Goal: Use online tool/utility: Utilize a website feature to perform a specific function

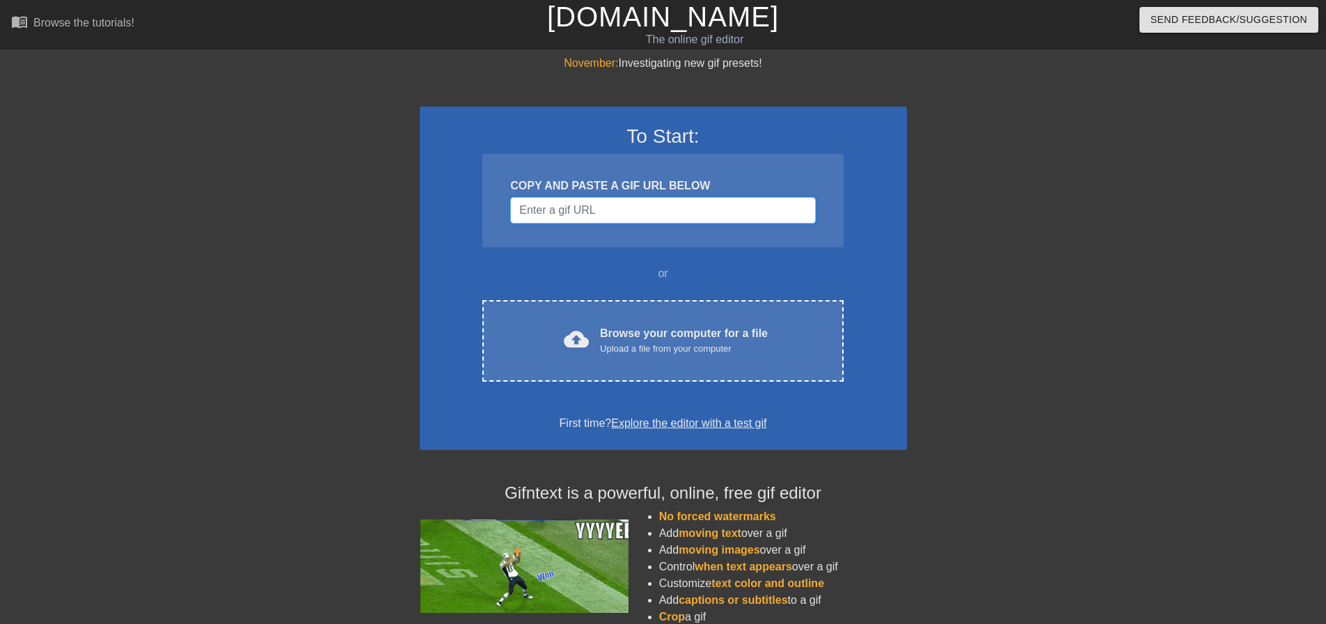
click at [578, 214] on input "Username" at bounding box center [662, 210] width 305 height 26
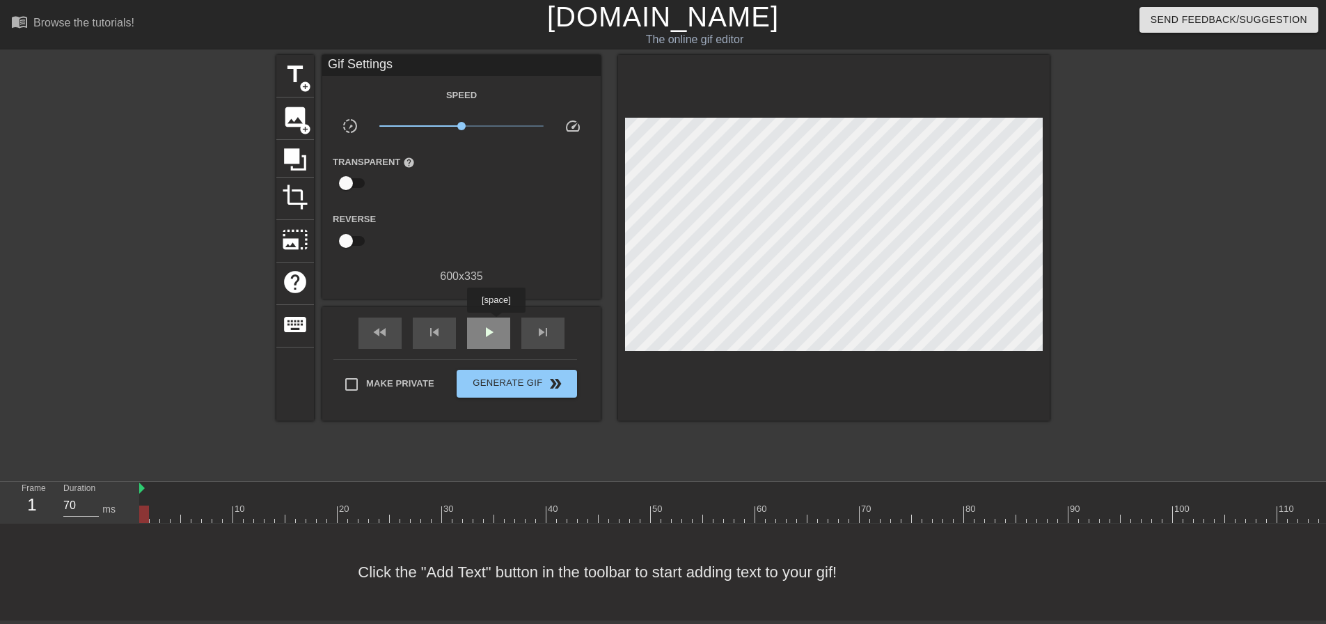
click at [496, 324] on span "play_arrow" at bounding box center [488, 332] width 17 height 17
click at [495, 324] on span "pause" at bounding box center [488, 332] width 17 height 17
click at [291, 114] on span "image" at bounding box center [295, 117] width 26 height 26
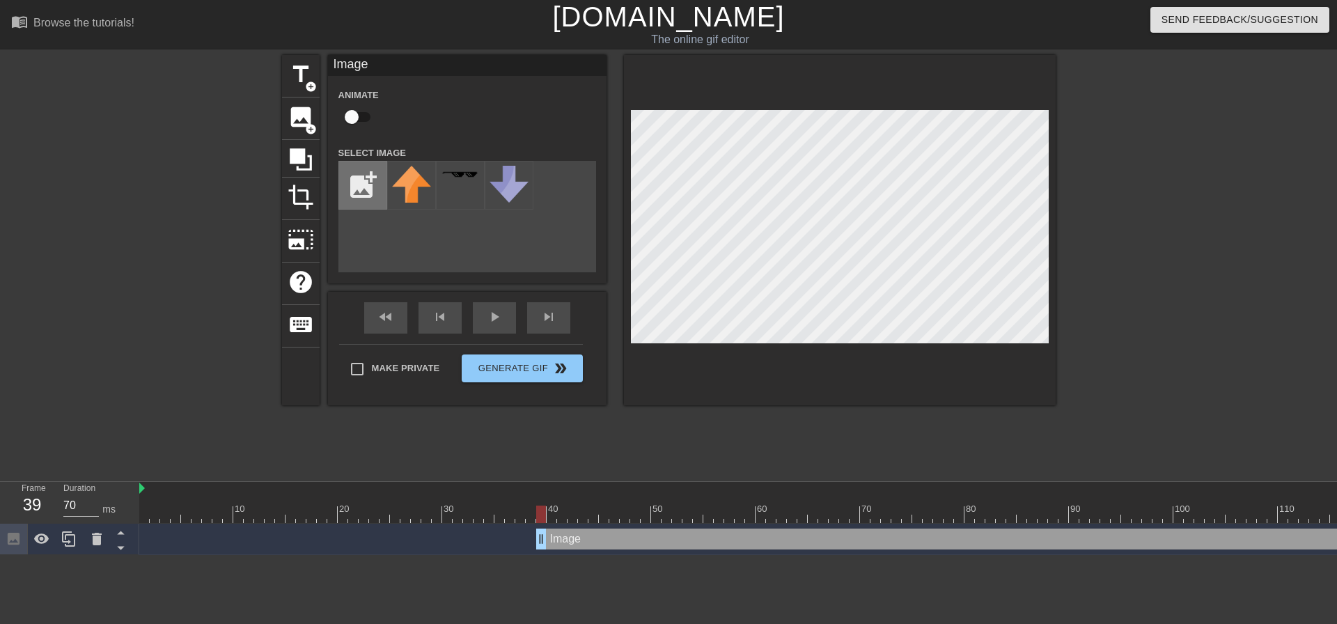
click at [361, 194] on input "file" at bounding box center [362, 185] width 47 height 47
type input "C:\fakepath\birdo no wordso.png"
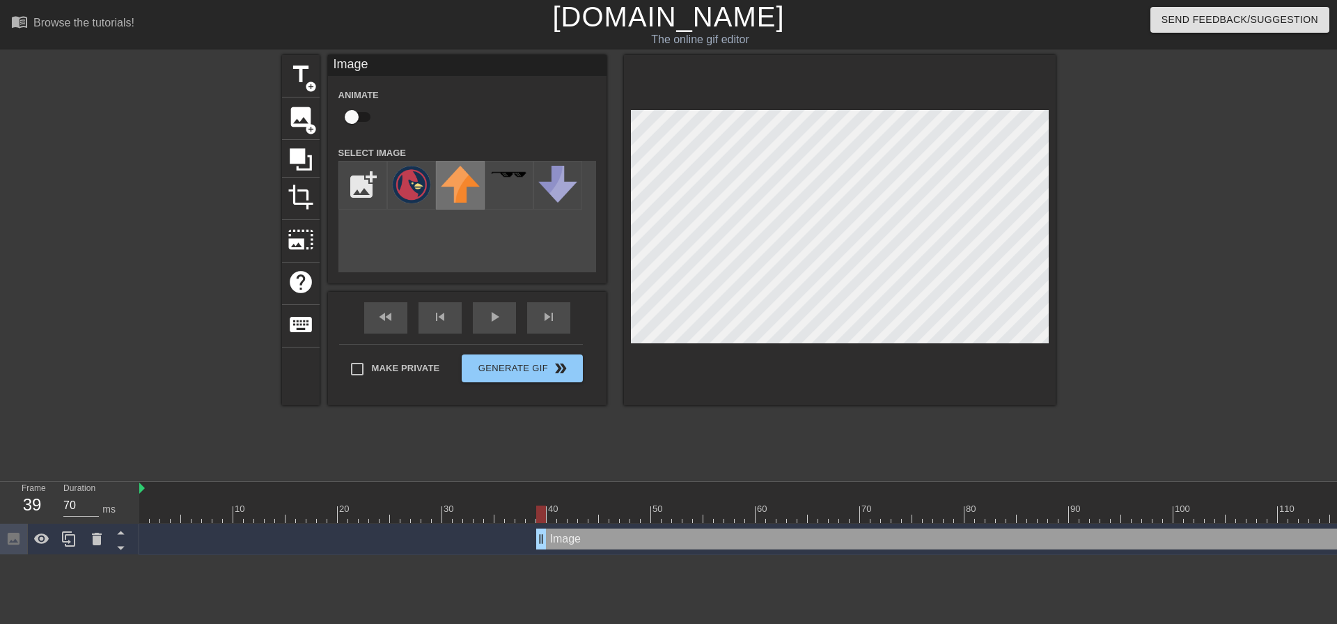
drag, startPoint x: 420, startPoint y: 189, endPoint x: 460, endPoint y: 191, distance: 40.4
click at [420, 188] on img at bounding box center [411, 185] width 39 height 38
click at [361, 118] on input "checkbox" at bounding box center [351, 117] width 79 height 26
checkbox input "true"
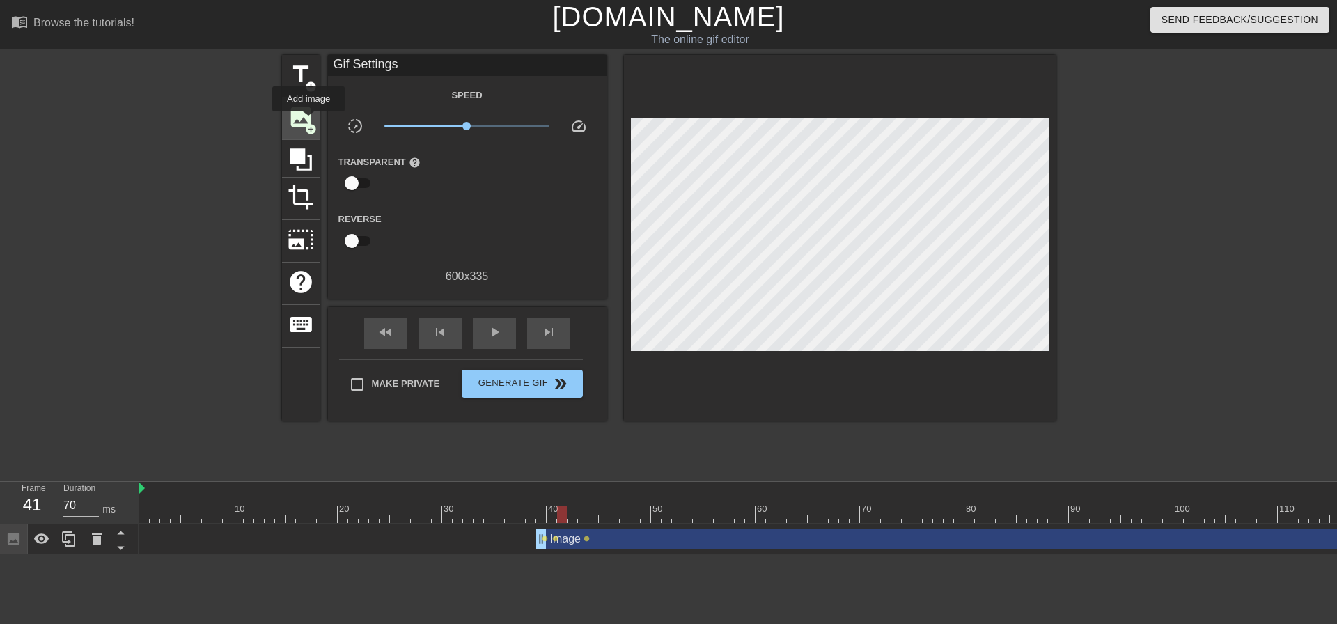
click at [308, 120] on span "image" at bounding box center [301, 117] width 26 height 26
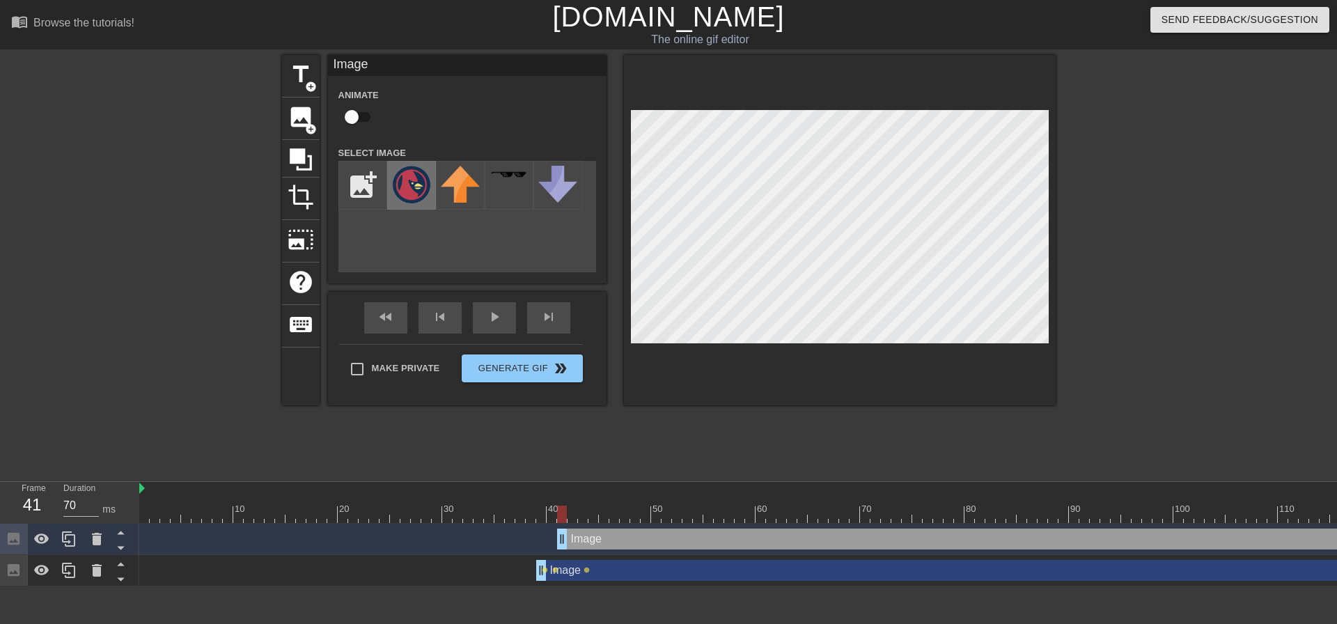
click at [413, 181] on img at bounding box center [411, 185] width 39 height 38
checkbox input "true"
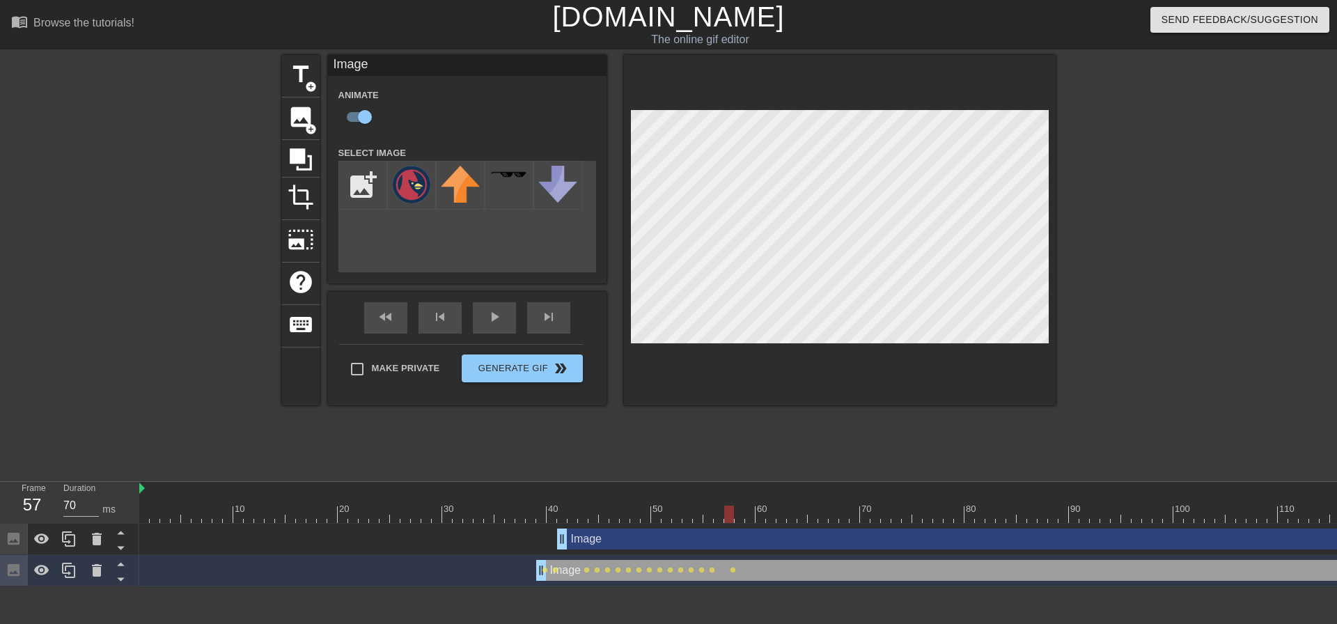
checkbox input "false"
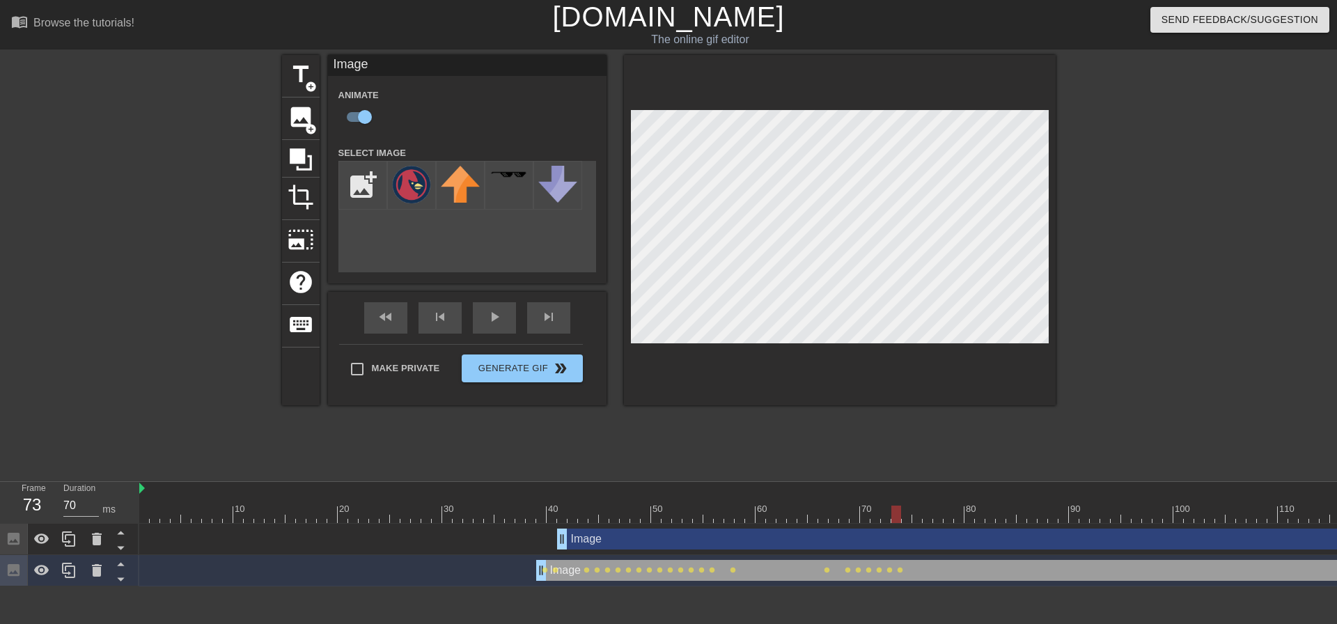
checkbox input "false"
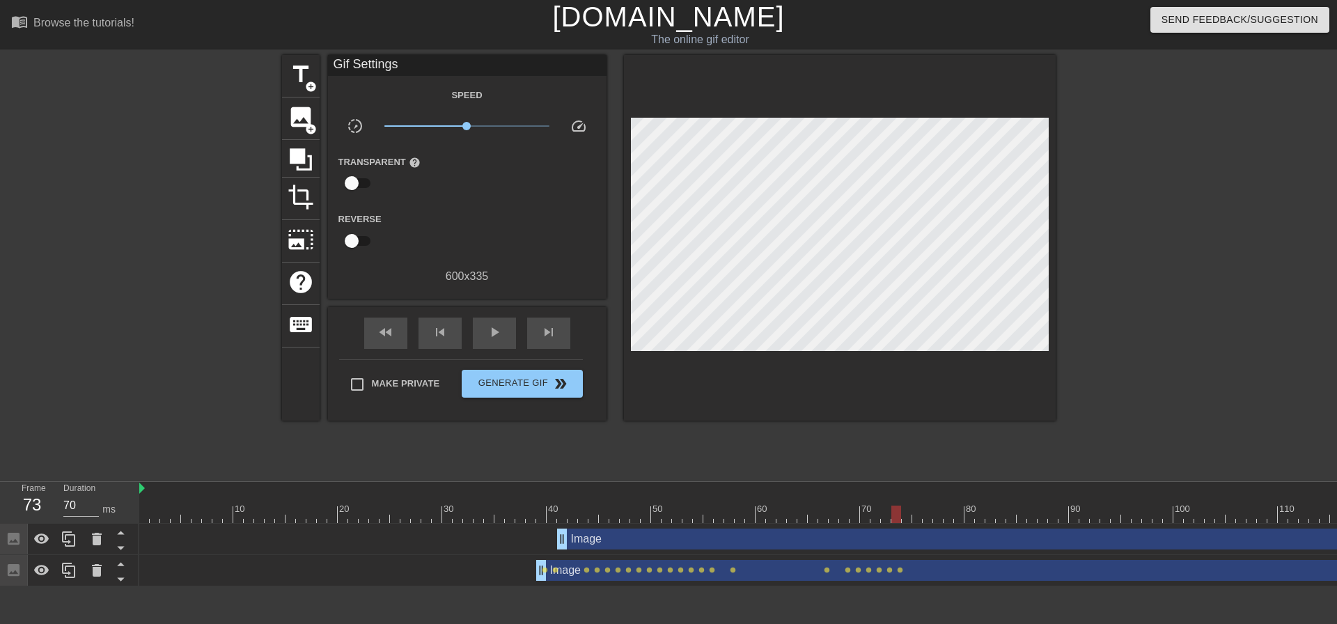
click at [840, 379] on div at bounding box center [840, 238] width 432 height 366
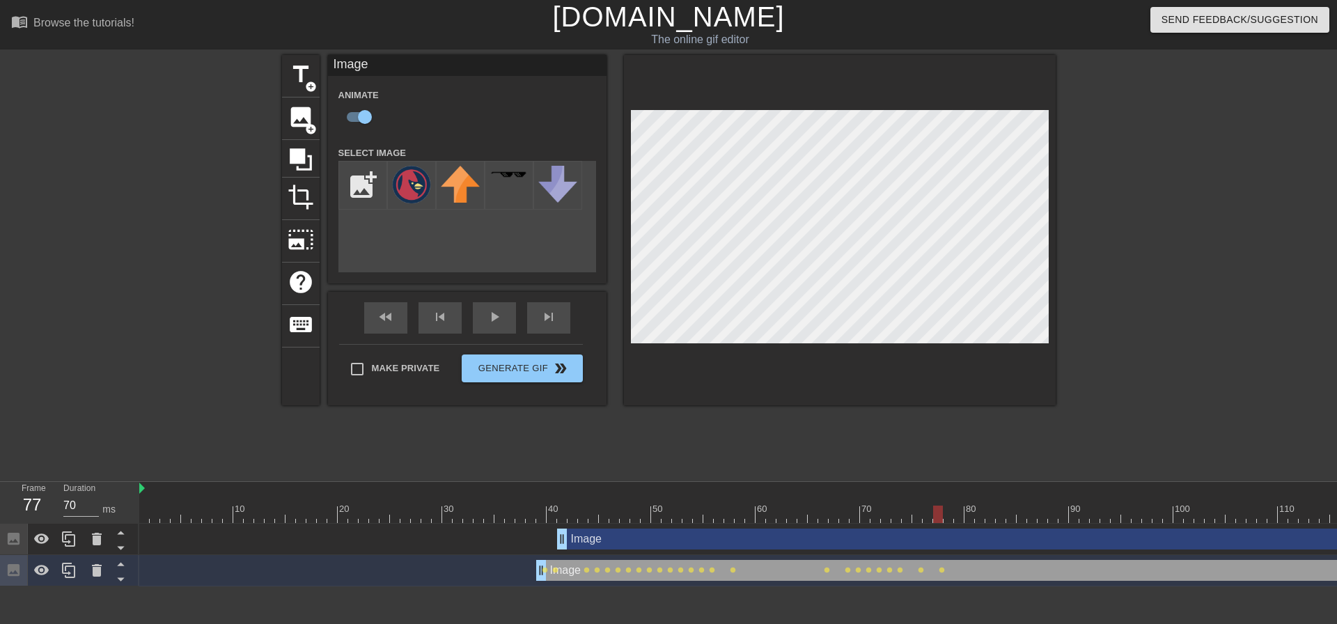
checkbox input "false"
click at [886, 350] on div at bounding box center [840, 230] width 432 height 350
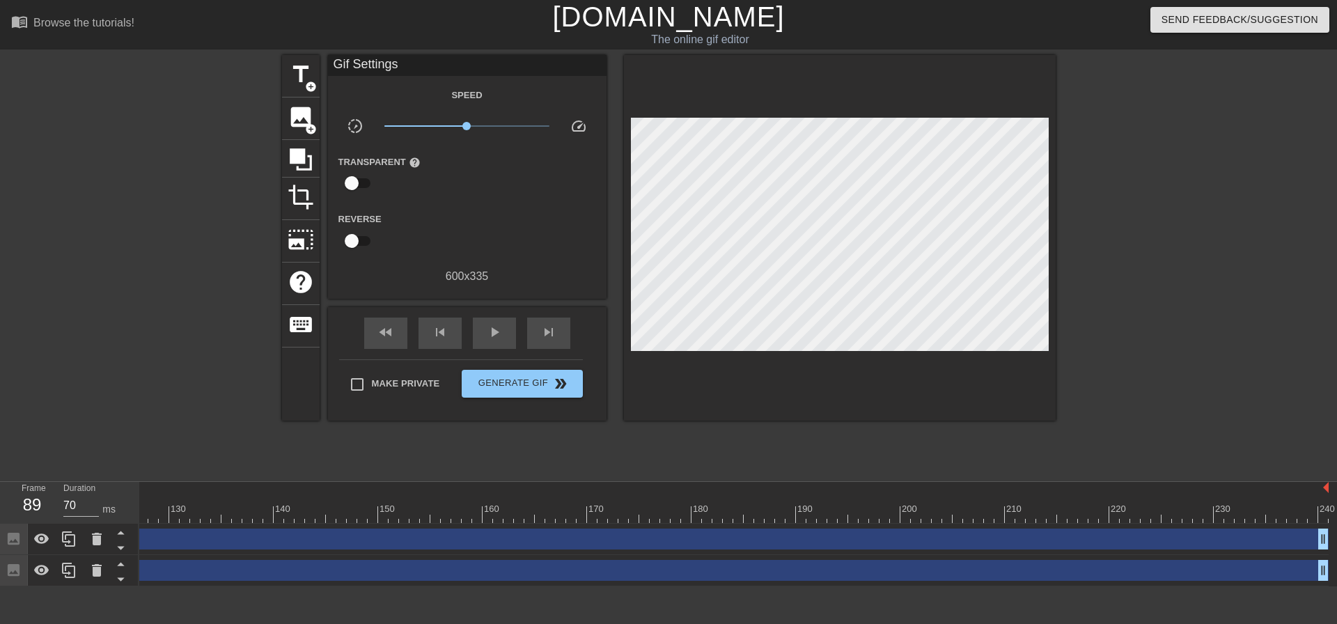
scroll to position [0, 1316]
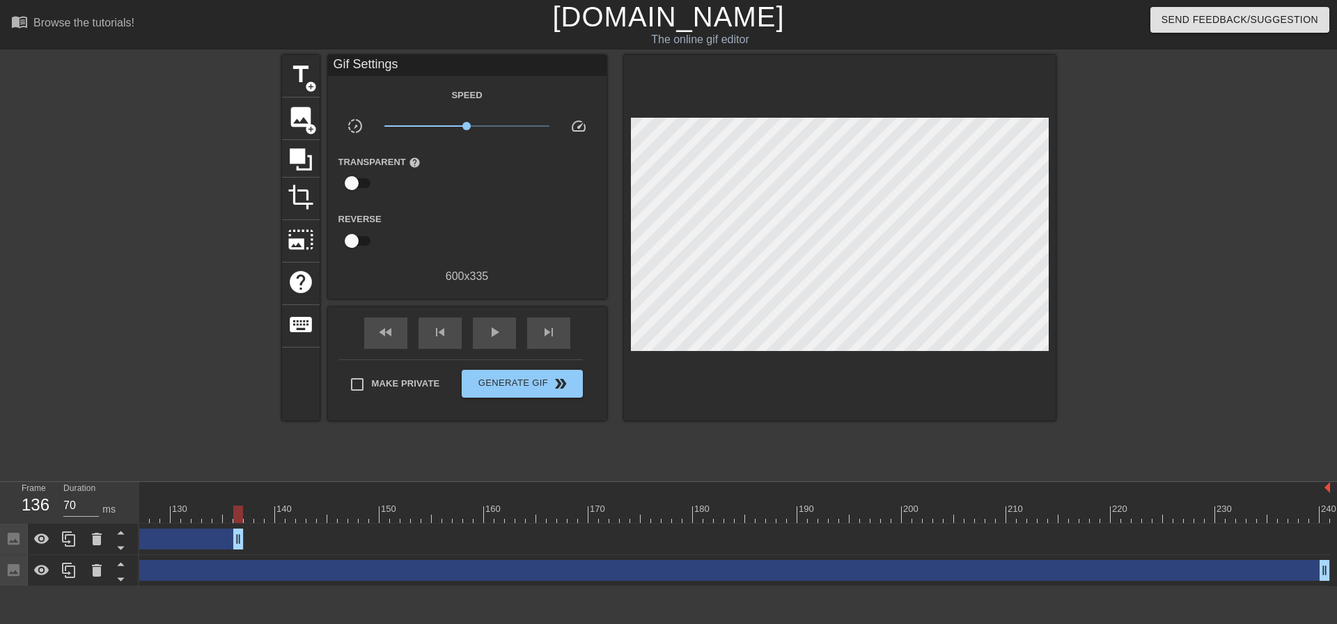
drag, startPoint x: 1321, startPoint y: 540, endPoint x: 195, endPoint y: 564, distance: 1126.8
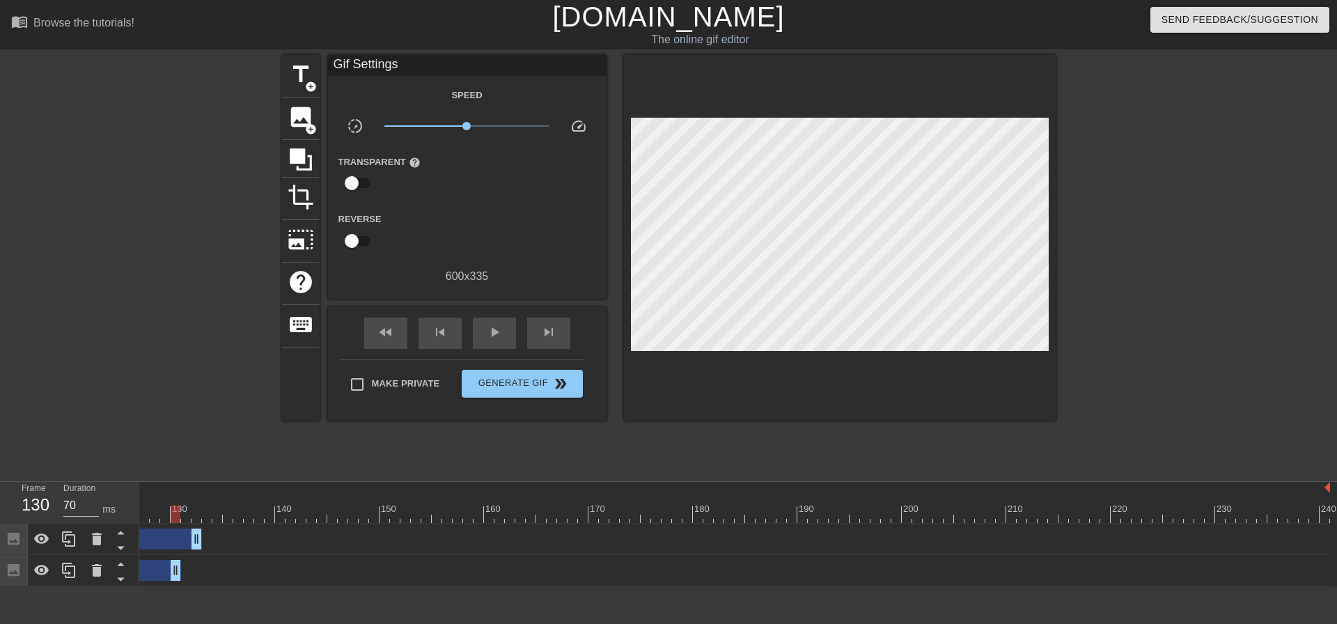
drag, startPoint x: 1327, startPoint y: 569, endPoint x: 171, endPoint y: 547, distance: 1156.7
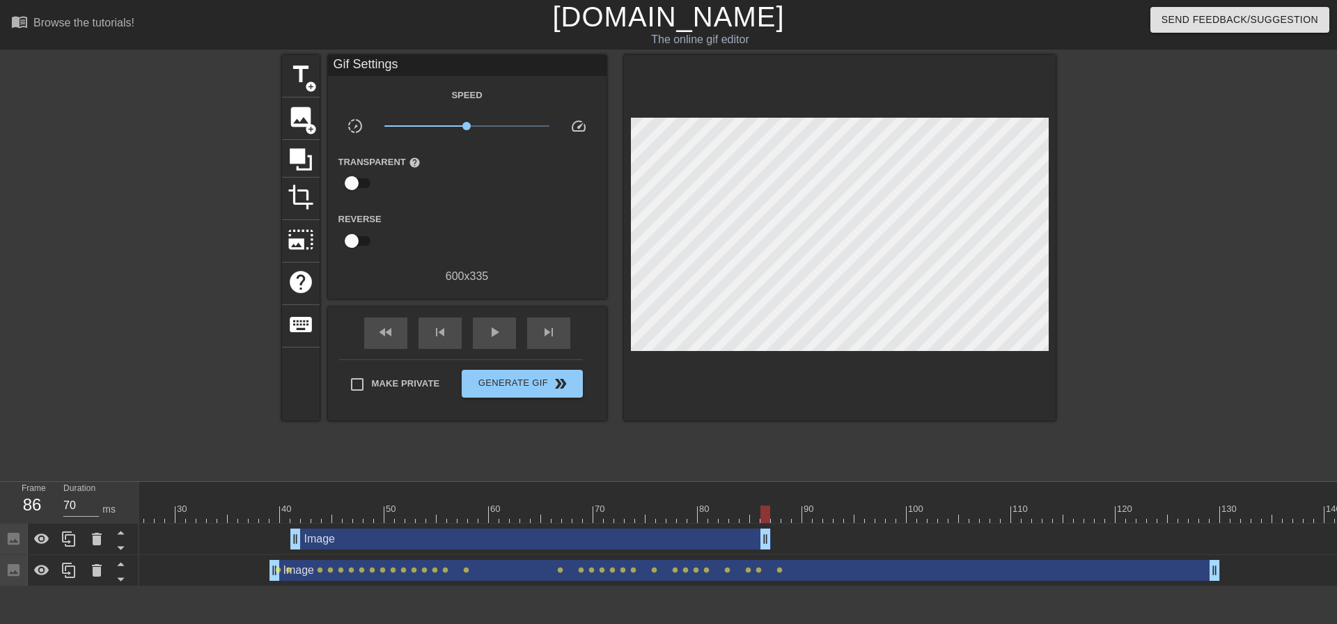
drag, startPoint x: 1244, startPoint y: 536, endPoint x: 769, endPoint y: 512, distance: 476.2
click at [769, 512] on div "10 20 30 40 50 60 70 80 90 100 110 120 130 140 150 160" at bounding box center [738, 534] width 1198 height 104
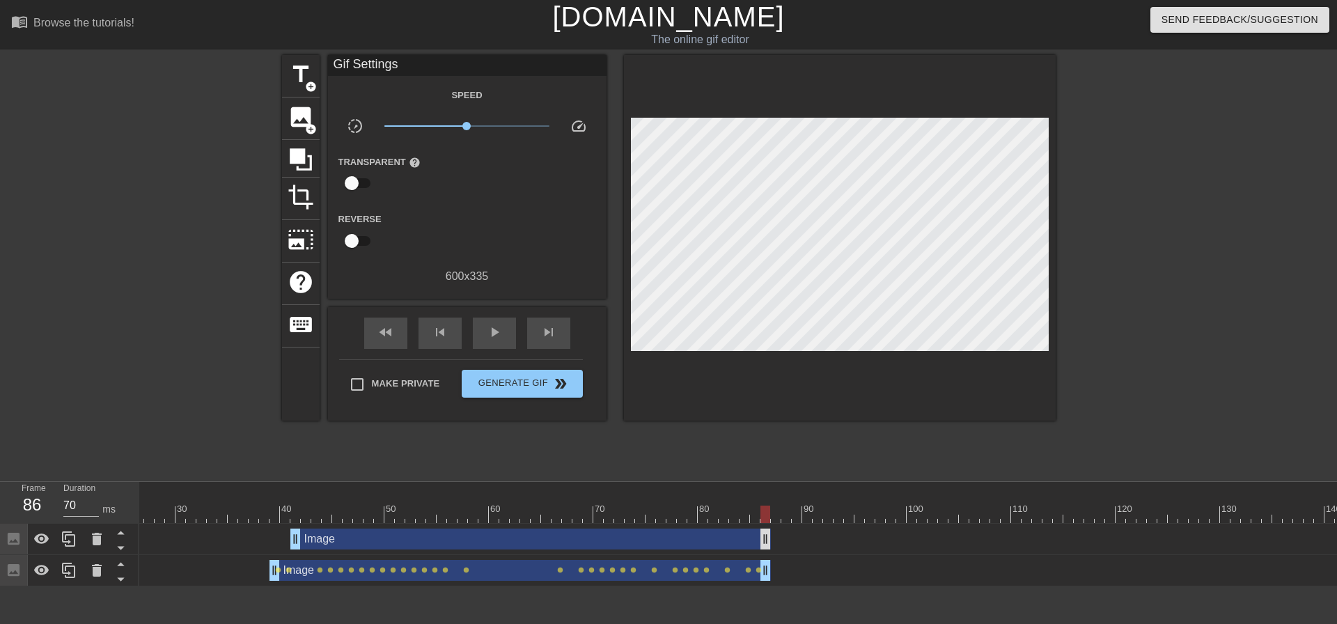
drag, startPoint x: 1212, startPoint y: 574, endPoint x: 765, endPoint y: 539, distance: 448.3
click at [765, 539] on div "Image drag_handle drag_handle Image drag_handle drag_handle lens lens lens lens…" at bounding box center [472, 555] width 1198 height 63
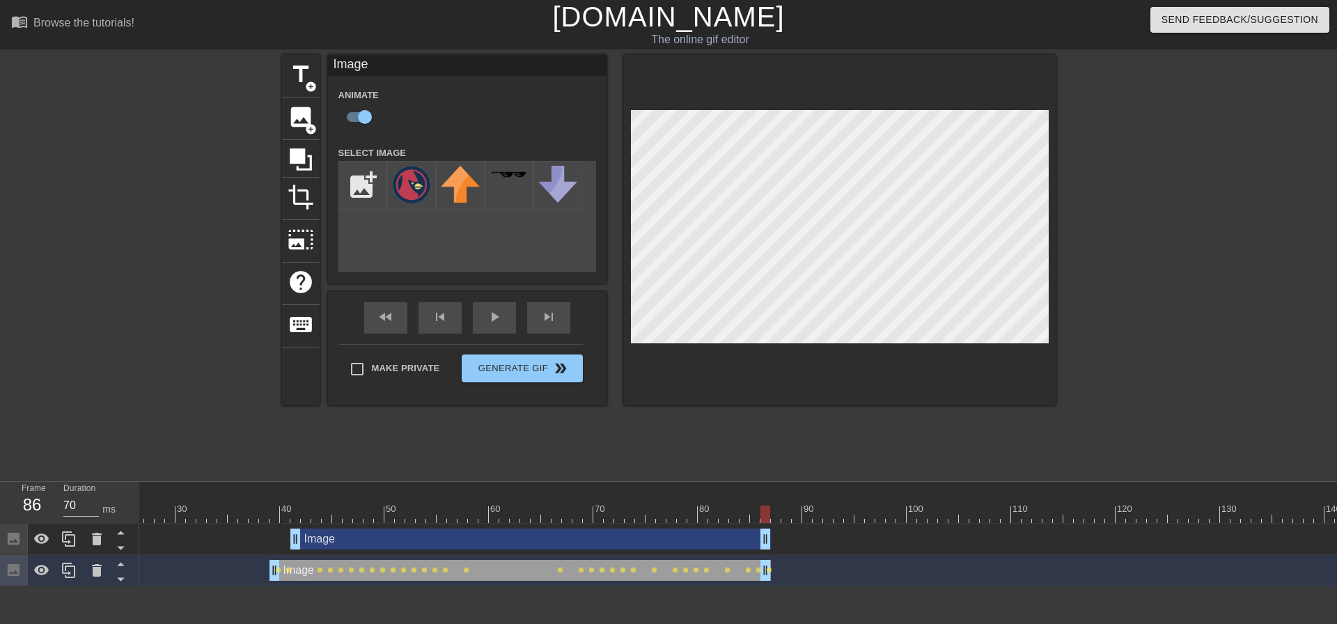
click at [874, 418] on div "title add_circle image add_circle crop photo_size_select_large help keyboard Im…" at bounding box center [669, 264] width 774 height 418
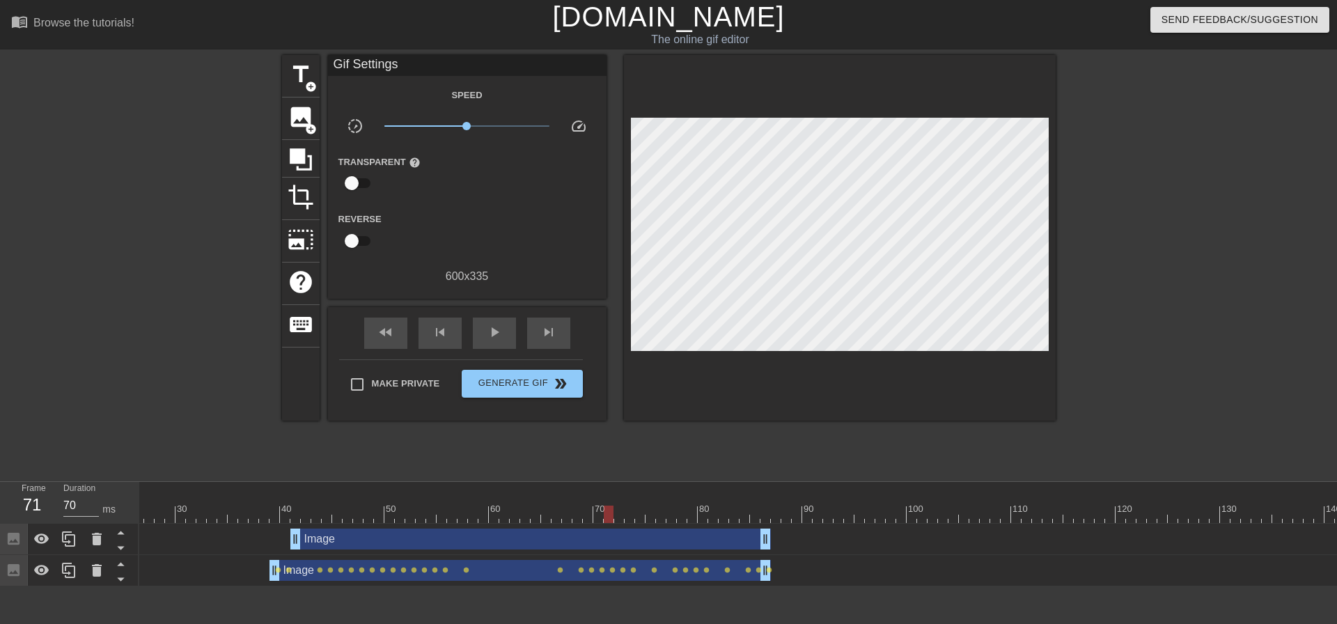
click at [611, 500] on div at bounding box center [609, 504] width 10 height 17
click at [267, 504] on div at bounding box center [264, 504] width 10 height 17
click at [497, 338] on span "play_arrow" at bounding box center [494, 332] width 17 height 17
click at [497, 338] on span "pause" at bounding box center [494, 332] width 17 height 17
click at [572, 534] on div "Image drag_handle drag_handle" at bounding box center [530, 538] width 480 height 21
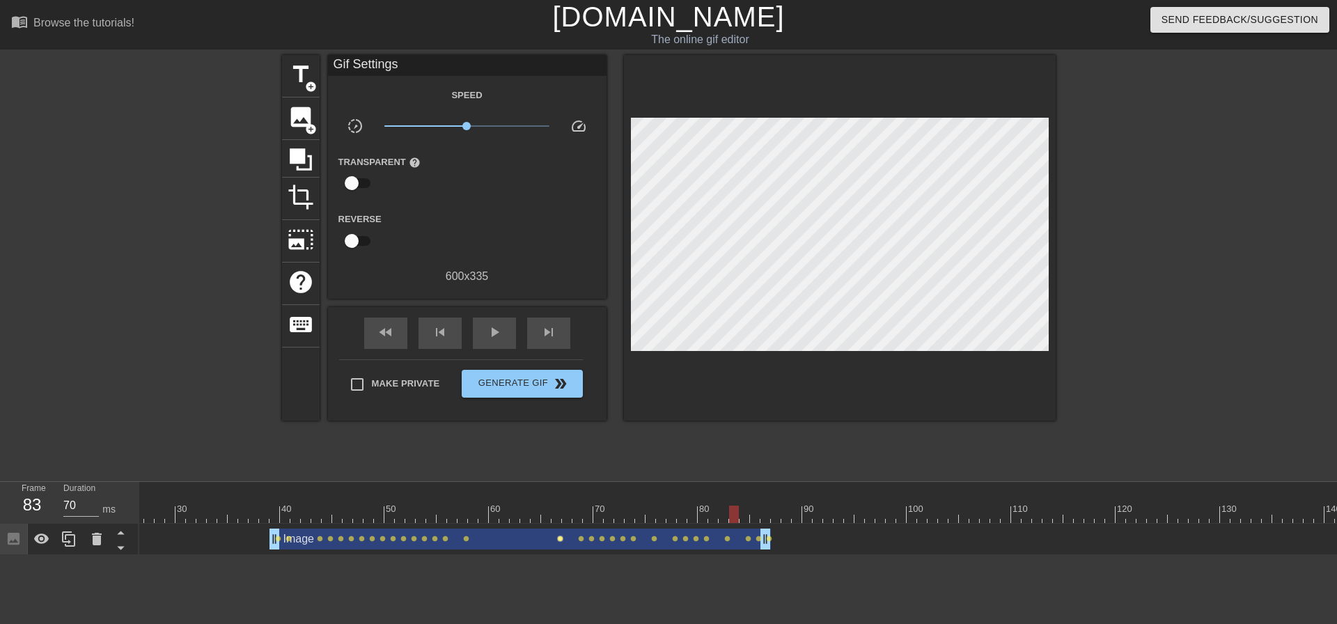
click at [558, 541] on span "lens" at bounding box center [560, 538] width 6 height 6
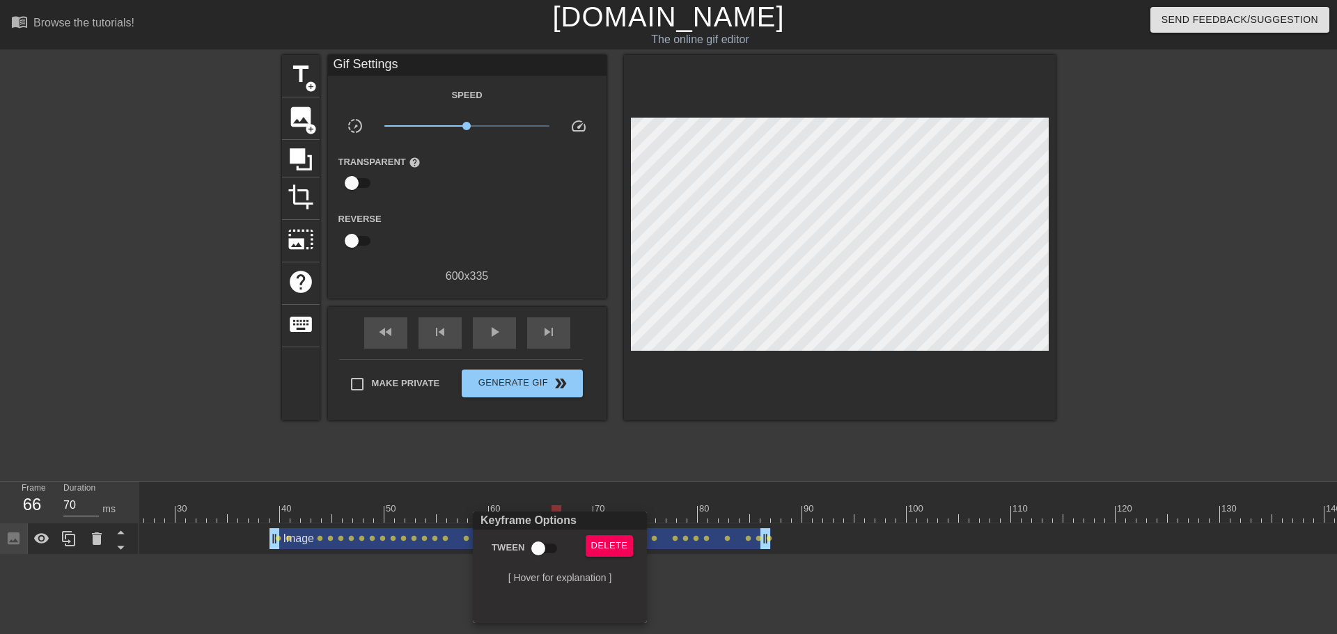
click at [728, 487] on div at bounding box center [668, 317] width 1337 height 634
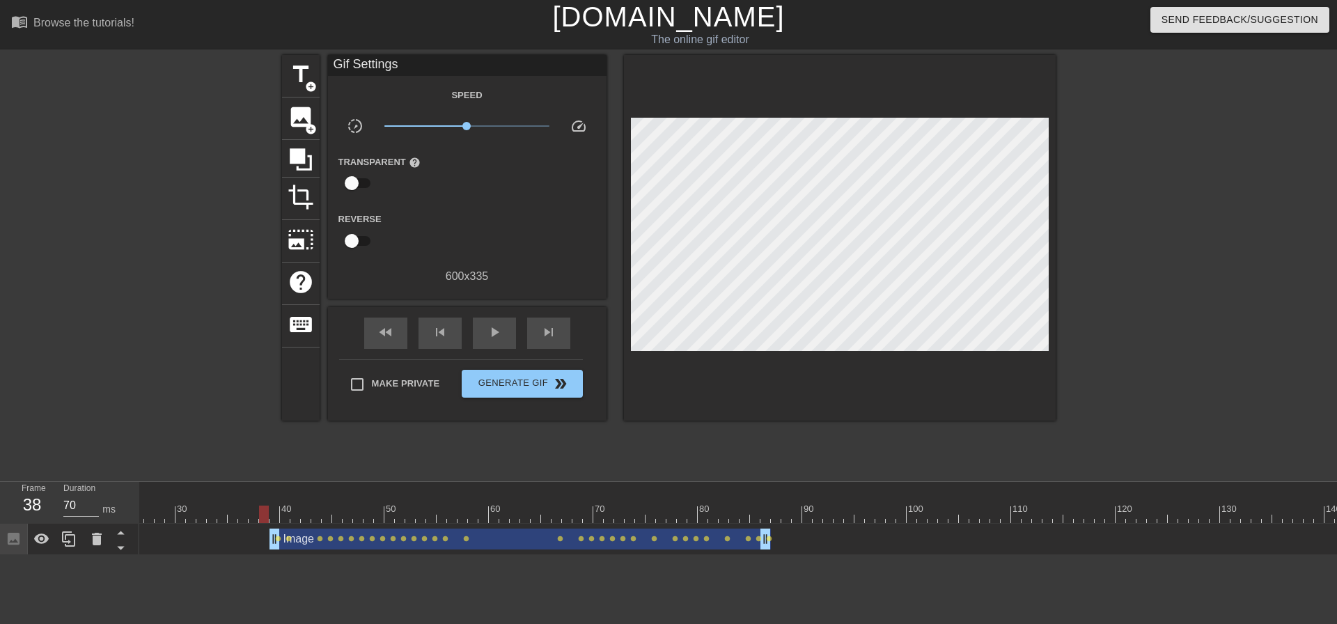
click at [269, 505] on div "10 20 30 40 50 60 70 80 90 100 110 120 130 140 150 160" at bounding box center [1126, 502] width 2506 height 41
click at [487, 336] on span "play_arrow" at bounding box center [494, 332] width 17 height 17
click at [487, 336] on span "pause" at bounding box center [494, 332] width 17 height 17
click at [269, 505] on div at bounding box center [264, 504] width 10 height 17
click at [295, 117] on span "image" at bounding box center [301, 117] width 26 height 26
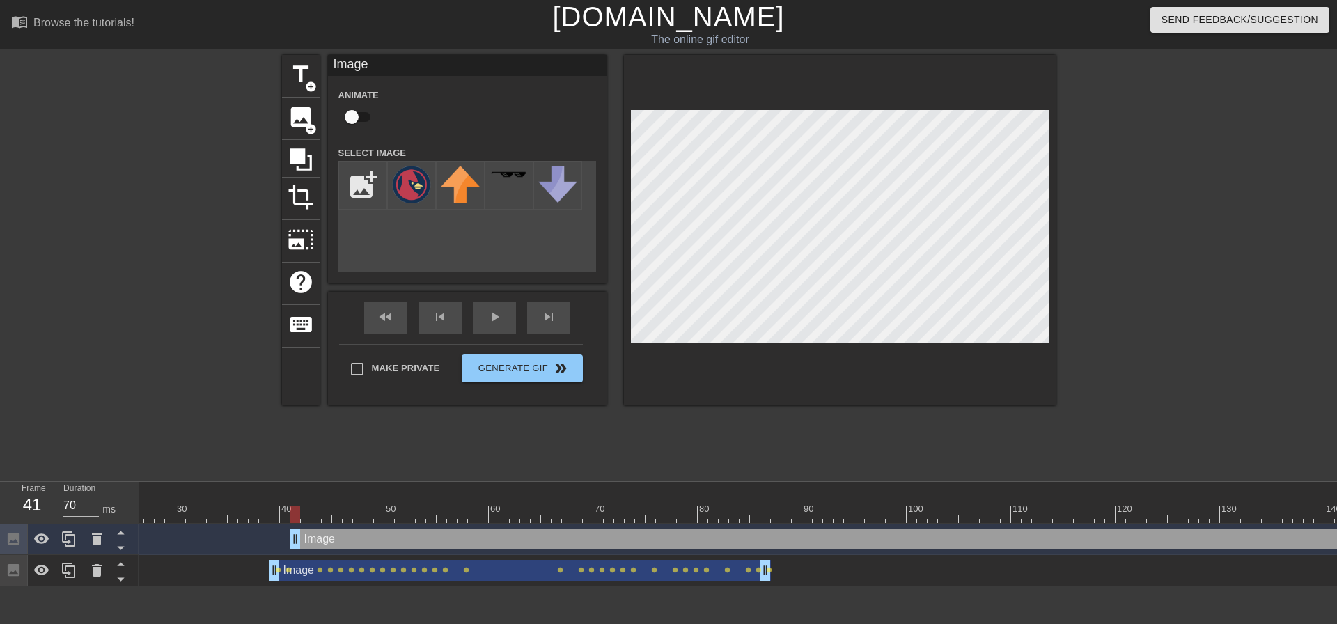
click at [810, 427] on div "title add_circle image add_circle crop photo_size_select_large help keyboard Im…" at bounding box center [669, 264] width 774 height 418
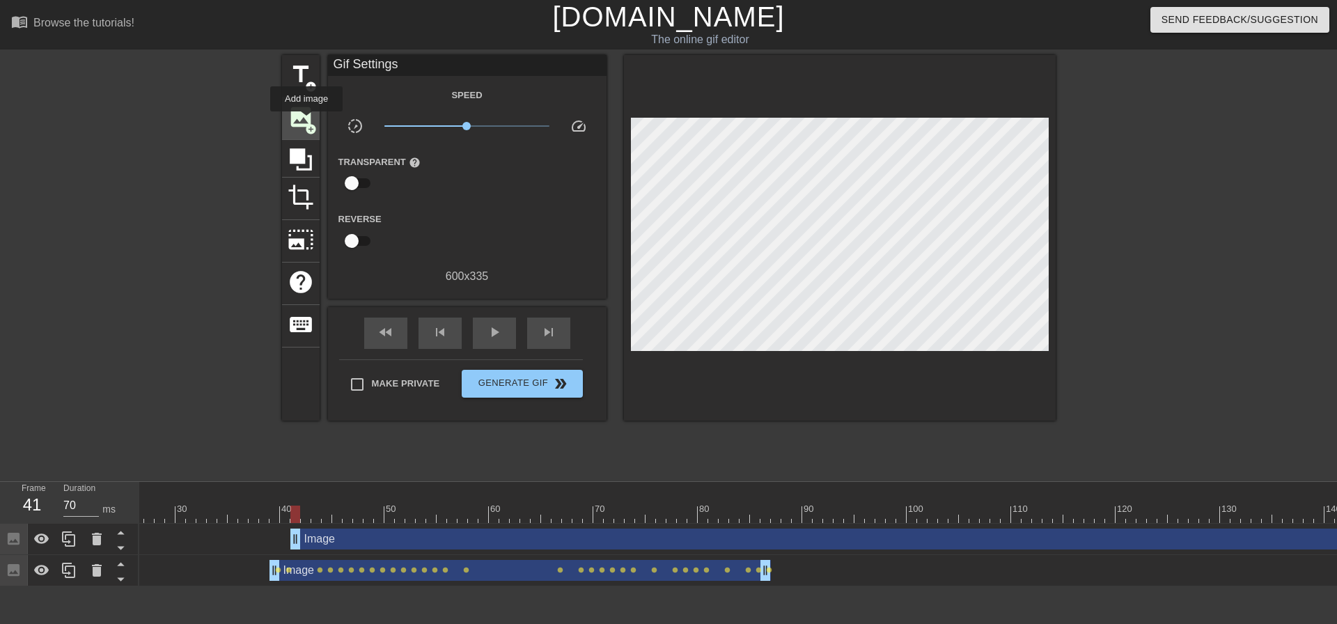
click at [306, 121] on span "image" at bounding box center [301, 117] width 26 height 26
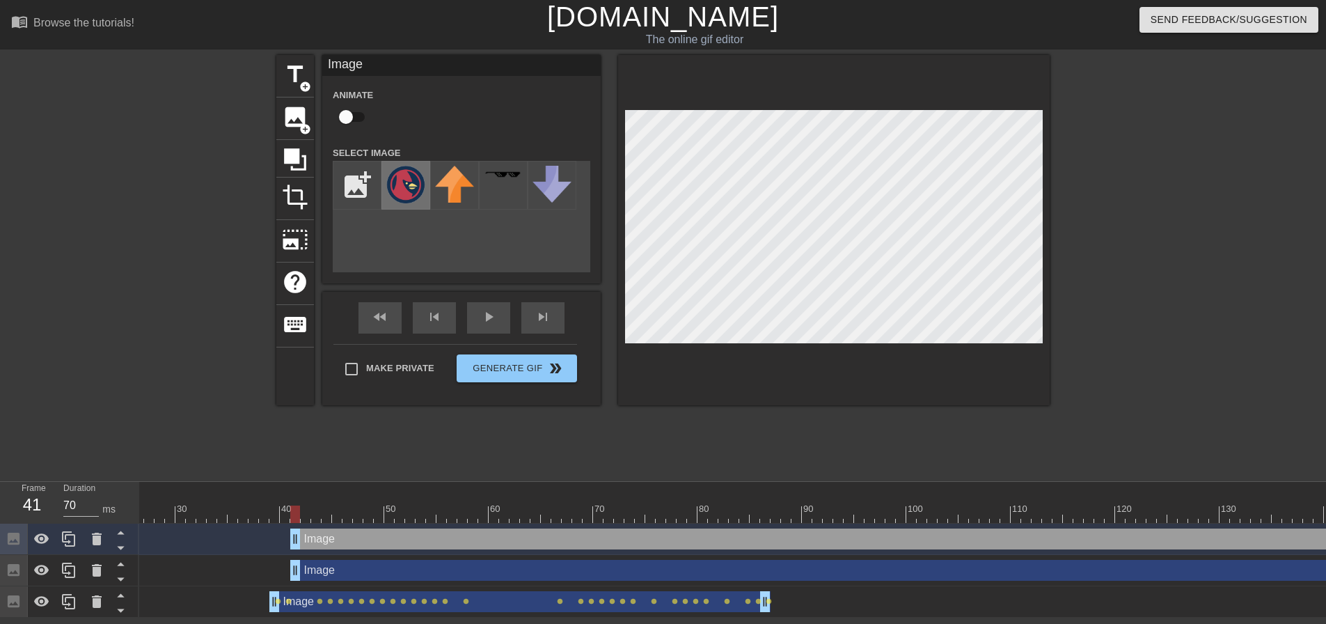
click at [410, 181] on img at bounding box center [405, 185] width 39 height 38
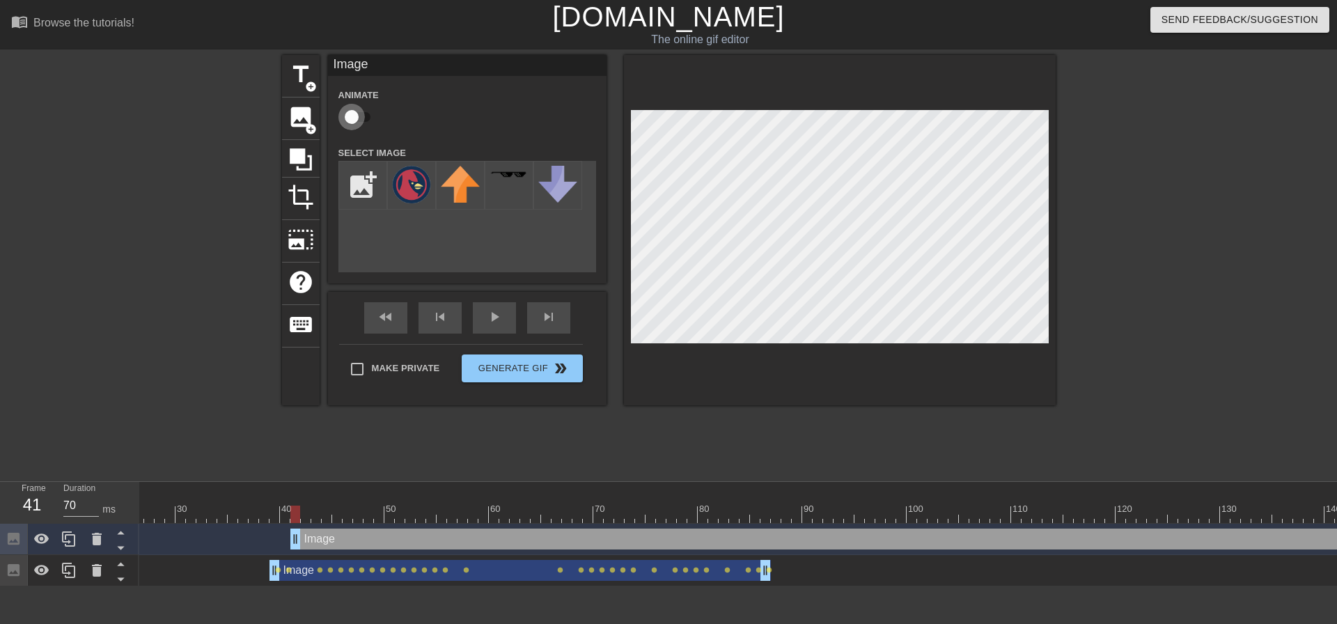
drag, startPoint x: 359, startPoint y: 118, endPoint x: 389, endPoint y: 135, distance: 35.2
click at [359, 117] on input "checkbox" at bounding box center [351, 117] width 79 height 26
checkbox input "true"
click at [933, 355] on div at bounding box center [840, 230] width 432 height 350
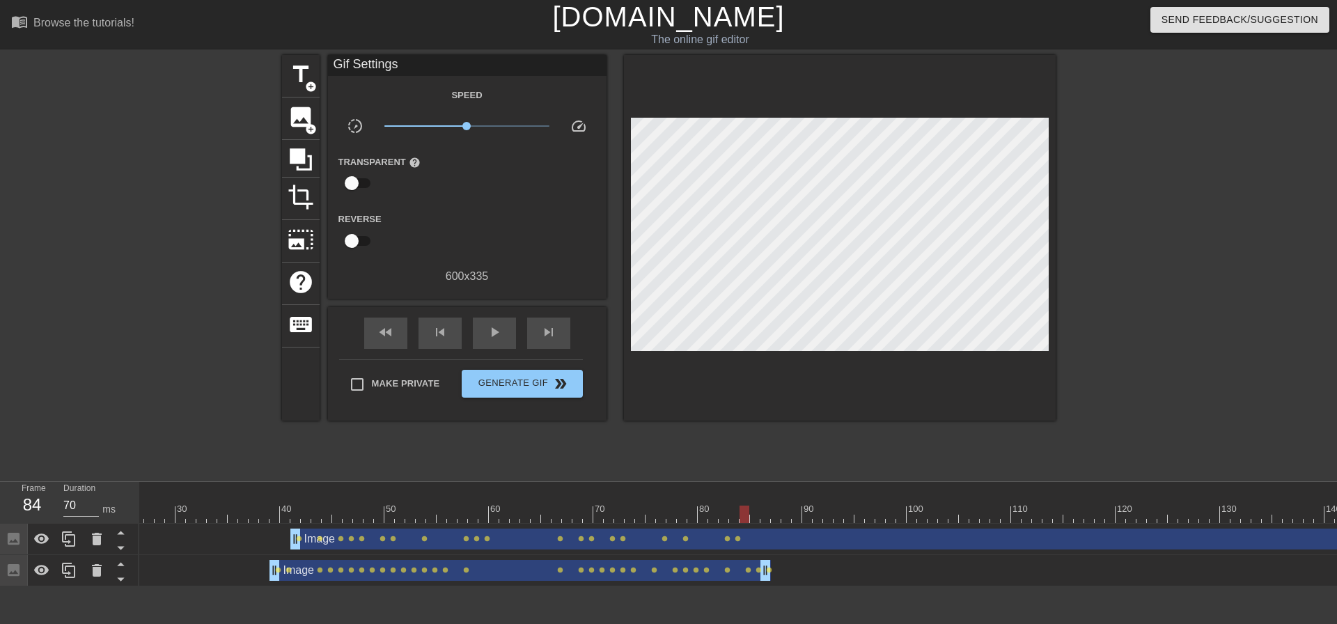
click at [1316, 586] on div "Image drag_handle drag_handle lens lens lens lens lens lens lens lens lens lens…" at bounding box center [1126, 570] width 2506 height 31
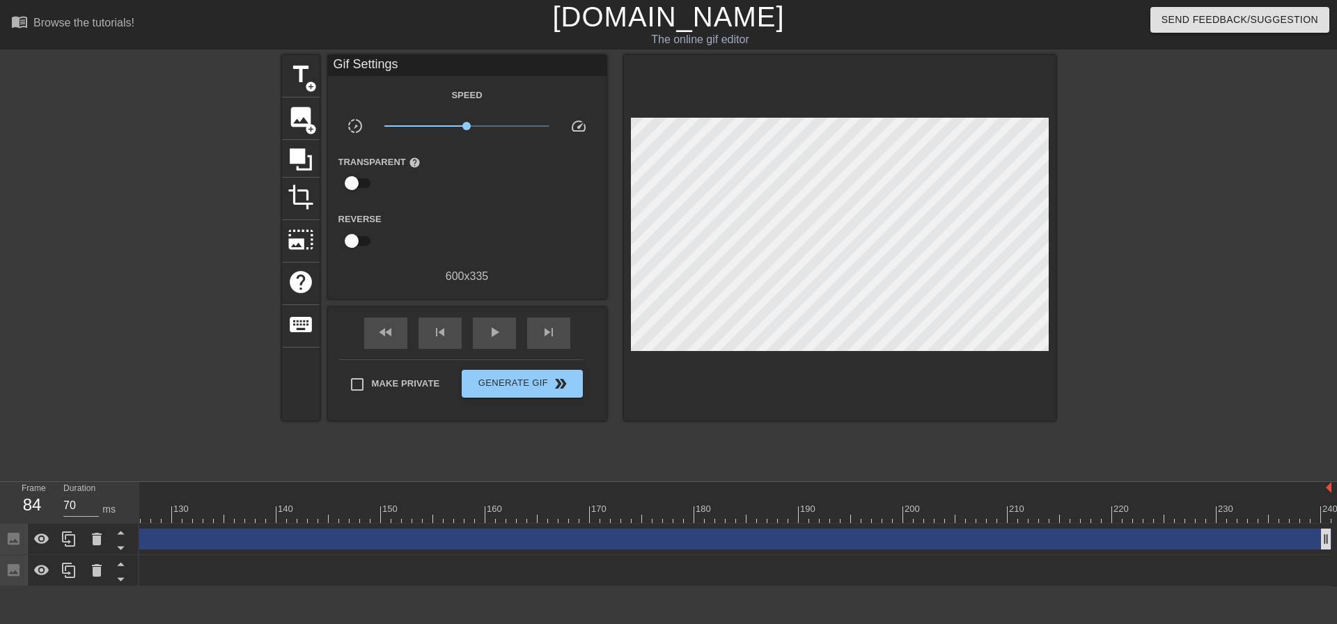
click at [1310, 538] on div "Image drag_handle drag_handle lens lens lens lens lens lens lens lens lens lens…" at bounding box center [78, 538] width 2506 height 21
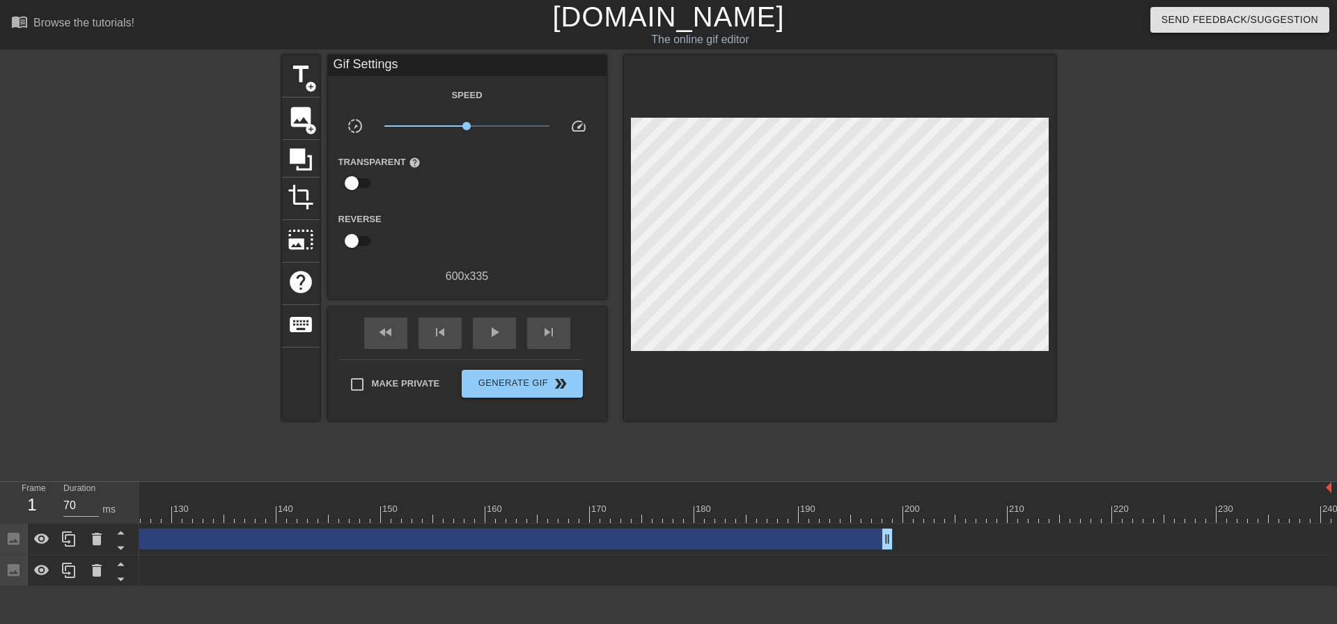
drag, startPoint x: 848, startPoint y: 538, endPoint x: 170, endPoint y: 538, distance: 678.1
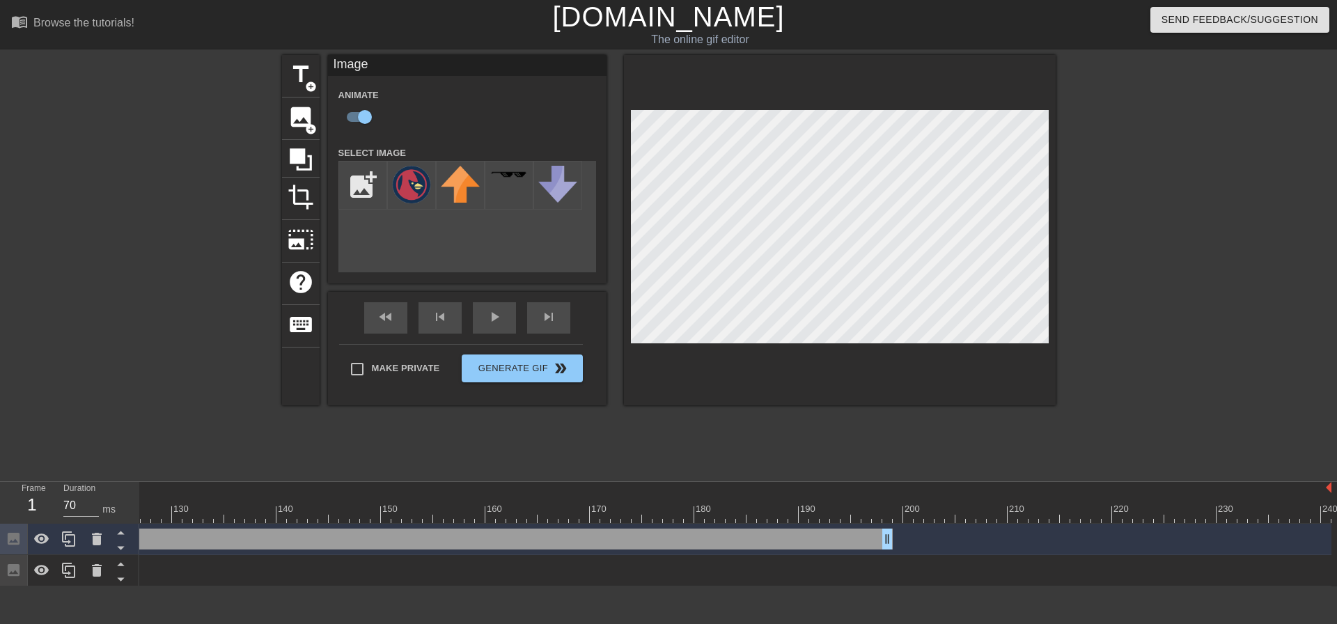
drag, startPoint x: 887, startPoint y: 540, endPoint x: 430, endPoint y: 540, distance: 456.7
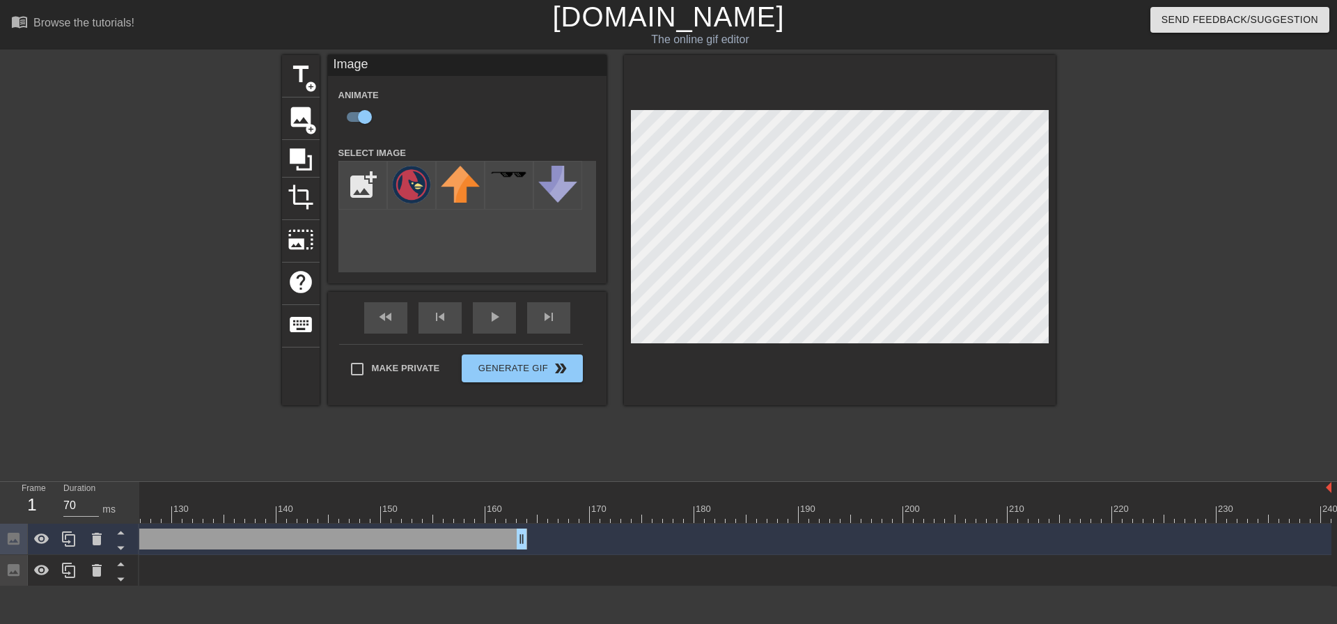
drag, startPoint x: 311, startPoint y: 540, endPoint x: 130, endPoint y: 539, distance: 180.3
click at [130, 539] on div "Frame 1 Duration 70 ms 10 20 30 40 50 60 70 80 90 100 110 120 130 140 150" at bounding box center [668, 534] width 1337 height 104
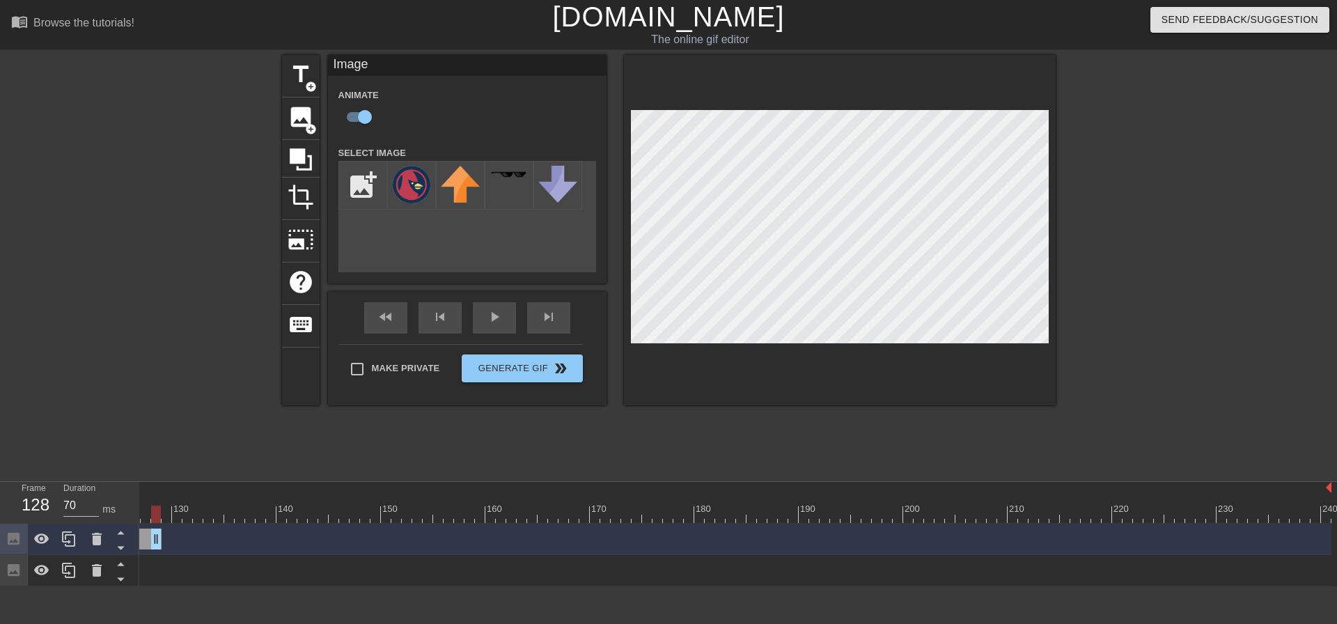
drag, startPoint x: 523, startPoint y: 540, endPoint x: 133, endPoint y: 546, distance: 389.9
click at [133, 546] on div "Frame 128 Duration 70 ms 10 20 30 40 50 60 70 80 90 100 110 120 130 140 150" at bounding box center [668, 534] width 1337 height 104
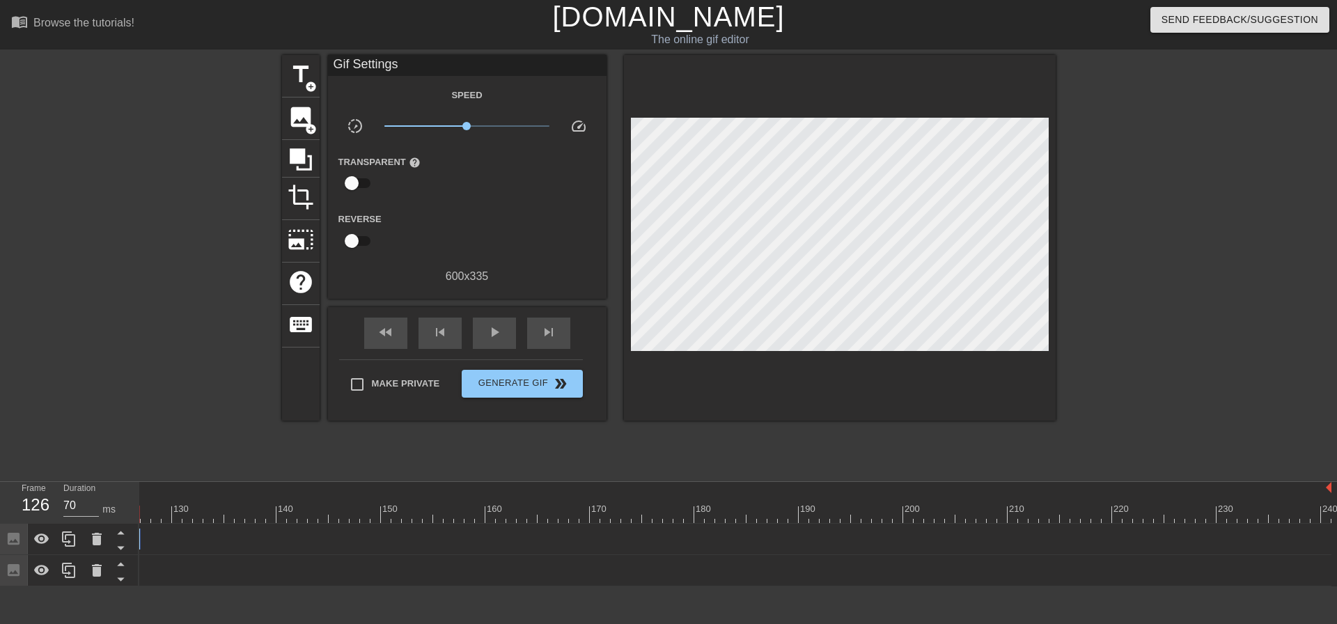
scroll to position [0, 267]
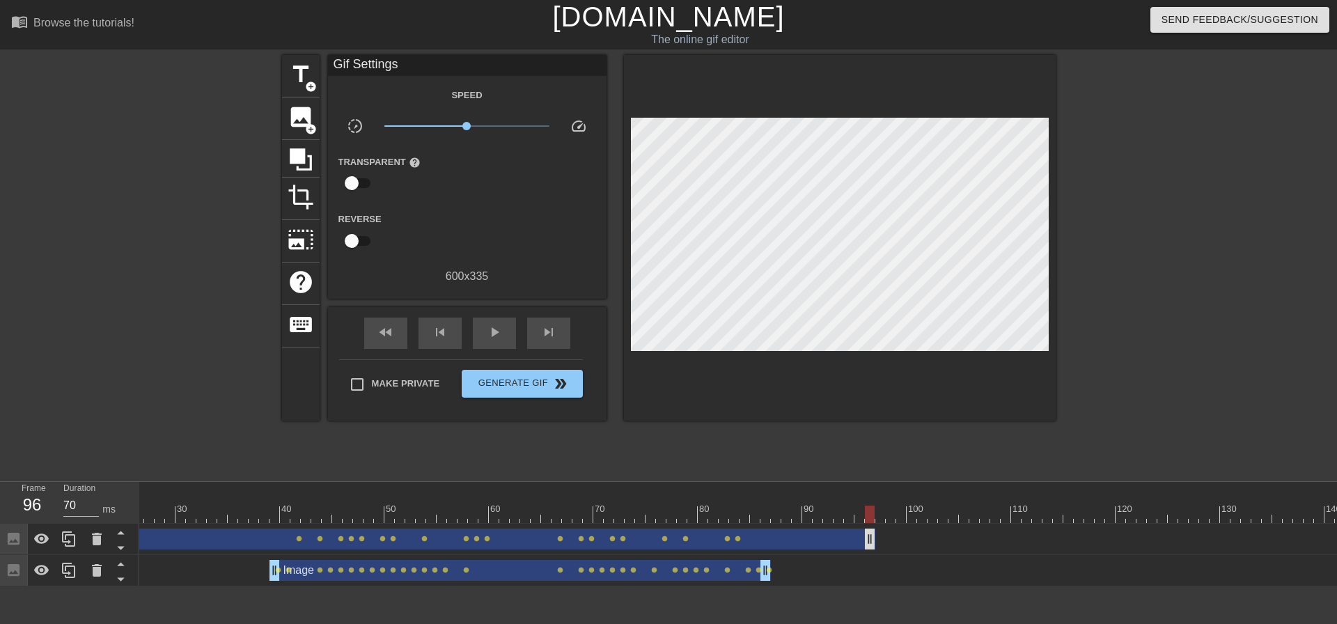
drag, startPoint x: 1180, startPoint y: 544, endPoint x: 856, endPoint y: 541, distance: 324.5
drag, startPoint x: 798, startPoint y: 538, endPoint x: 760, endPoint y: 536, distance: 37.6
click at [760, 536] on div "Image drag_handle drag_handle" at bounding box center [369, 538] width 992 height 21
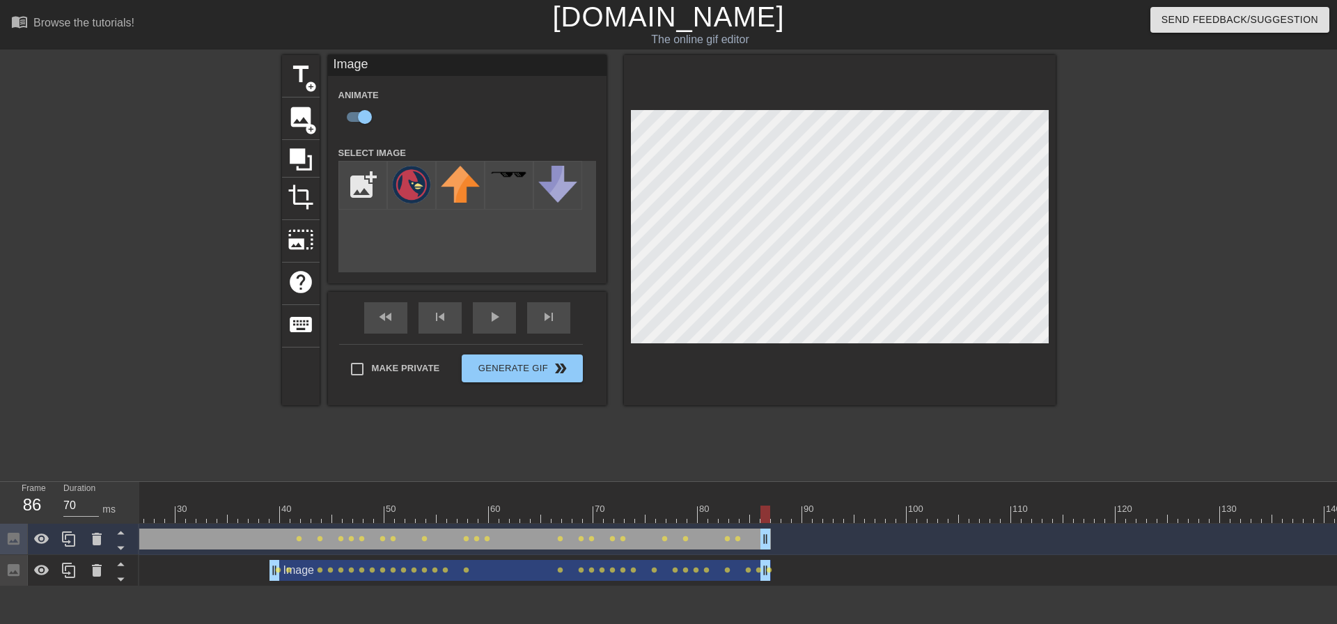
drag, startPoint x: 856, startPoint y: 537, endPoint x: 765, endPoint y: 537, distance: 90.5
click at [833, 554] on div "Image drag_handle drag_handle lens lens lens lens lens lens lens lens lens lens…" at bounding box center [1126, 539] width 2506 height 31
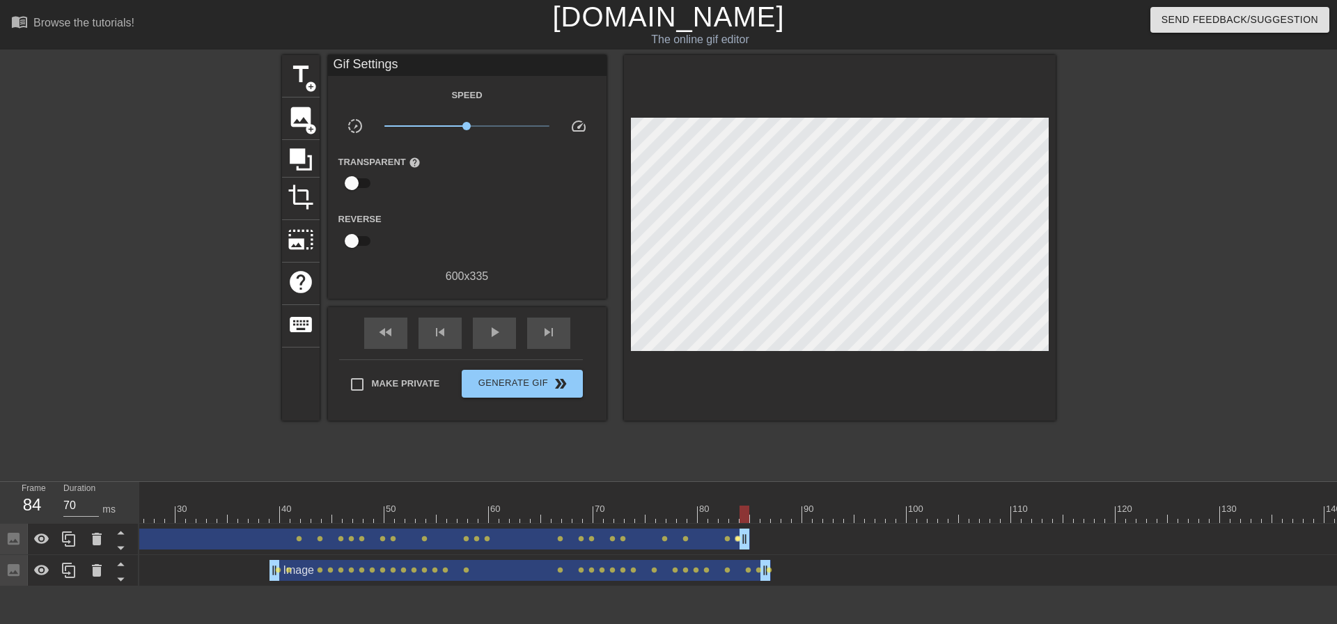
drag, startPoint x: 763, startPoint y: 538, endPoint x: 738, endPoint y: 535, distance: 25.2
click at [738, 535] on div "Image drag_handle drag_handle lens lens lens lens lens lens lens lens lens lens…" at bounding box center [1126, 538] width 2506 height 21
click at [753, 542] on div "Image drag_handle drag_handle lens lens lens lens lens lens lens lens lens lens…" at bounding box center [1126, 538] width 2506 height 21
click at [754, 542] on div "Image drag_handle drag_handle lens lens lens lens lens lens lens lens lens lens…" at bounding box center [1126, 538] width 2506 height 21
drag, startPoint x: 748, startPoint y: 545, endPoint x: 758, endPoint y: 545, distance: 9.7
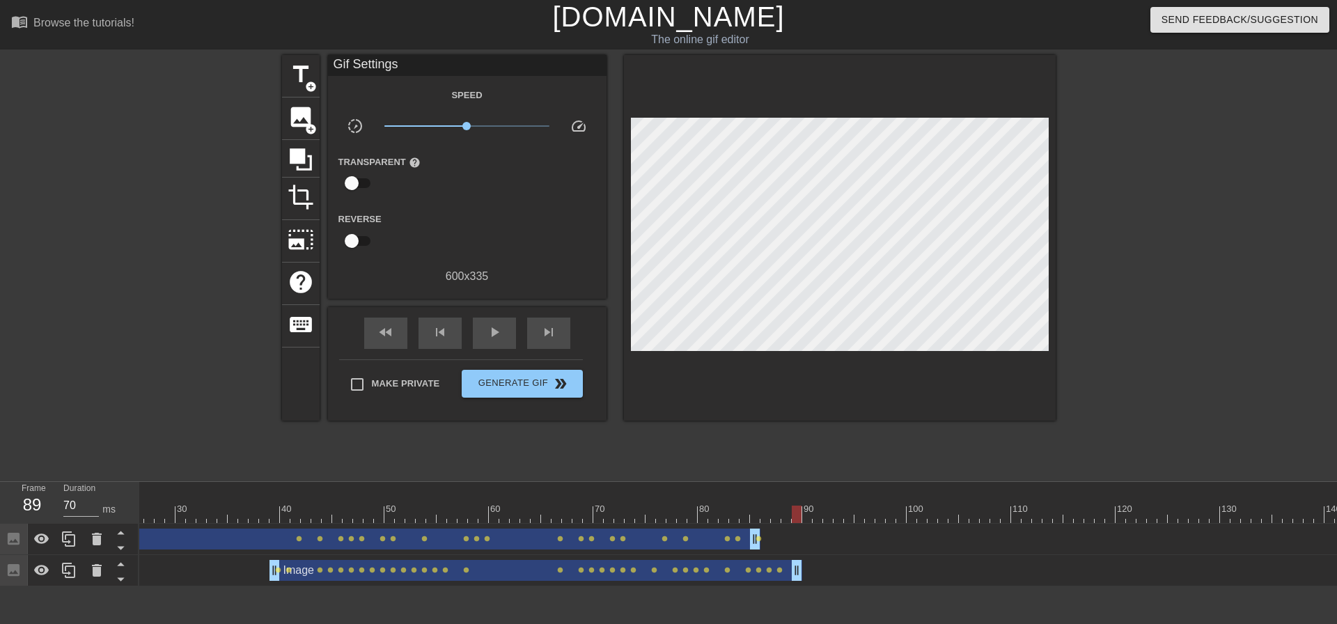
drag, startPoint x: 764, startPoint y: 579, endPoint x: 792, endPoint y: 578, distance: 27.9
click at [772, 519] on div at bounding box center [1126, 513] width 2506 height 17
click at [244, 503] on div at bounding box center [243, 504] width 10 height 17
click at [391, 331] on span "fast_rewind" at bounding box center [385, 332] width 17 height 17
click at [178, 585] on div "Image drag_handle drag_handle lens lens lens lens lens lens lens lens lens lens…" at bounding box center [1126, 570] width 2506 height 31
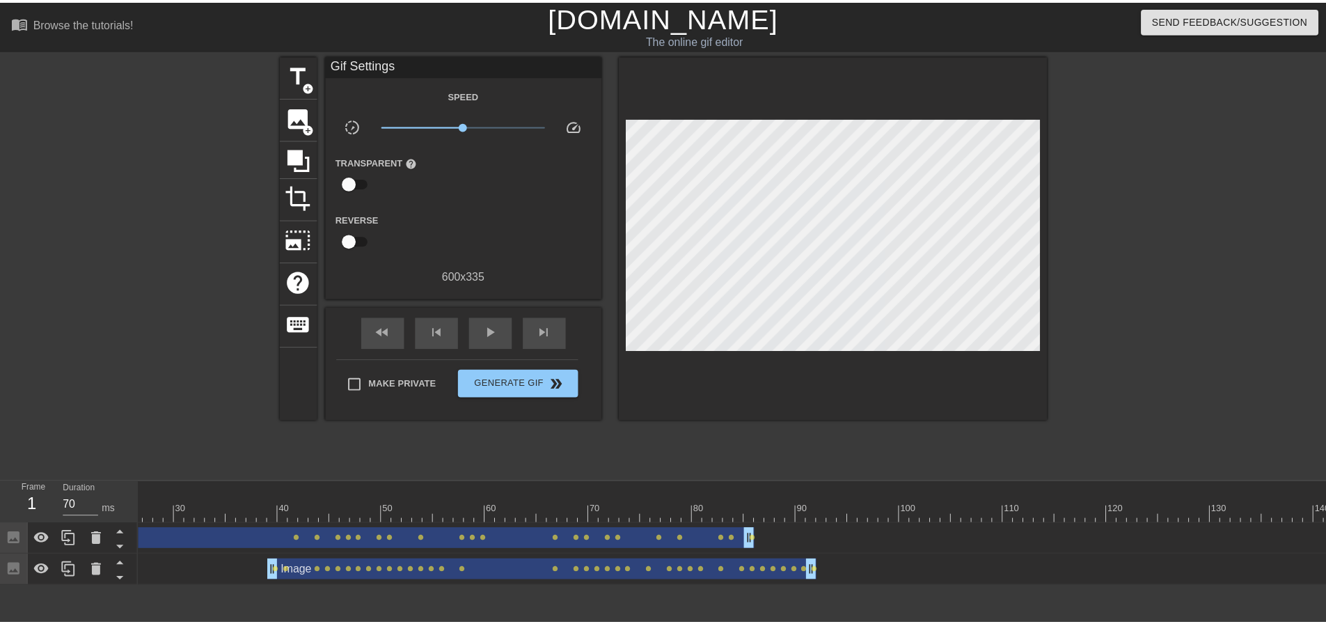
scroll to position [0, 0]
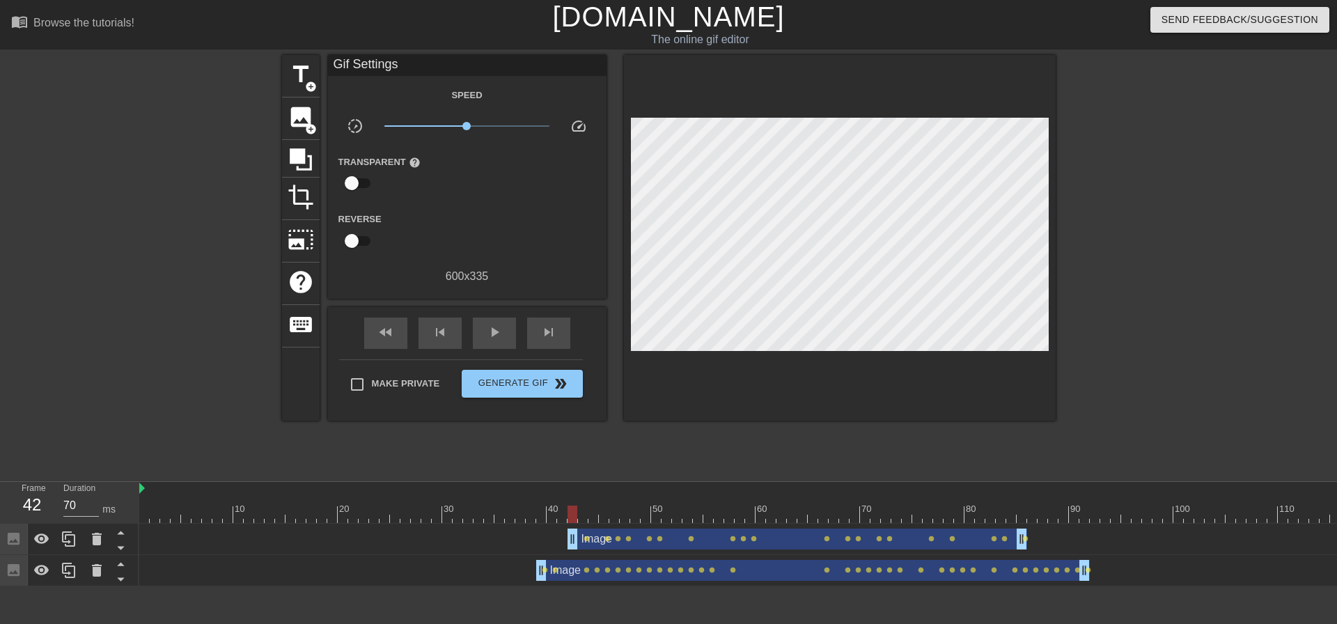
drag, startPoint x: 148, startPoint y: 537, endPoint x: 581, endPoint y: 531, distance: 433.1
drag, startPoint x: 562, startPoint y: 531, endPoint x: 586, endPoint y: 530, distance: 23.7
drag, startPoint x: 573, startPoint y: 544, endPoint x: 559, endPoint y: 542, distance: 14.1
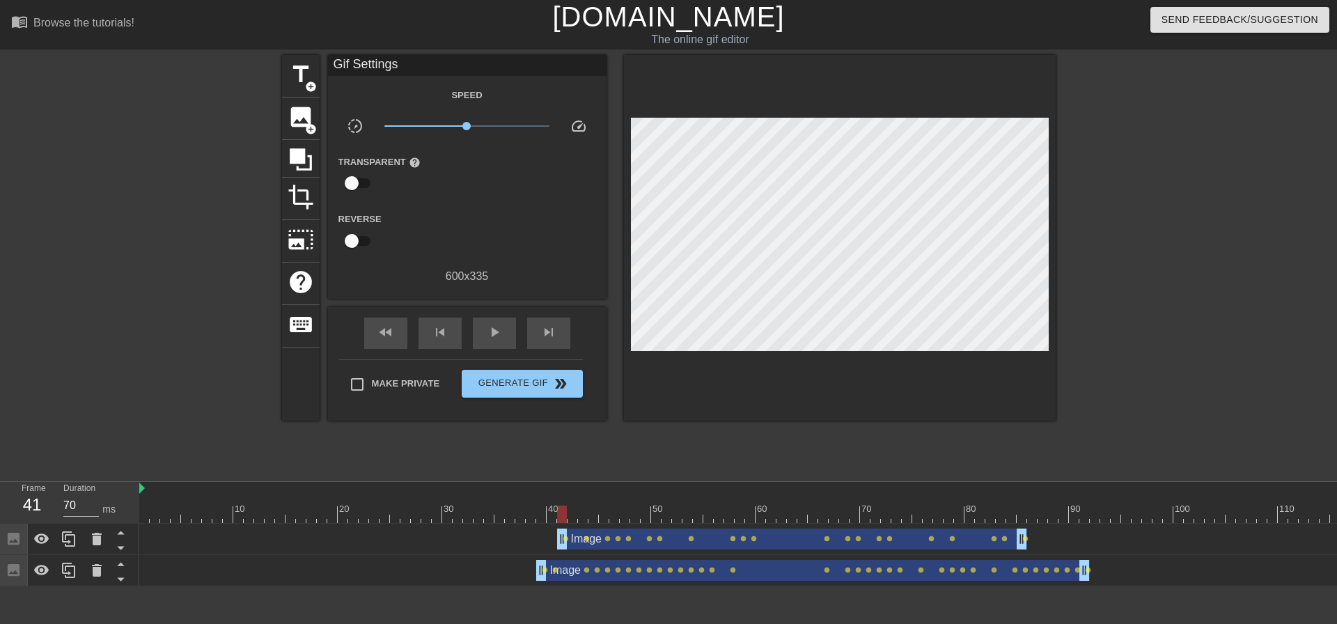
click at [488, 334] on span "play_arrow" at bounding box center [494, 332] width 17 height 17
click at [490, 334] on span "pause" at bounding box center [494, 332] width 17 height 17
click at [492, 334] on span "play_arrow" at bounding box center [494, 332] width 17 height 17
click at [492, 334] on span "pause" at bounding box center [494, 332] width 17 height 17
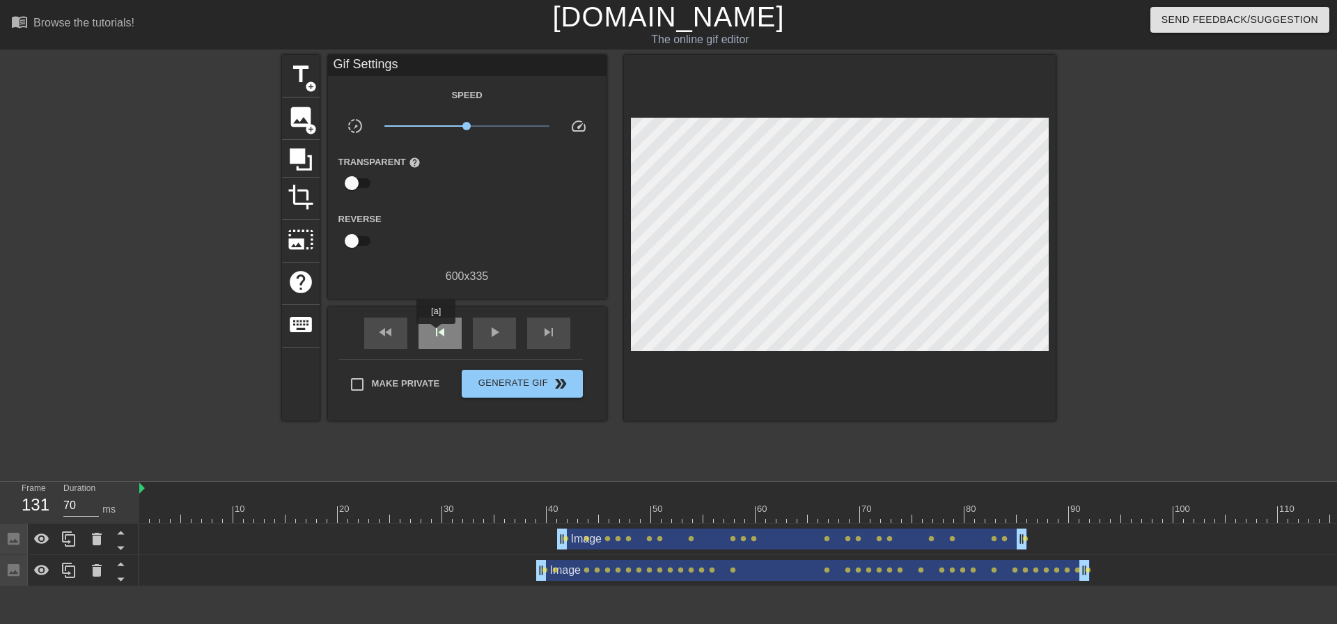
click at [436, 334] on span "skip_previous" at bounding box center [440, 332] width 17 height 17
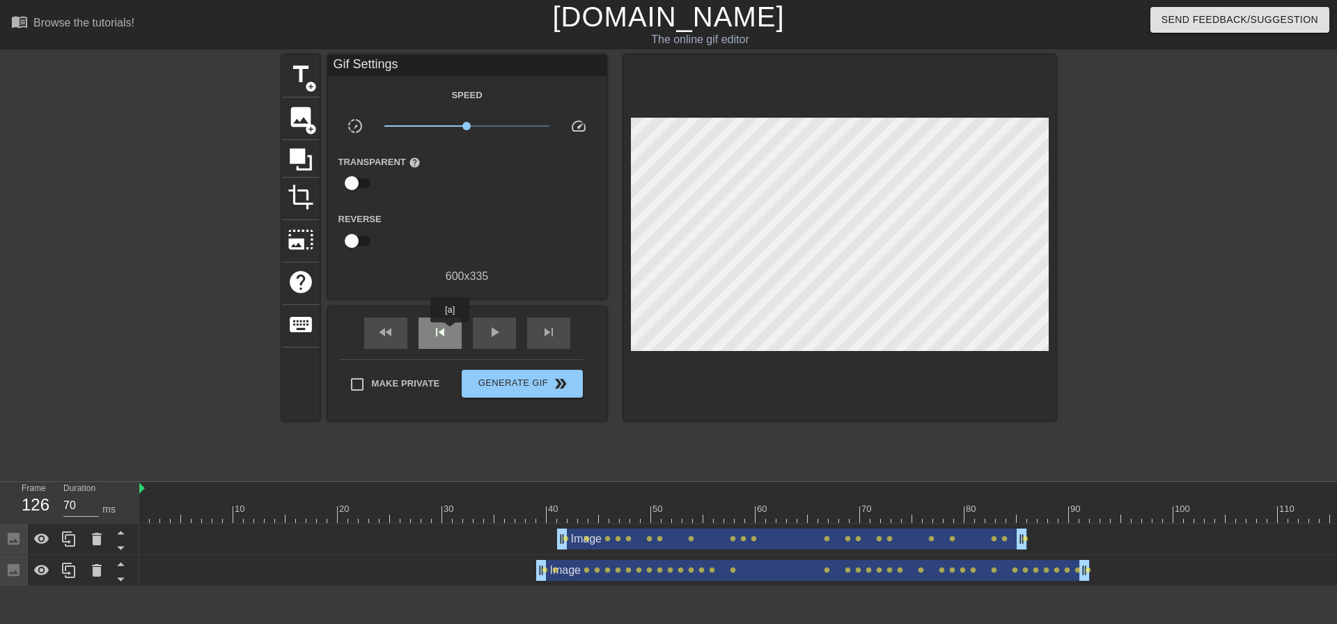
click at [450, 332] on div "skip_previous" at bounding box center [439, 332] width 43 height 31
click at [449, 332] on div "skip_previous" at bounding box center [439, 332] width 43 height 31
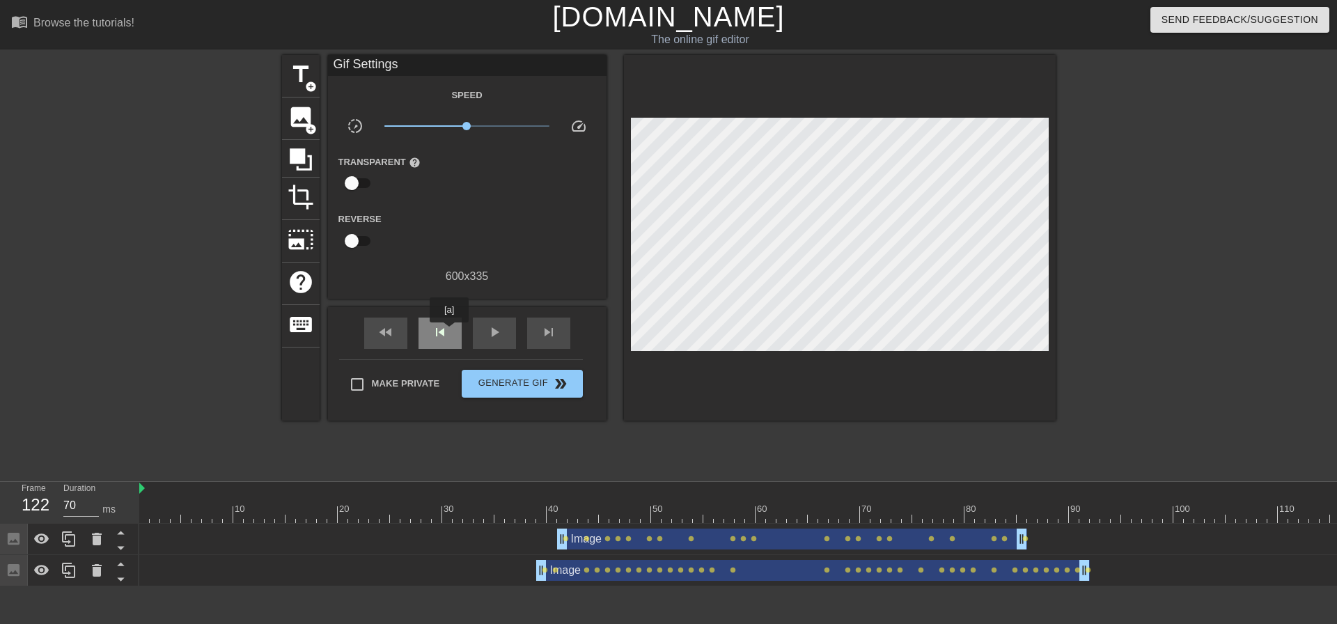
click at [449, 332] on div "skip_previous" at bounding box center [439, 332] width 43 height 31
click at [551, 330] on span "skip_next" at bounding box center [548, 332] width 17 height 17
click at [311, 120] on span "image" at bounding box center [301, 117] width 26 height 26
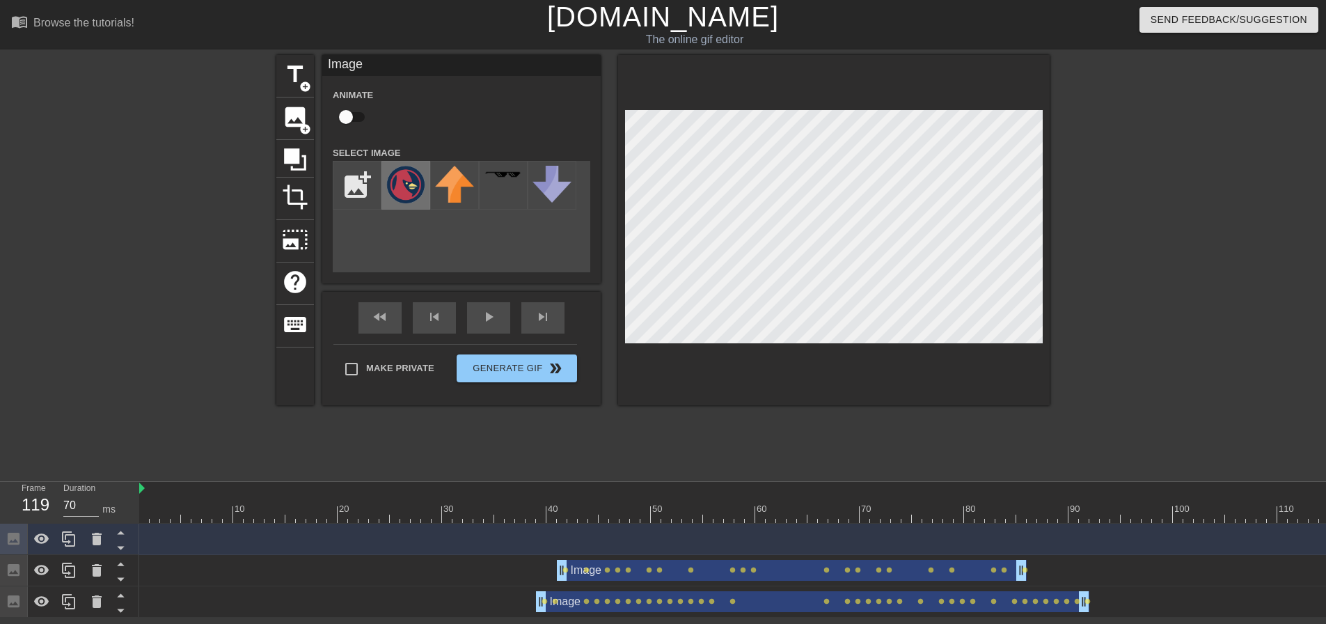
click at [396, 175] on img at bounding box center [405, 185] width 39 height 38
click at [350, 115] on input "checkbox" at bounding box center [345, 117] width 79 height 26
checkbox input "true"
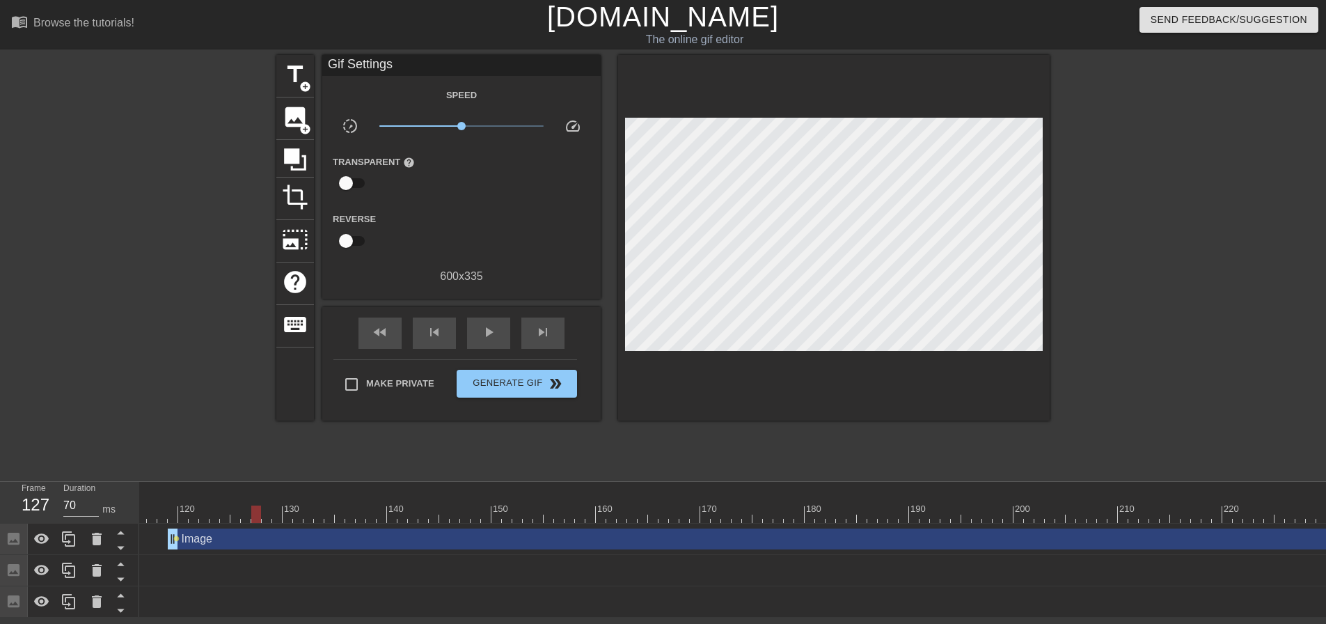
scroll to position [0, 1317]
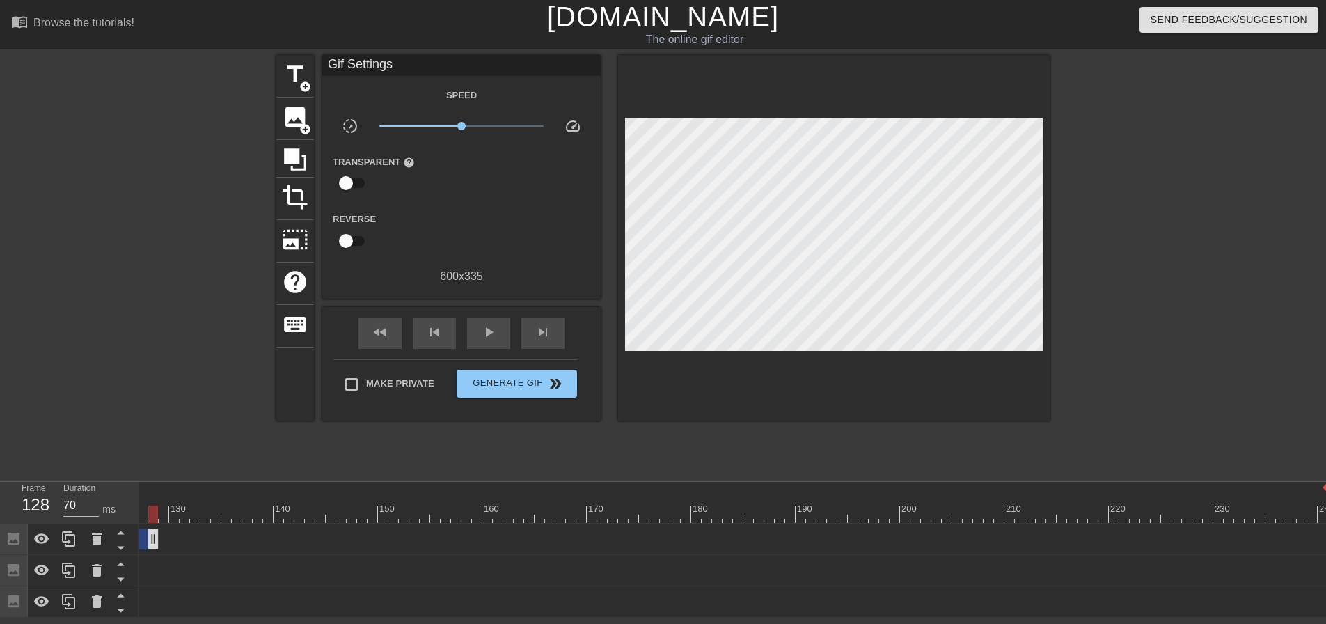
drag, startPoint x: 1323, startPoint y: 537, endPoint x: 150, endPoint y: 540, distance: 1173.2
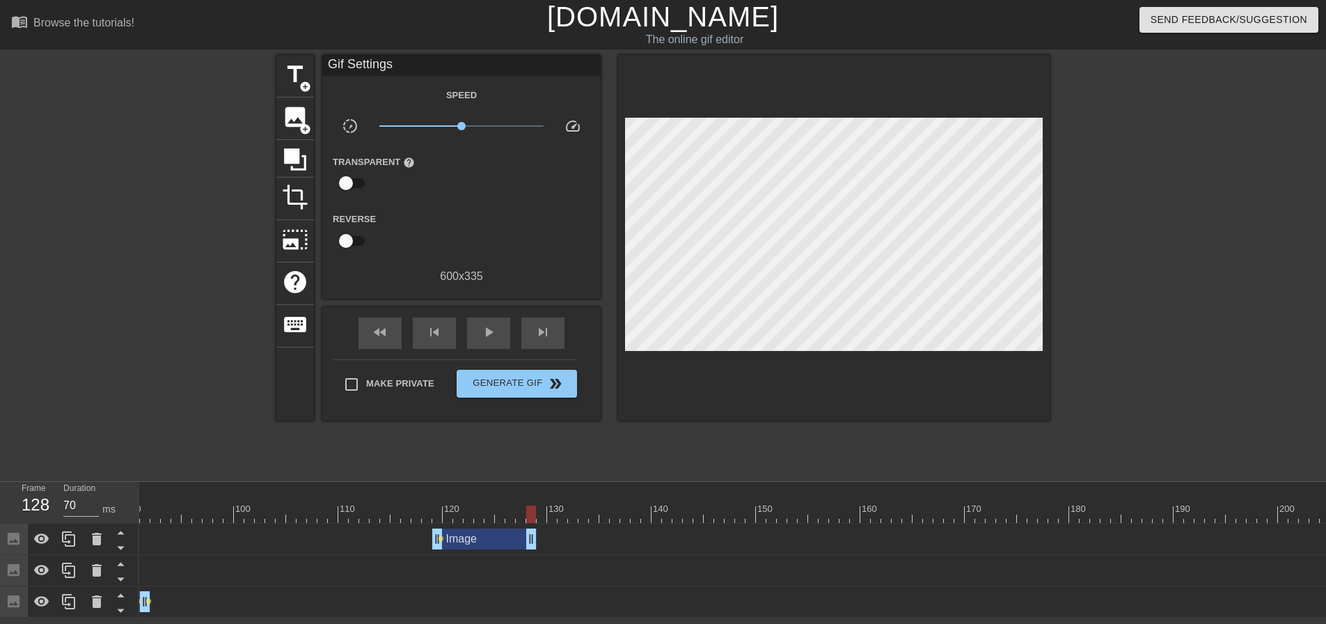
scroll to position [0, 927]
click at [303, 123] on span "add_circle" at bounding box center [305, 129] width 12 height 12
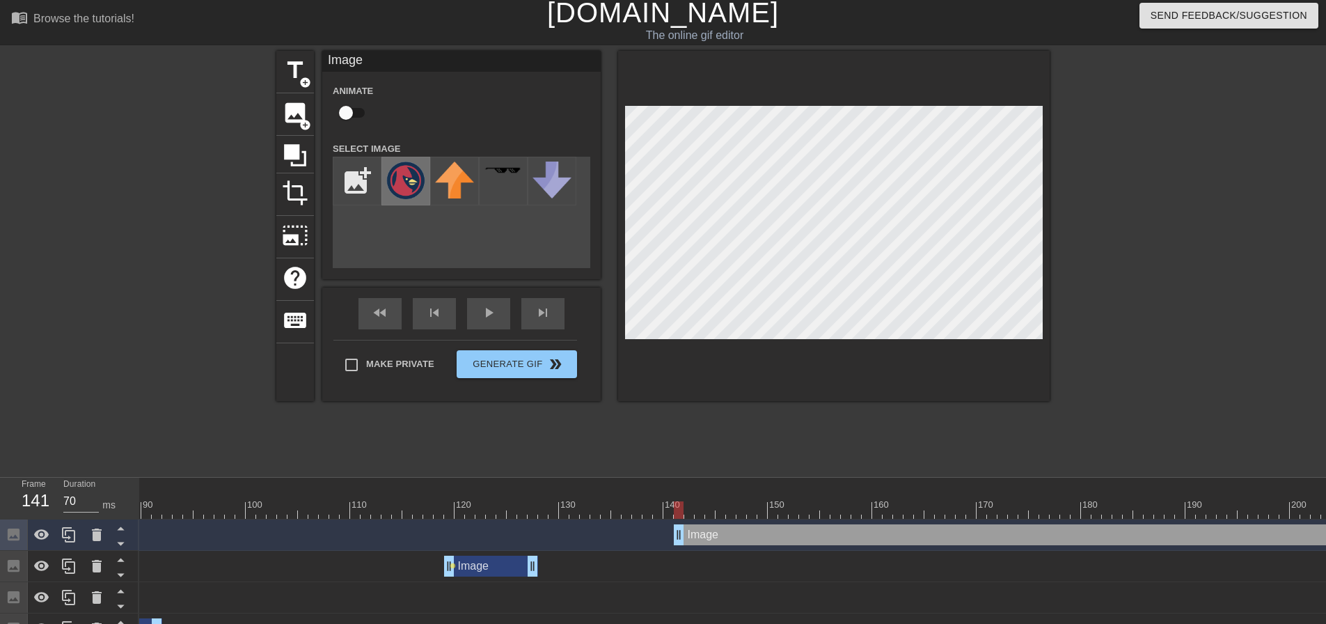
click at [410, 186] on img at bounding box center [405, 181] width 39 height 38
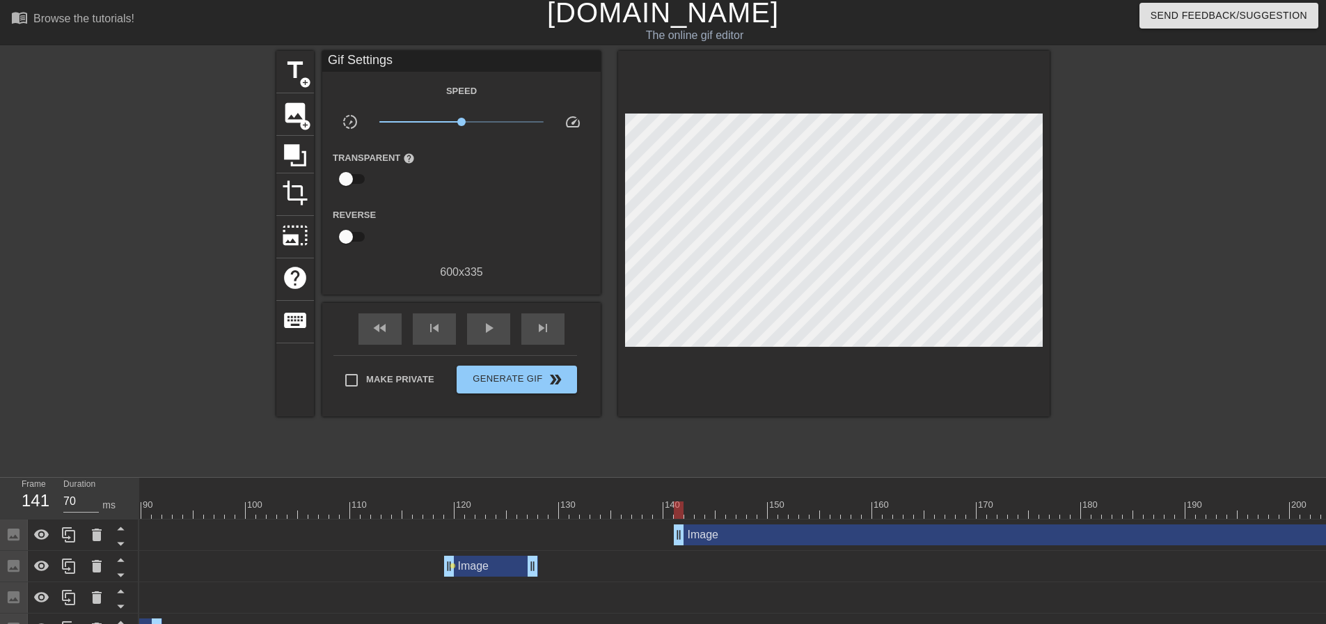
click at [486, 516] on div at bounding box center [465, 509] width 2506 height 17
click at [679, 503] on div at bounding box center [465, 509] width 2506 height 17
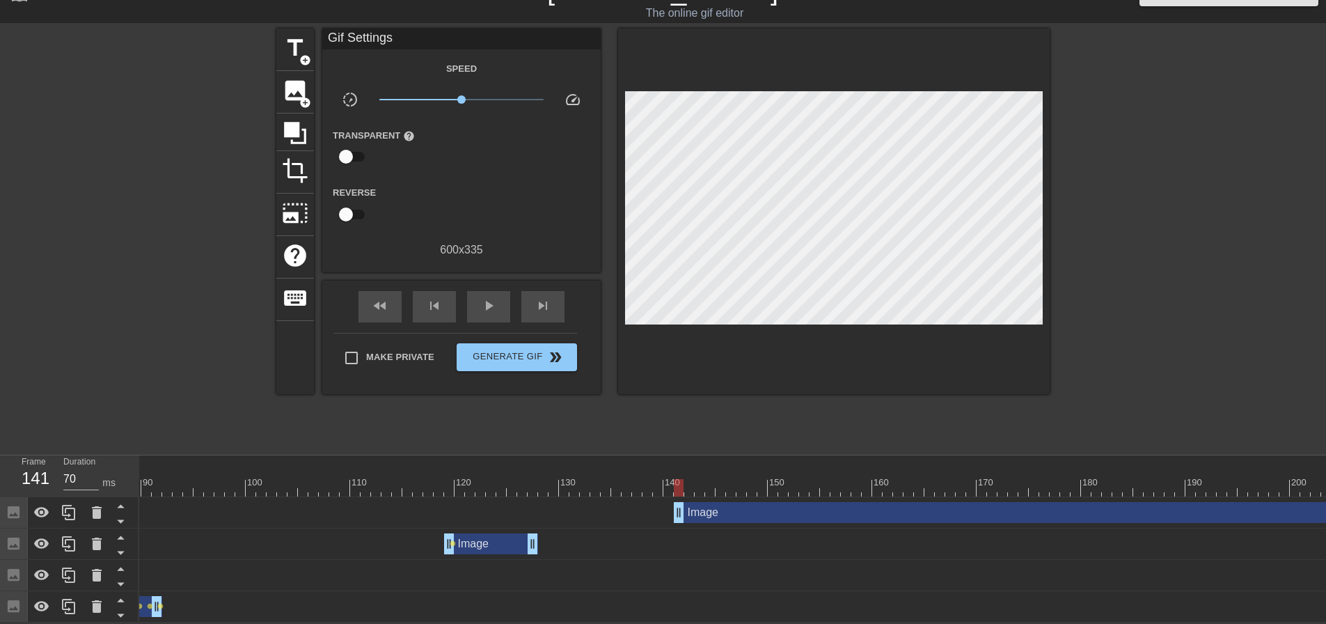
scroll to position [0, 1317]
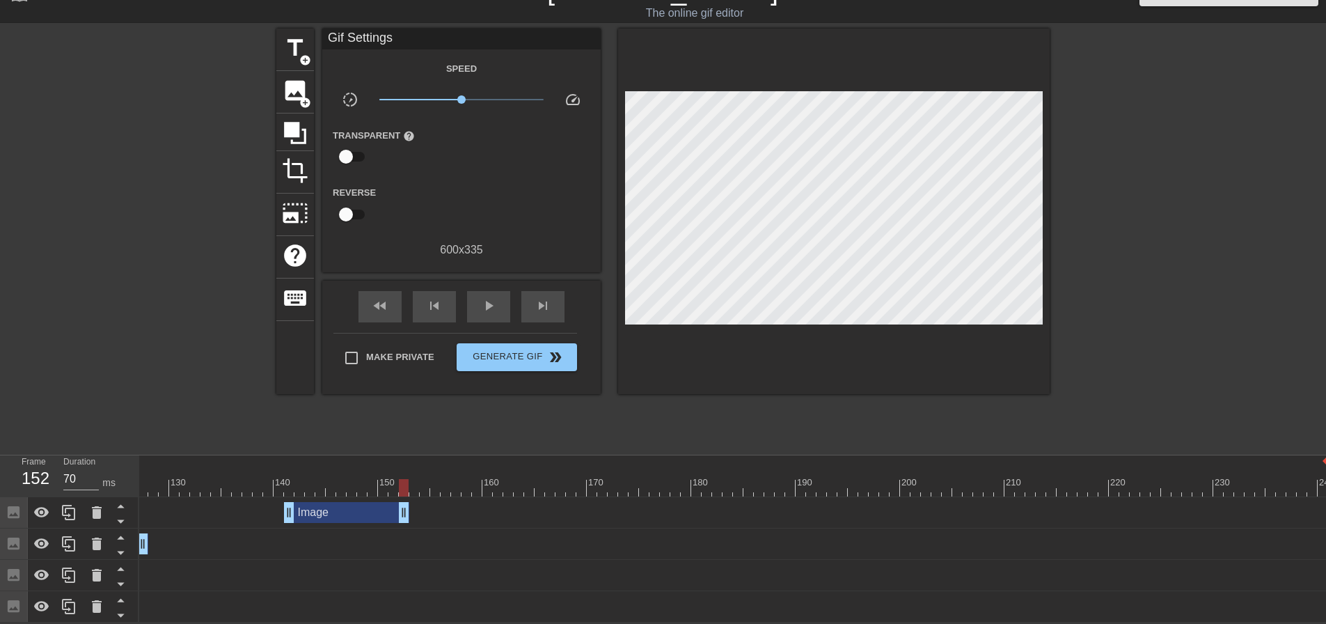
drag, startPoint x: 1324, startPoint y: 502, endPoint x: 407, endPoint y: 527, distance: 917.3
click at [269, 481] on div at bounding box center [75, 487] width 2506 height 17
click at [485, 302] on span "play_arrow" at bounding box center [488, 305] width 17 height 17
click at [485, 302] on span "pause" at bounding box center [488, 305] width 17 height 17
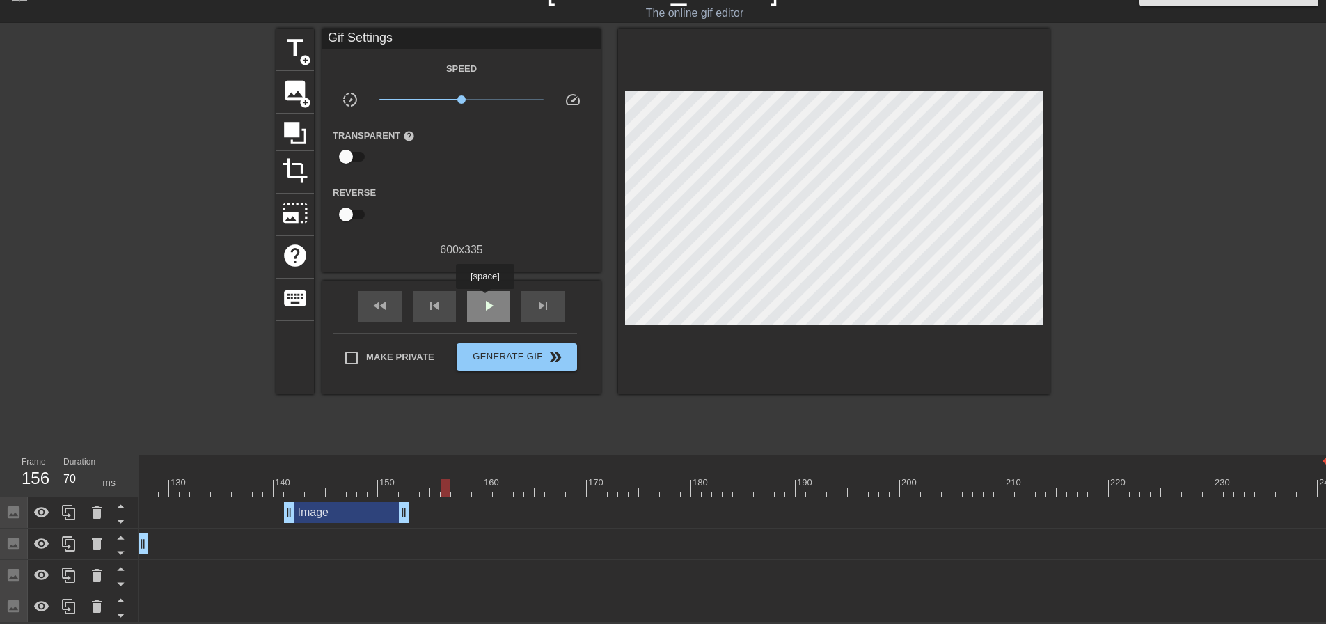
click at [485, 298] on span "play_arrow" at bounding box center [488, 305] width 17 height 17
click at [486, 298] on span "pause" at bounding box center [488, 305] width 17 height 17
click at [426, 297] on span "skip_previous" at bounding box center [434, 305] width 17 height 17
click at [427, 297] on span "skip_previous" at bounding box center [434, 305] width 17 height 17
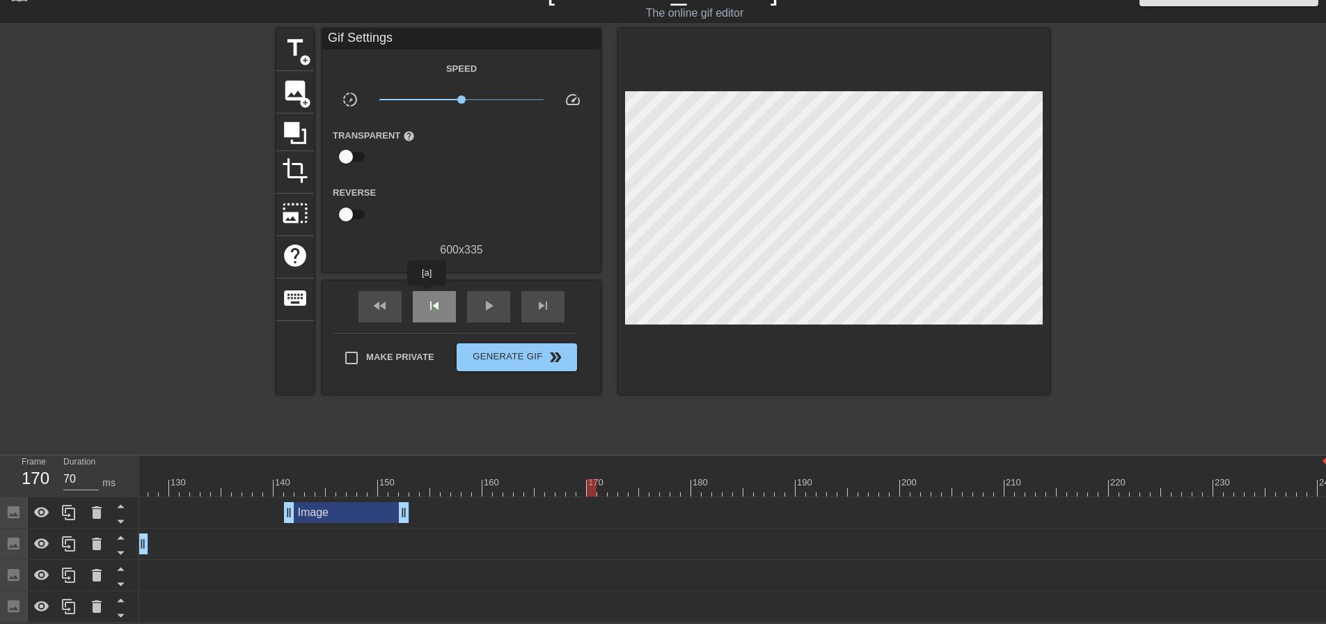
click at [427, 297] on span "skip_previous" at bounding box center [434, 305] width 17 height 17
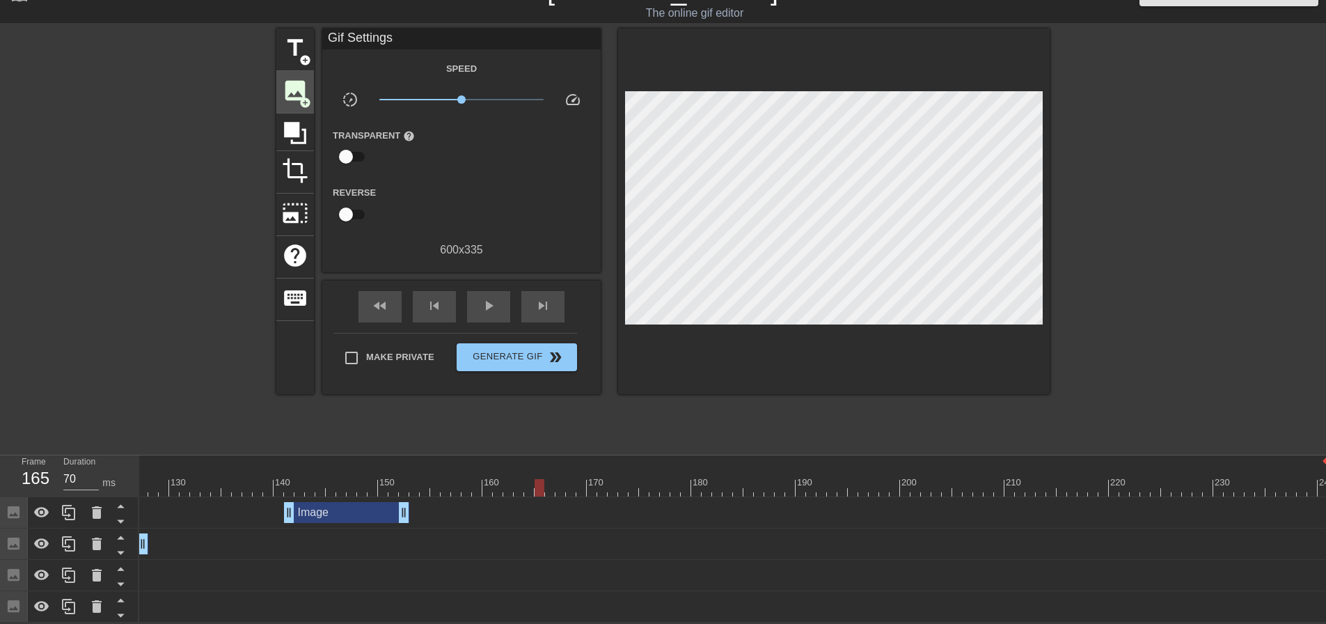
click at [307, 78] on span "image" at bounding box center [295, 90] width 26 height 26
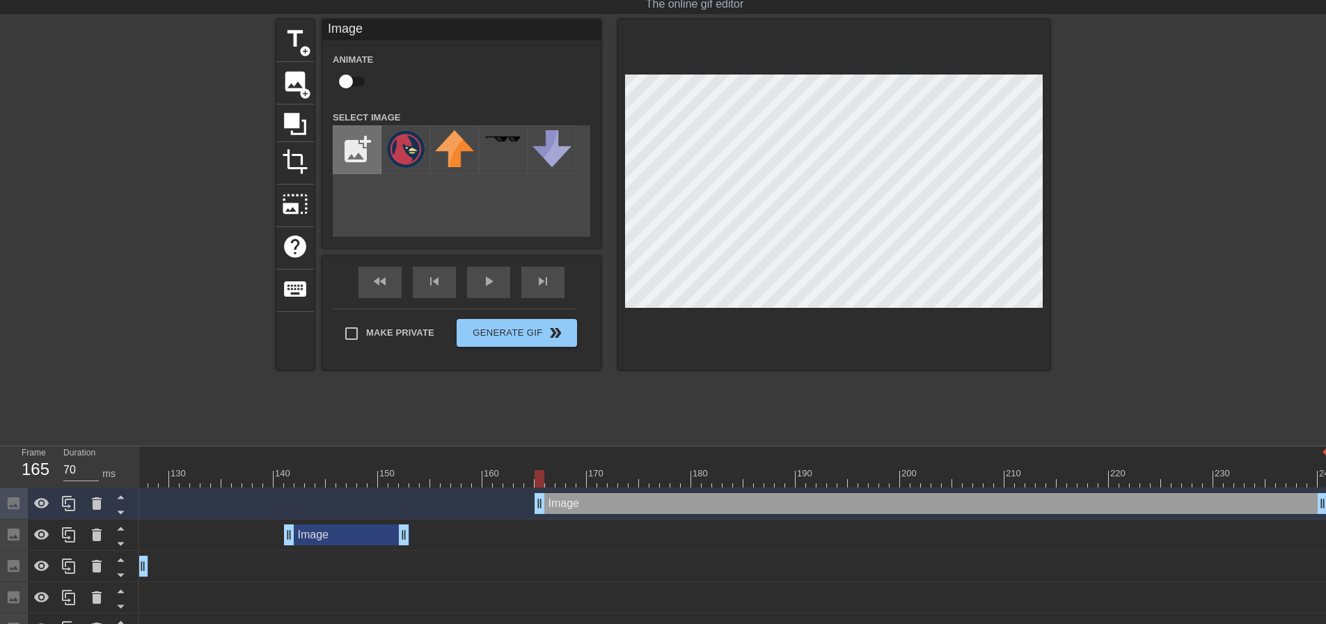
click at [366, 146] on input "file" at bounding box center [357, 149] width 47 height 47
type input "C:\fakepath\pirates at cardinals.png"
click at [416, 142] on img at bounding box center [405, 139] width 39 height 19
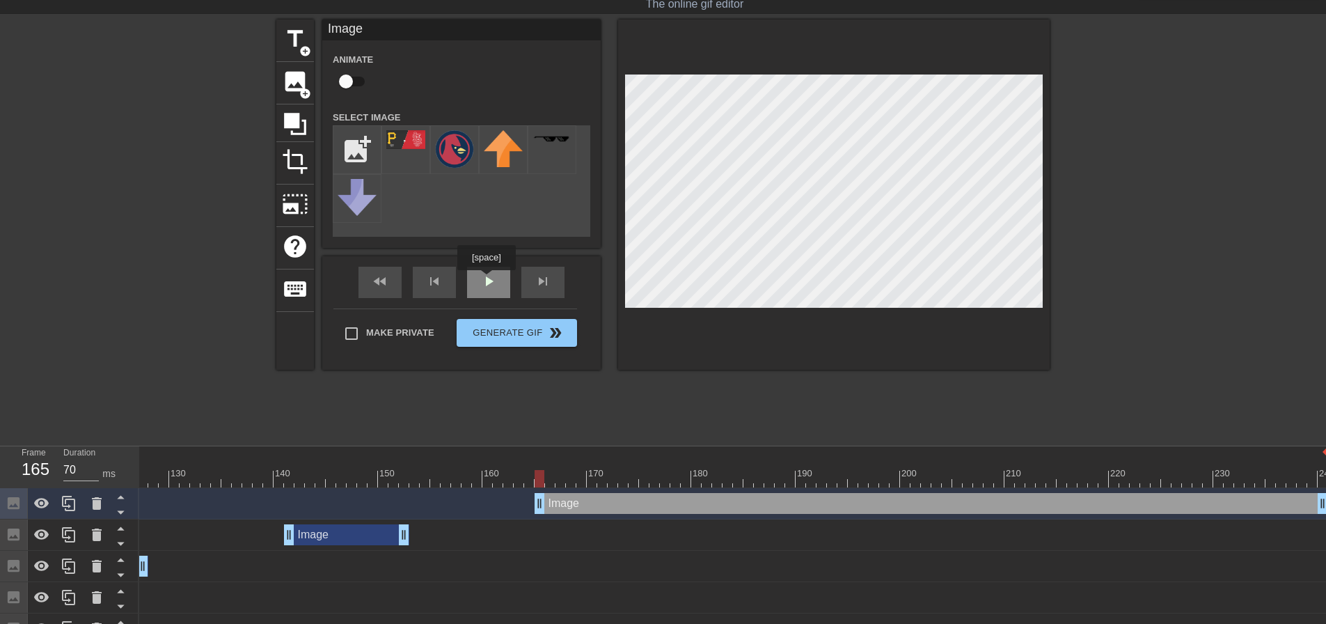
click at [487, 280] on div "fast_rewind skip_previous play_arrow skip_next" at bounding box center [461, 282] width 227 height 52
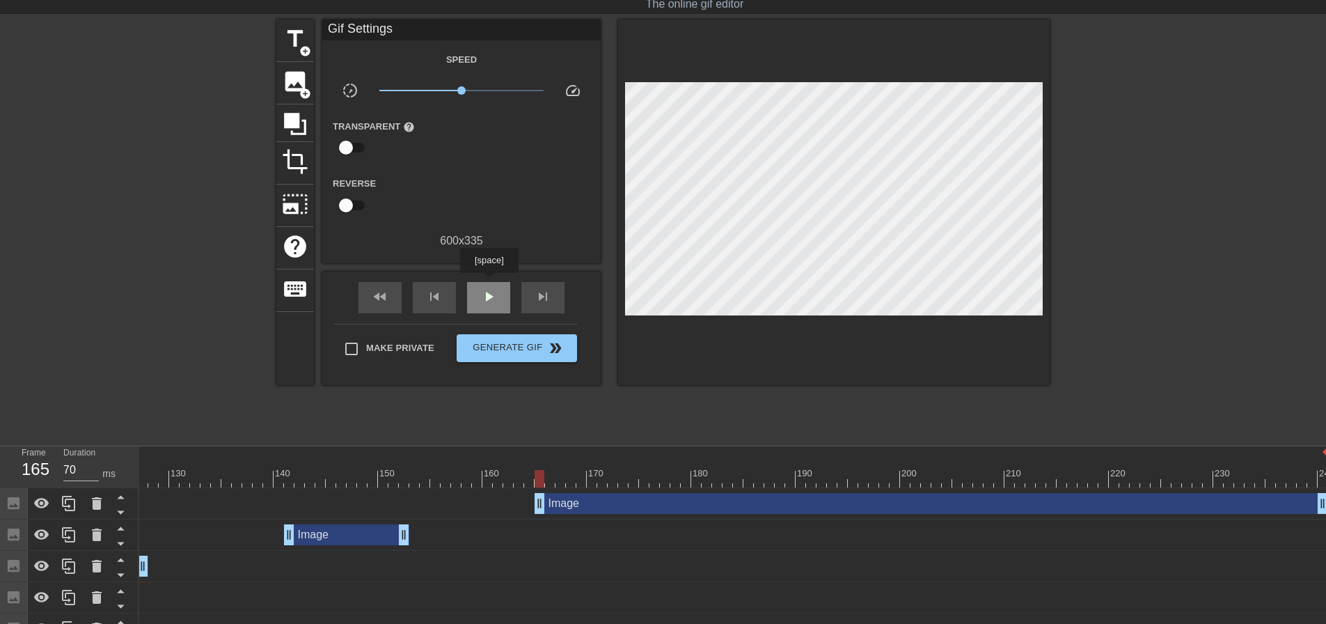
click at [489, 285] on div "play_arrow" at bounding box center [488, 297] width 43 height 31
click at [489, 285] on div "pause" at bounding box center [488, 297] width 43 height 31
click at [444, 290] on div "skip_previous" at bounding box center [434, 297] width 43 height 31
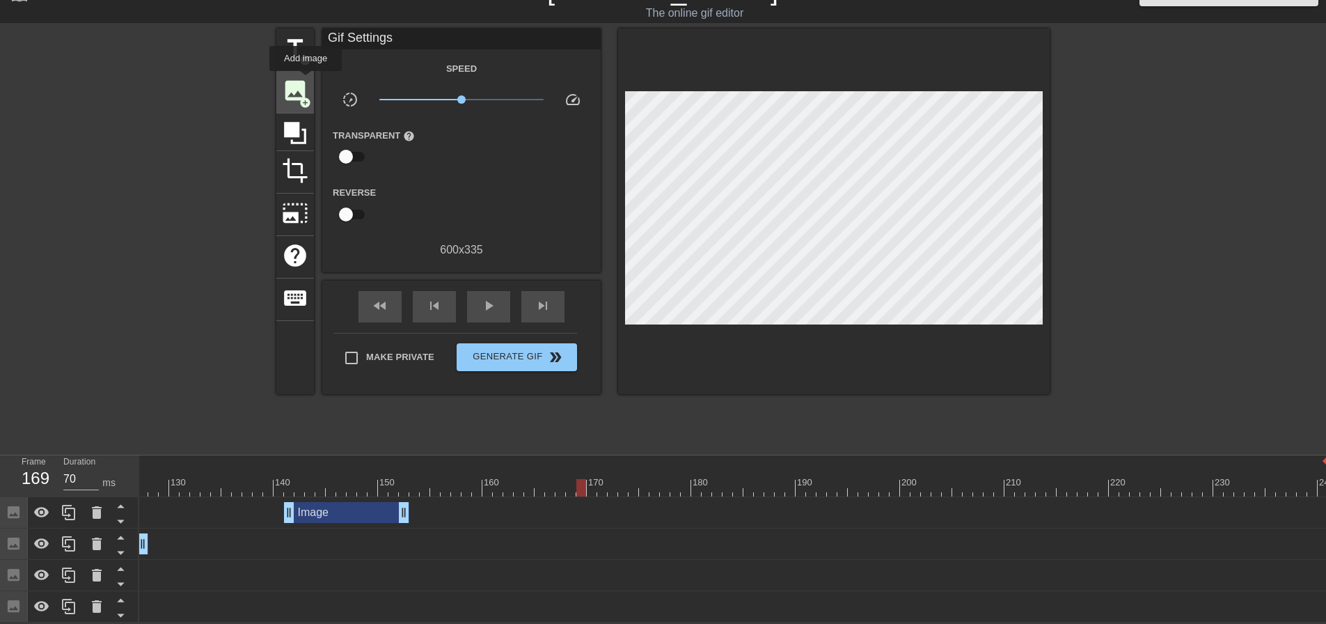
click at [300, 80] on span "image" at bounding box center [295, 90] width 26 height 26
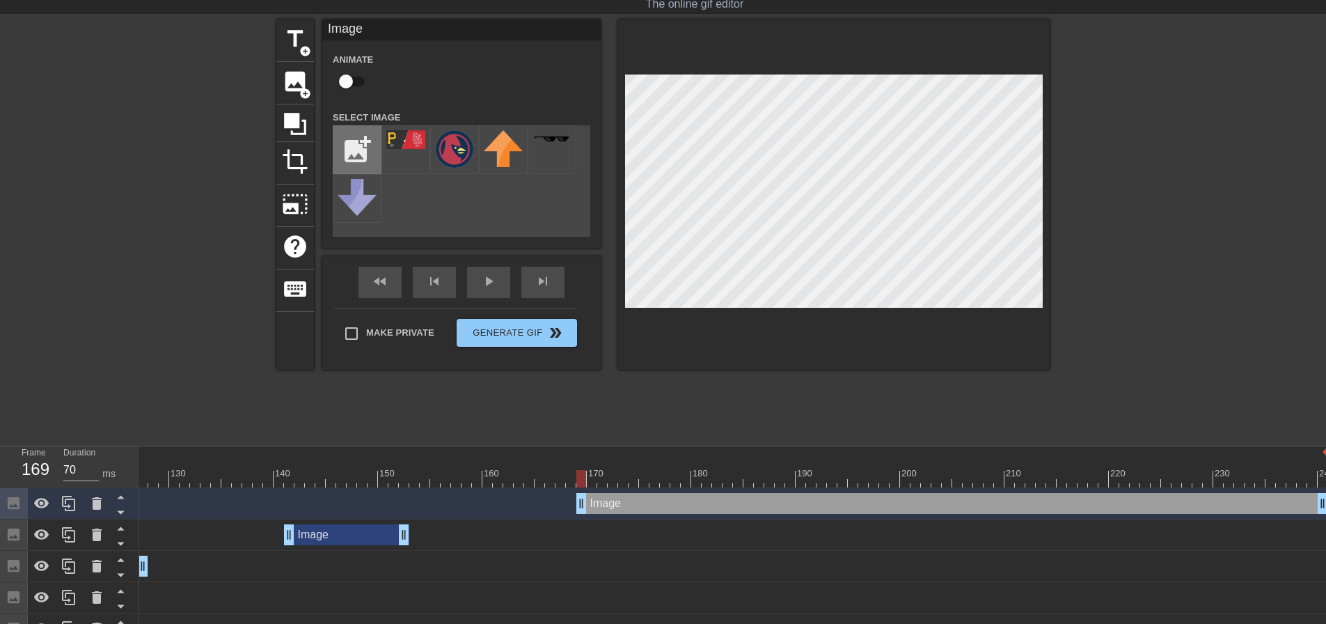
click at [361, 146] on input "file" at bounding box center [357, 149] width 47 height 47
type input "C:\fakepath\720x450.jpg"
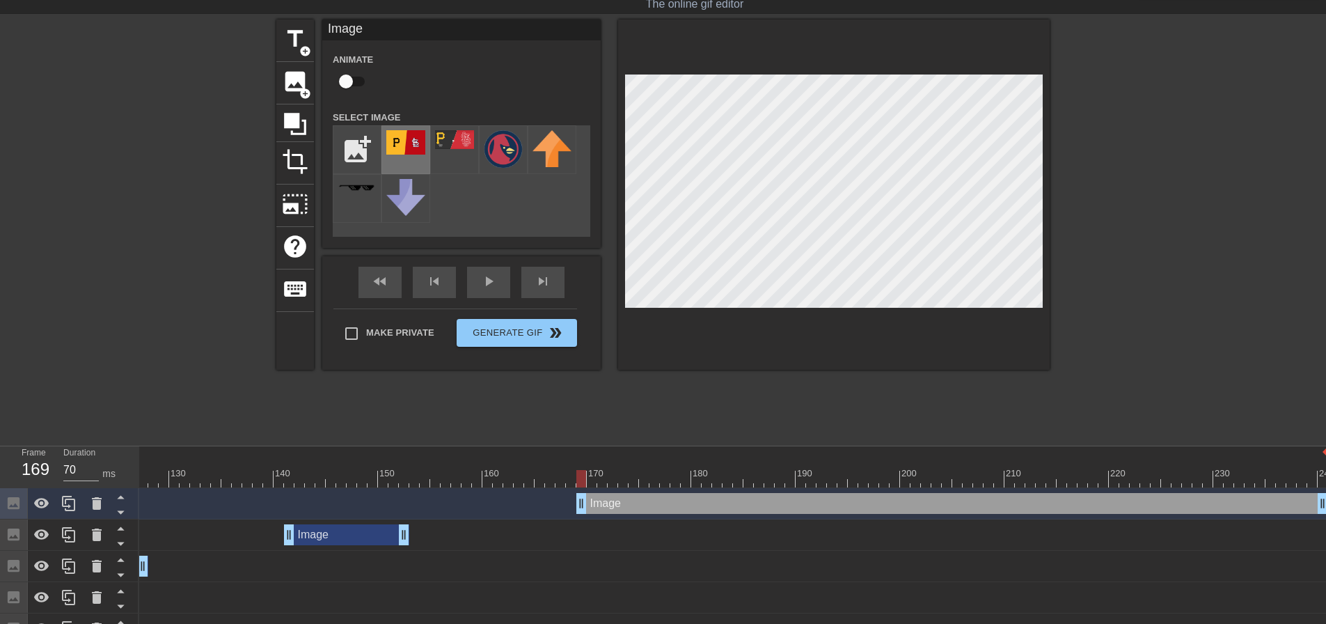
click at [412, 149] on img at bounding box center [405, 142] width 39 height 24
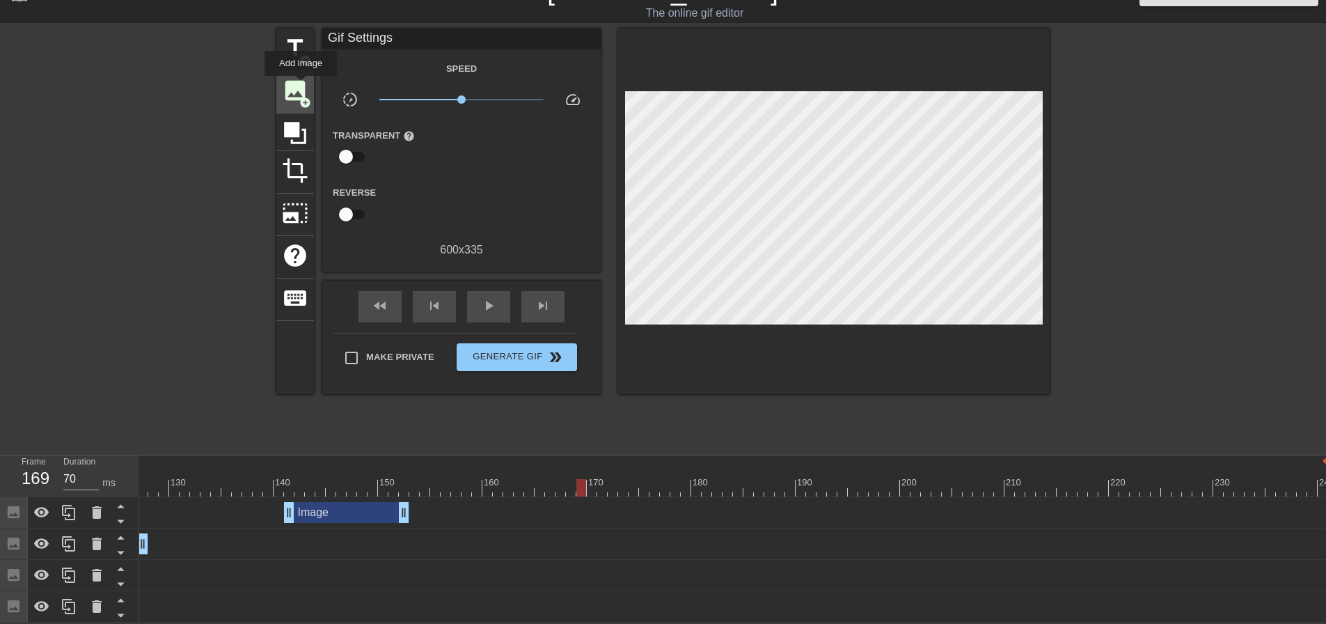
click at [301, 86] on span "image" at bounding box center [295, 90] width 26 height 26
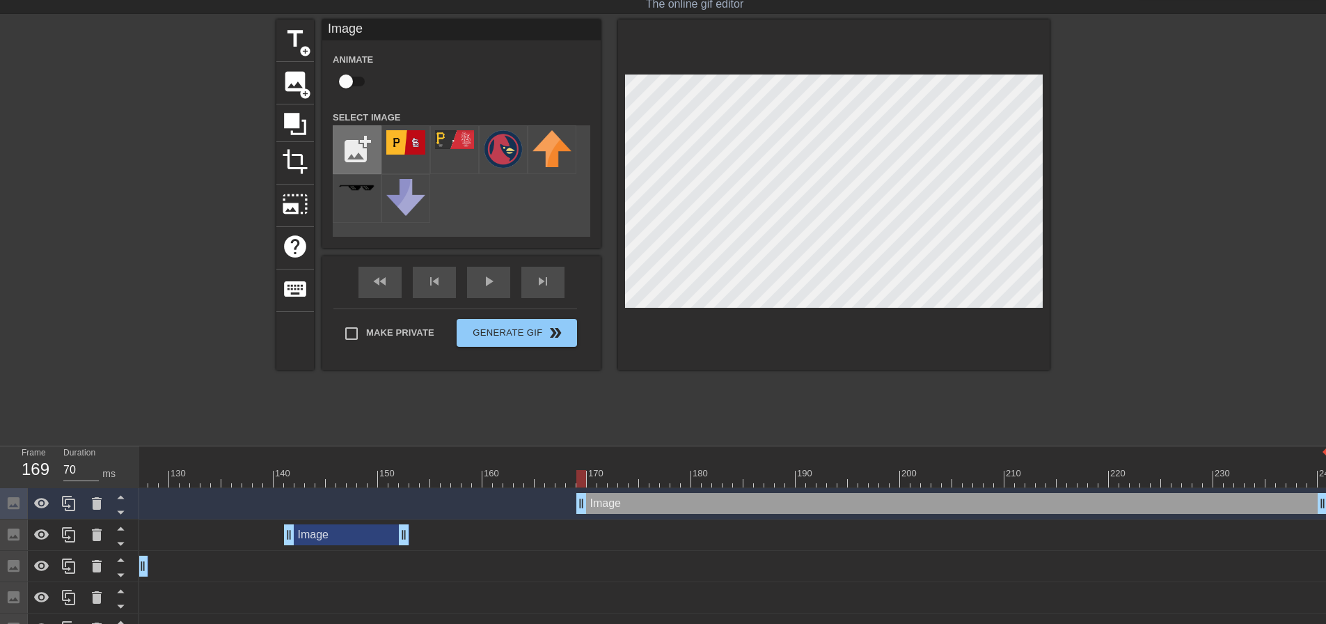
click at [366, 144] on input "file" at bounding box center [357, 149] width 47 height 47
type input "C:\fakepath\720x450.jpg"
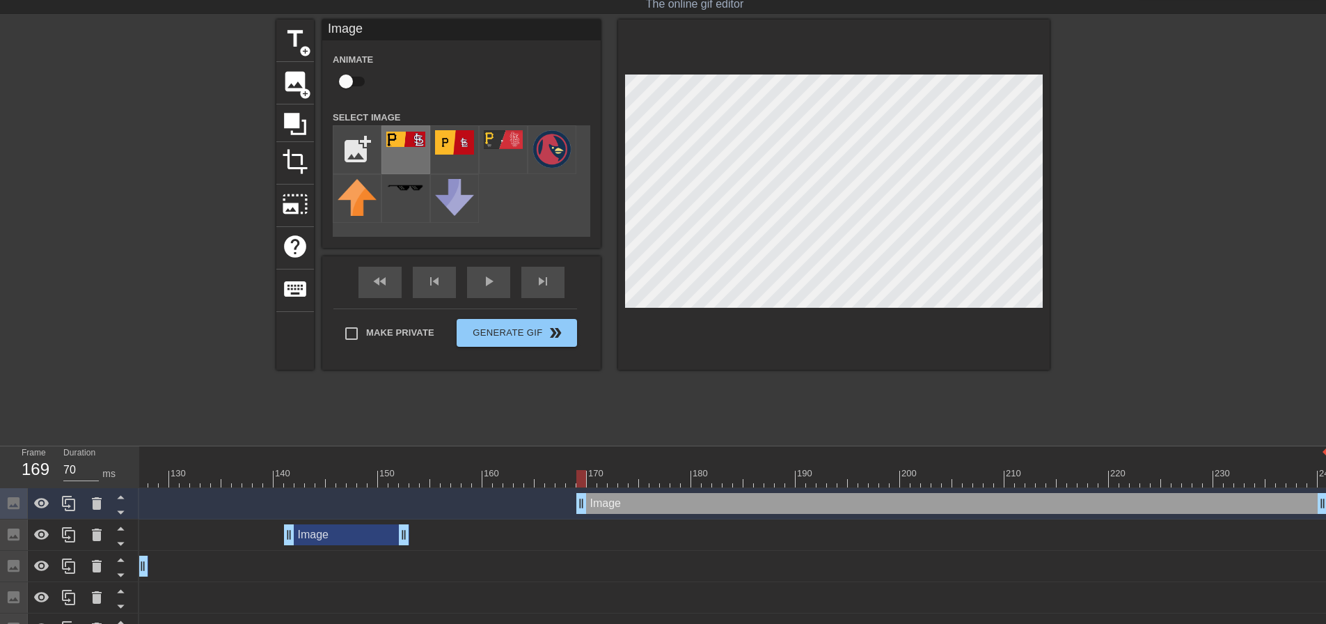
click at [414, 144] on img at bounding box center [405, 139] width 39 height 15
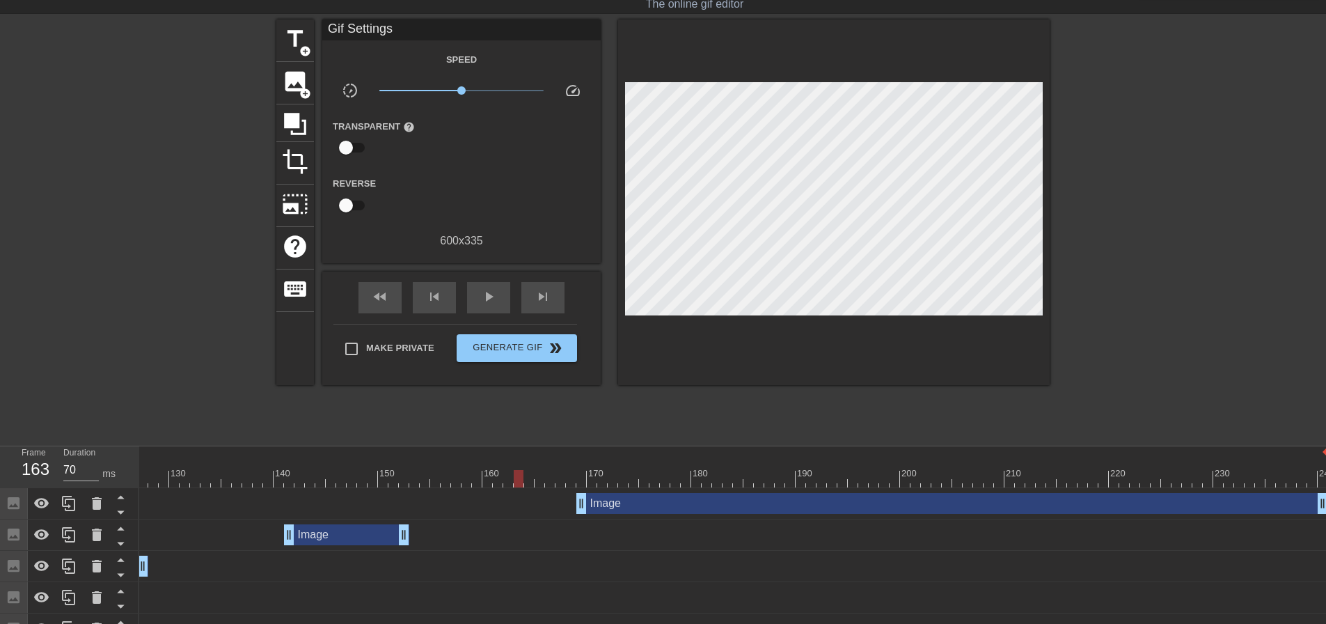
click at [519, 471] on div at bounding box center [75, 478] width 2506 height 17
drag, startPoint x: 581, startPoint y: 499, endPoint x: 546, endPoint y: 490, distance: 36.5
click at [546, 490] on div "Image drag_handle drag_handle" at bounding box center [75, 503] width 2506 height 31
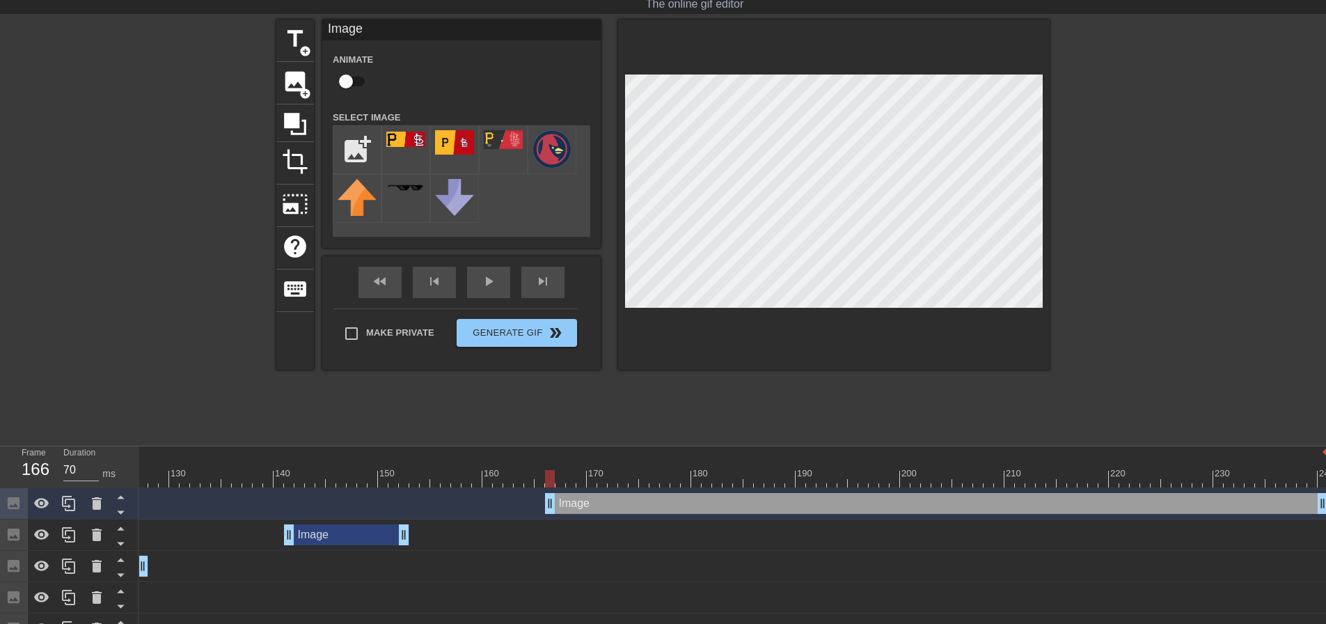
click at [363, 84] on input "checkbox" at bounding box center [345, 81] width 79 height 26
click at [354, 81] on input "checkbox" at bounding box center [359, 81] width 79 height 26
checkbox input "false"
click at [359, 79] on input "checkbox" at bounding box center [345, 81] width 79 height 26
checkbox input "true"
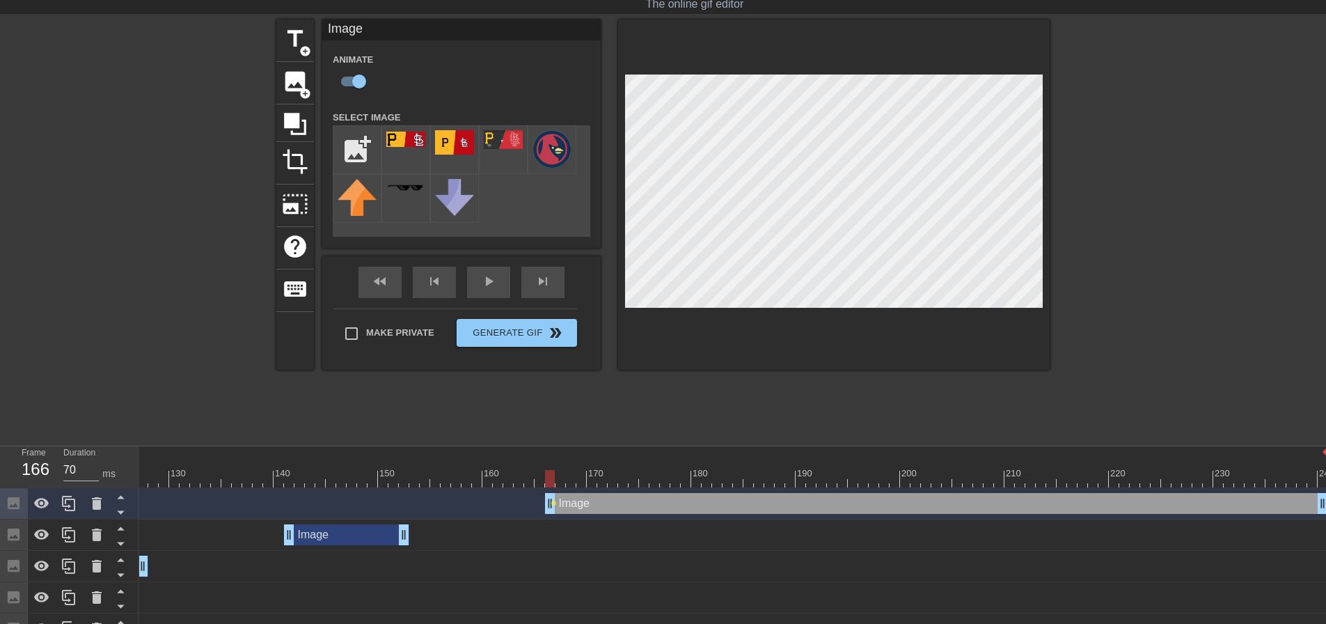
click at [533, 102] on div "Animate Select Image add_photo_alternate" at bounding box center [462, 144] width 258 height 186
click at [989, 317] on div at bounding box center [834, 194] width 432 height 350
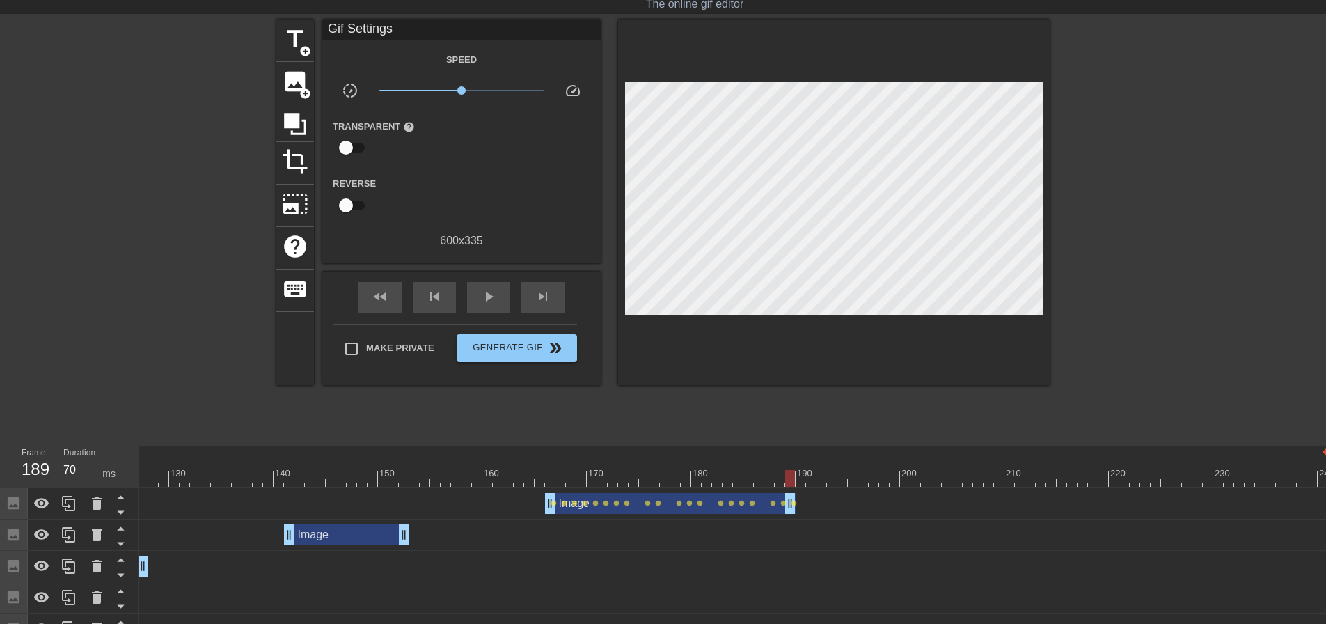
drag, startPoint x: 1321, startPoint y: 506, endPoint x: 792, endPoint y: 480, distance: 529.8
click at [792, 480] on div "10 20 30 40 50 60 70 80 90 100 110 120 130 140 150 160" at bounding box center [732, 545] width 1187 height 198
click at [530, 472] on div at bounding box center [75, 478] width 2506 height 17
click at [492, 292] on span "play_arrow" at bounding box center [488, 296] width 17 height 17
click at [492, 294] on span "pause" at bounding box center [488, 296] width 17 height 17
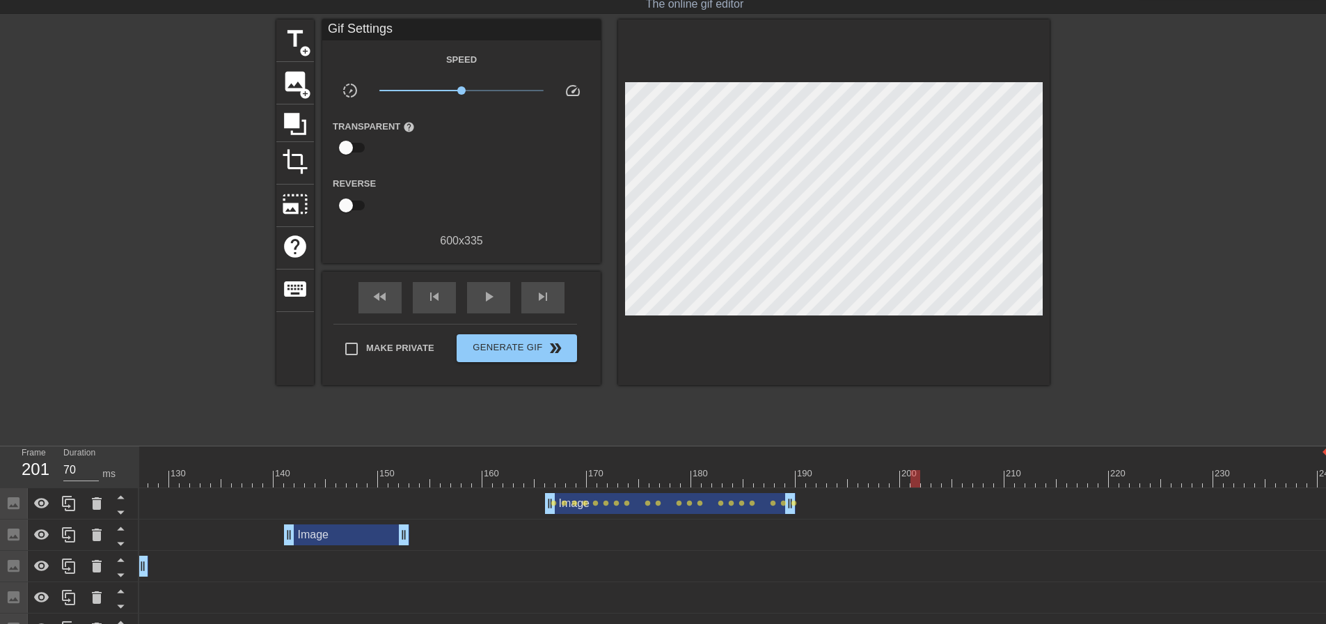
click at [767, 477] on div at bounding box center [75, 478] width 2506 height 17
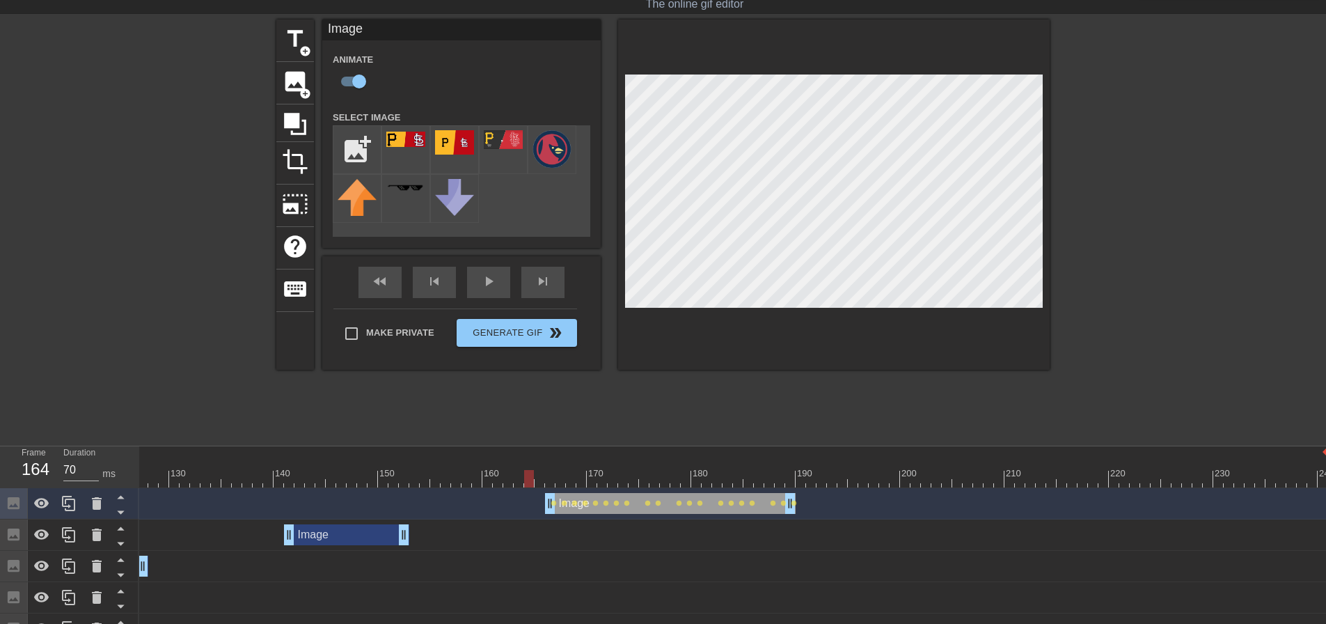
click at [526, 476] on div at bounding box center [75, 478] width 2506 height 17
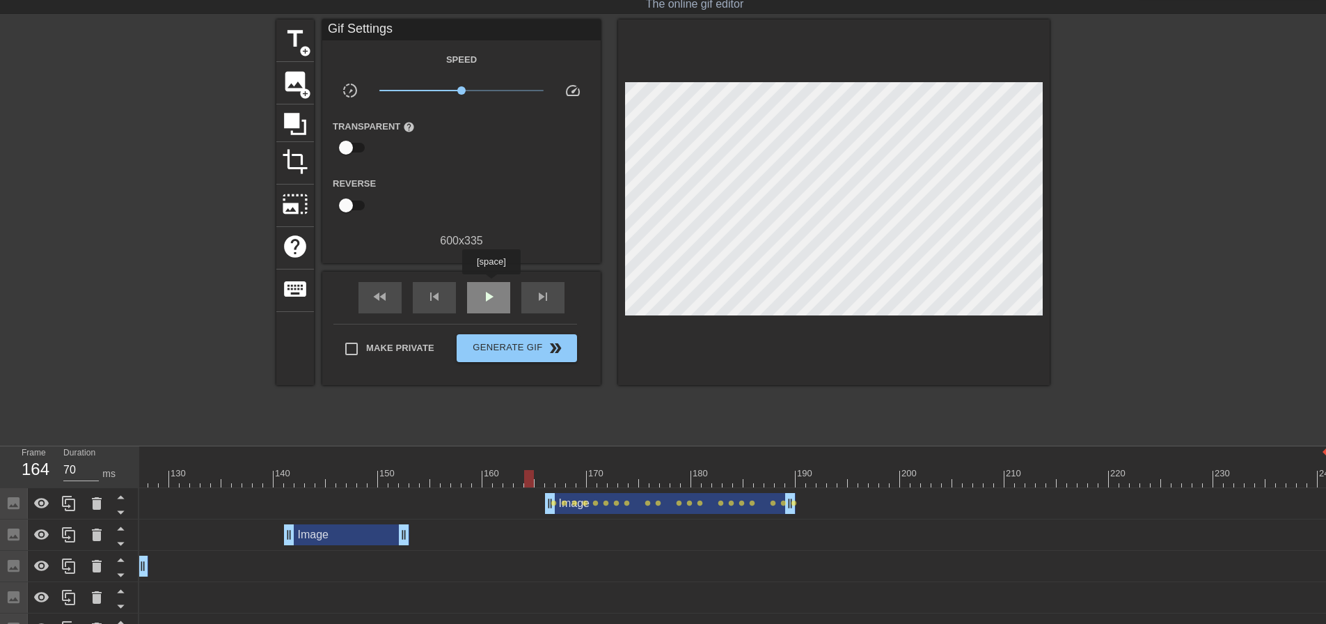
click at [492, 284] on div "play_arrow" at bounding box center [488, 297] width 43 height 31
click at [643, 470] on div at bounding box center [75, 478] width 2506 height 17
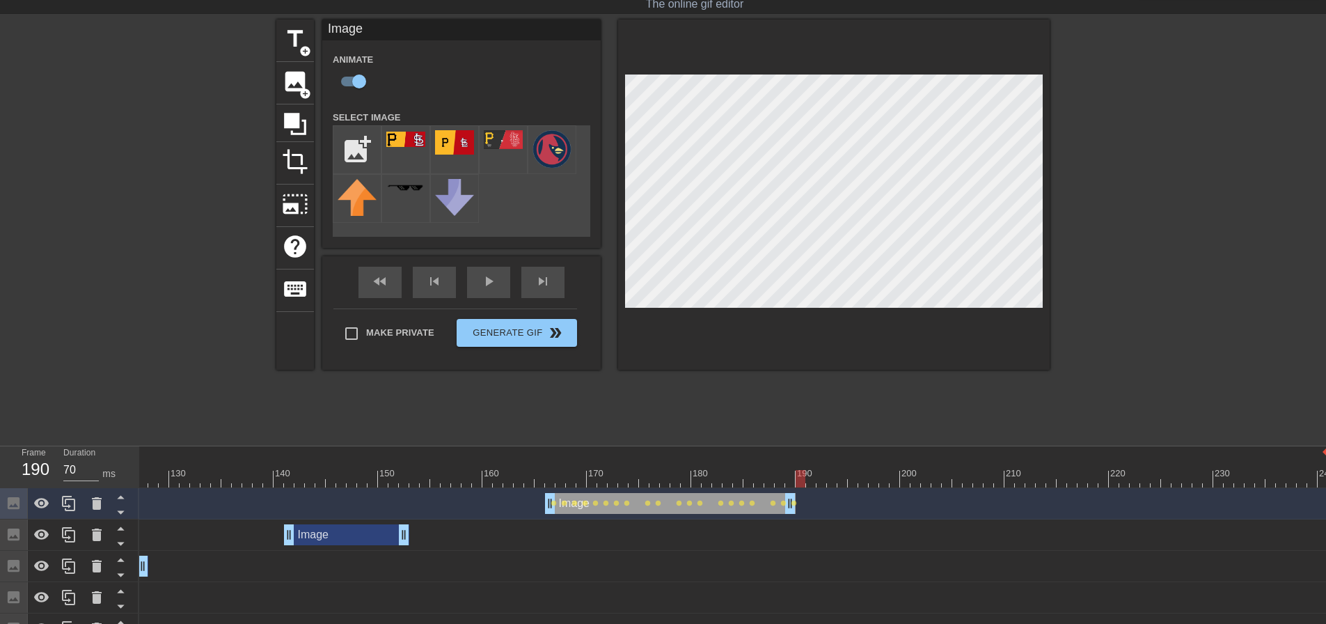
click at [527, 485] on div at bounding box center [75, 478] width 2506 height 17
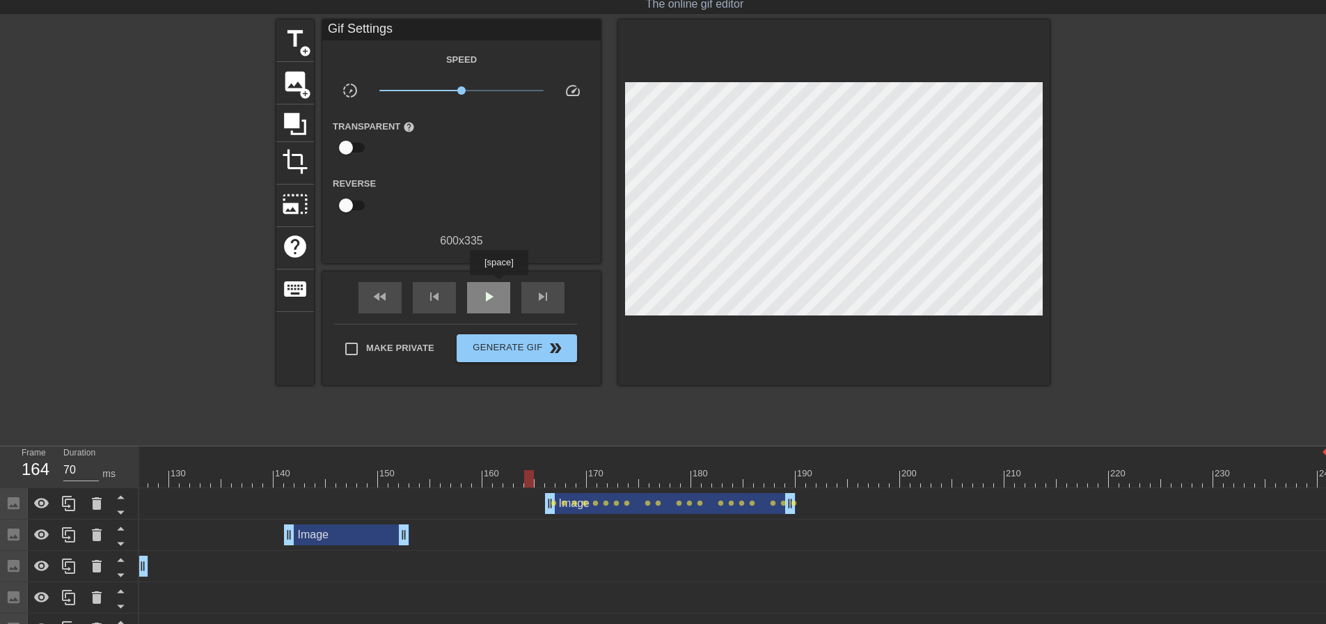
click at [499, 284] on div "play_arrow" at bounding box center [488, 297] width 43 height 31
click at [493, 300] on span "pause" at bounding box center [488, 296] width 17 height 17
click at [824, 473] on div at bounding box center [75, 478] width 2506 height 17
click at [948, 466] on div at bounding box center [947, 468] width 10 height 17
click at [1012, 464] on div "210" at bounding box center [1010, 468] width 10 height 17
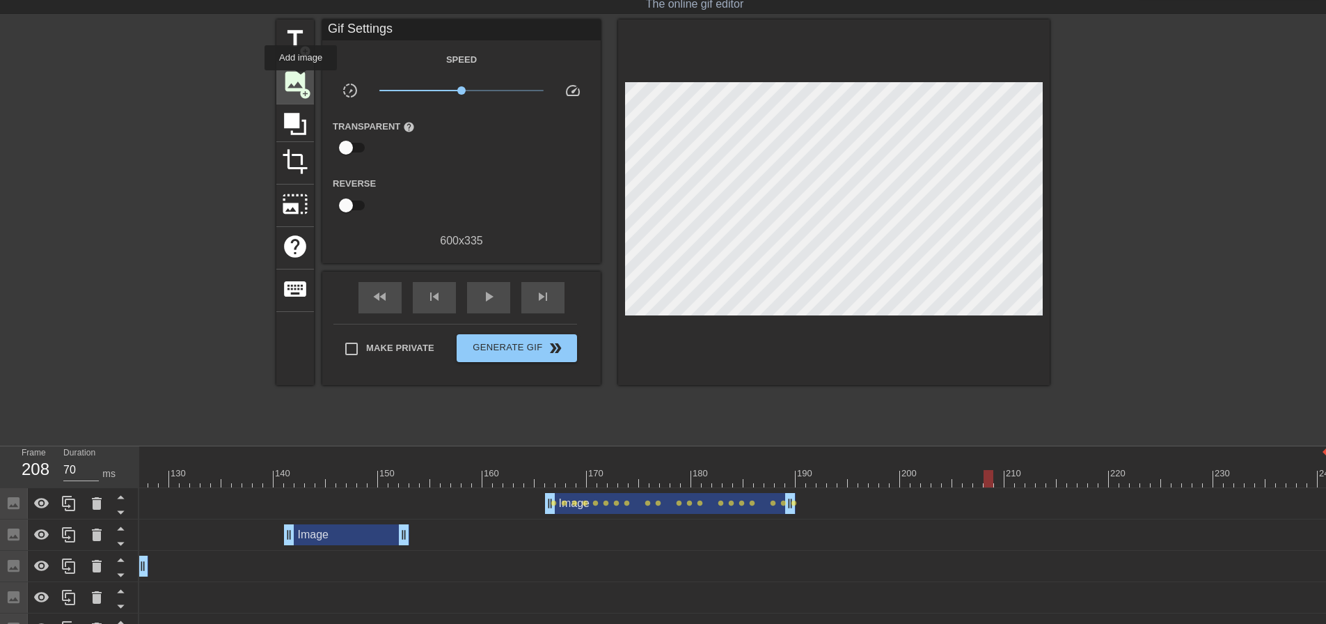
click at [301, 80] on span "image" at bounding box center [295, 81] width 26 height 26
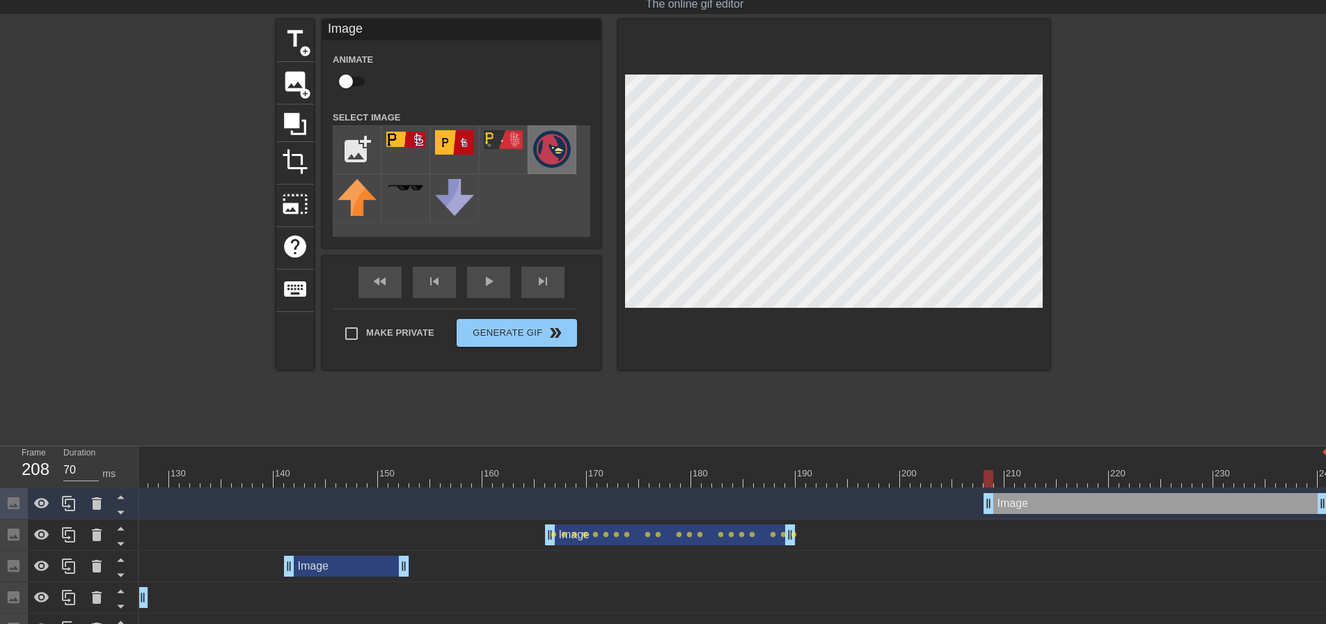
click at [554, 146] on img at bounding box center [552, 149] width 39 height 38
click at [357, 77] on input "checkbox" at bounding box center [345, 81] width 79 height 26
checkbox input "true"
click at [979, 471] on div "10 20 30 40 50 60 70 80 90 100 110 120 130 140 150 160" at bounding box center [75, 466] width 2506 height 41
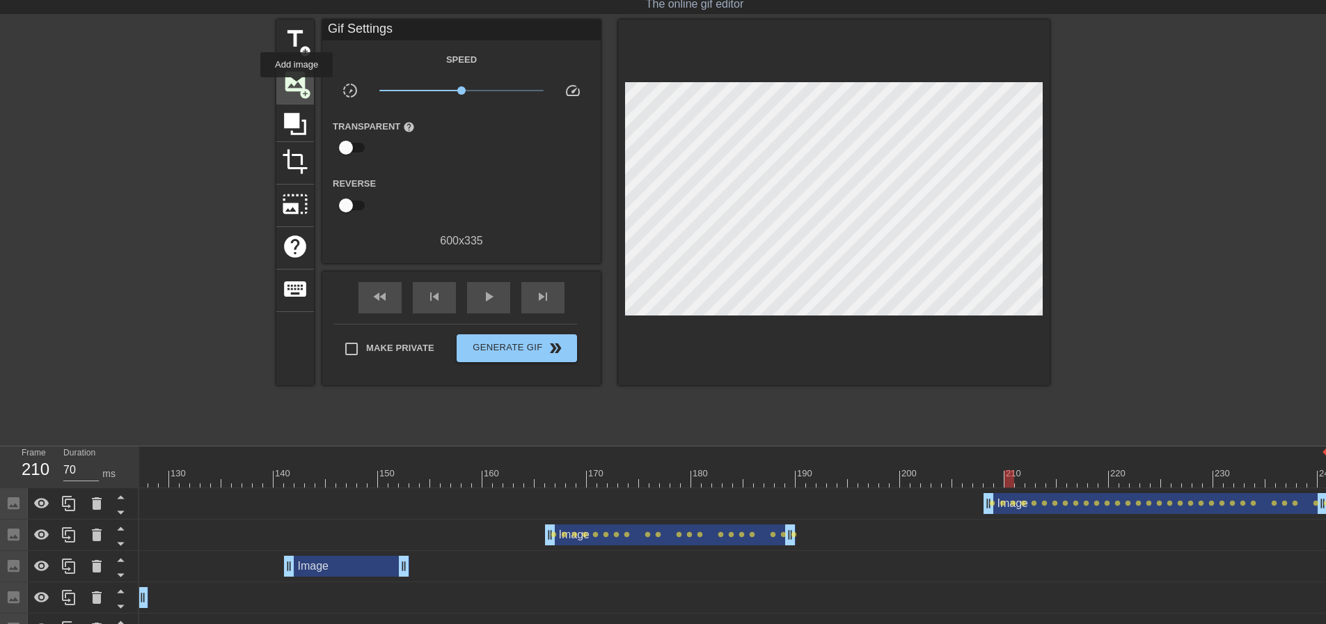
click at [297, 87] on span "image" at bounding box center [295, 81] width 26 height 26
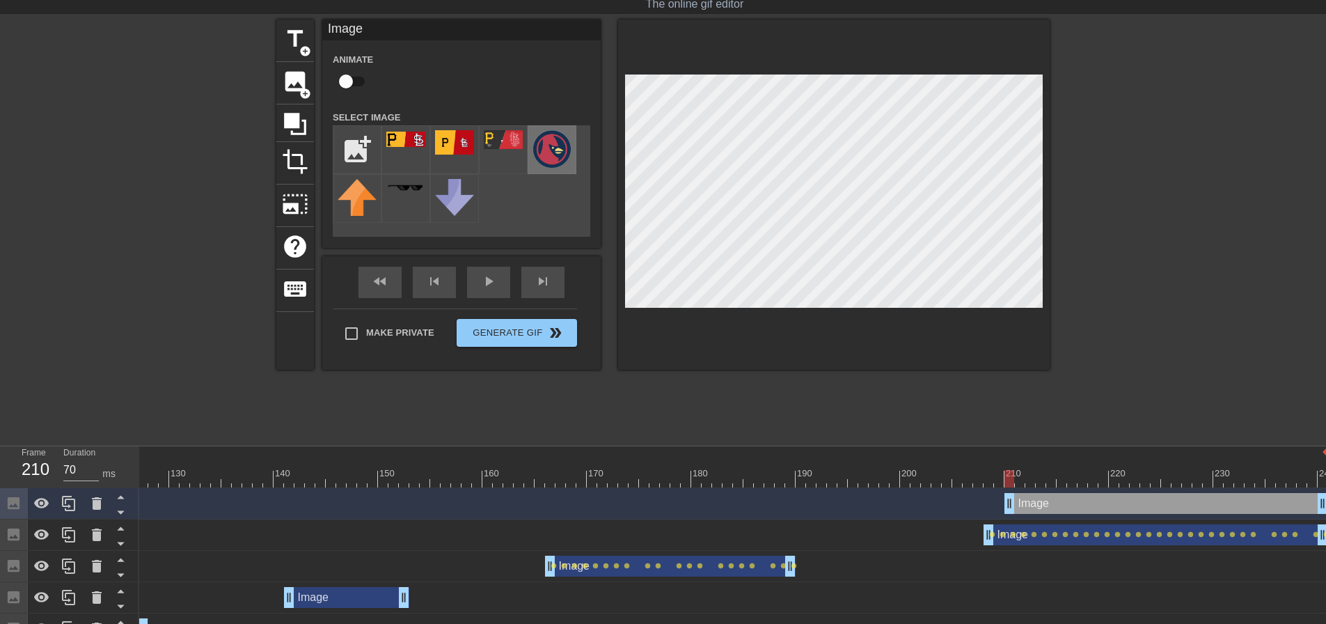
click at [560, 159] on img at bounding box center [552, 149] width 39 height 38
click at [359, 79] on input "checkbox" at bounding box center [345, 81] width 79 height 26
checkbox input "true"
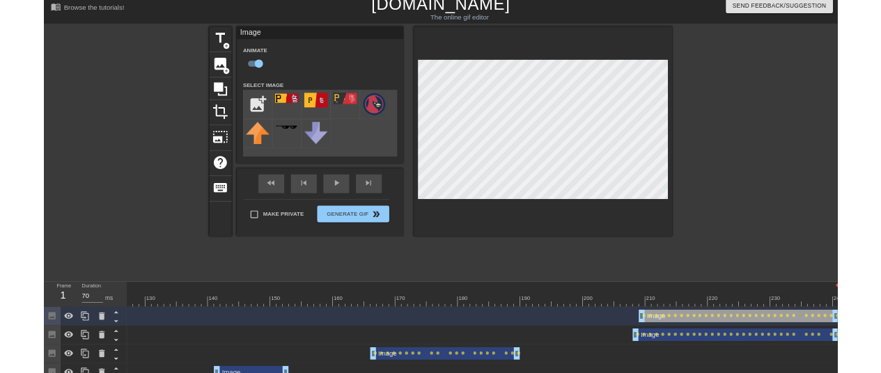
scroll to position [0, 0]
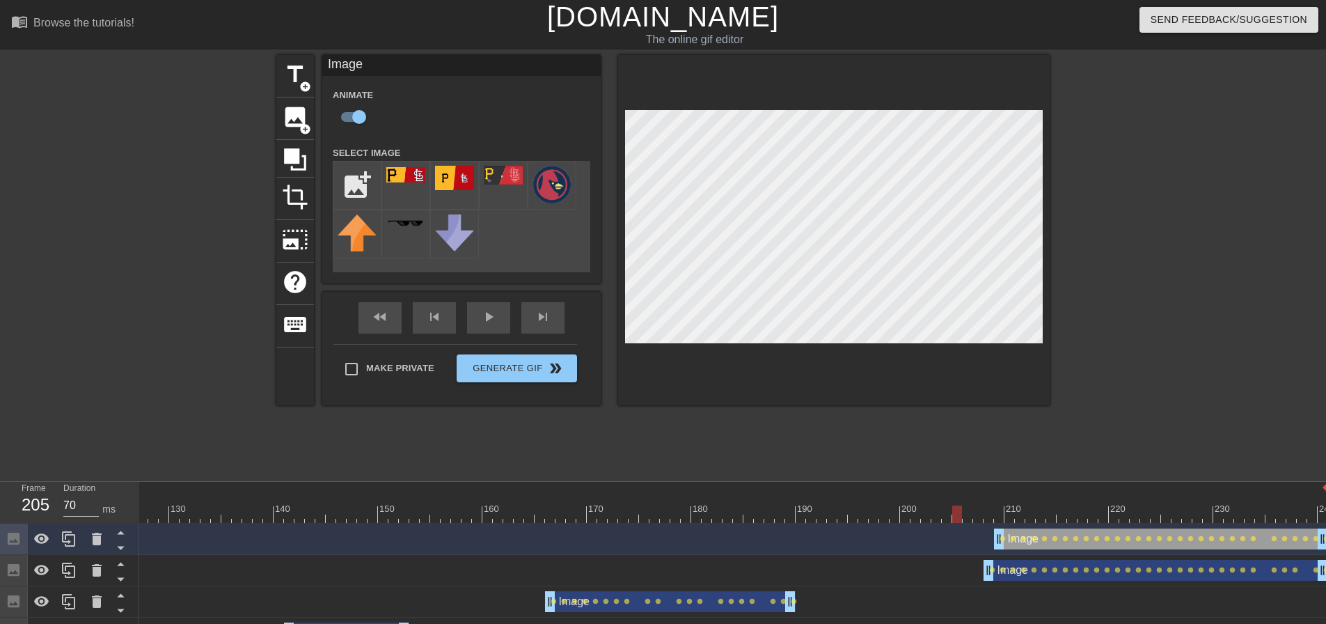
click at [962, 519] on div at bounding box center [75, 513] width 2506 height 17
click at [866, 517] on div at bounding box center [75, 513] width 2506 height 17
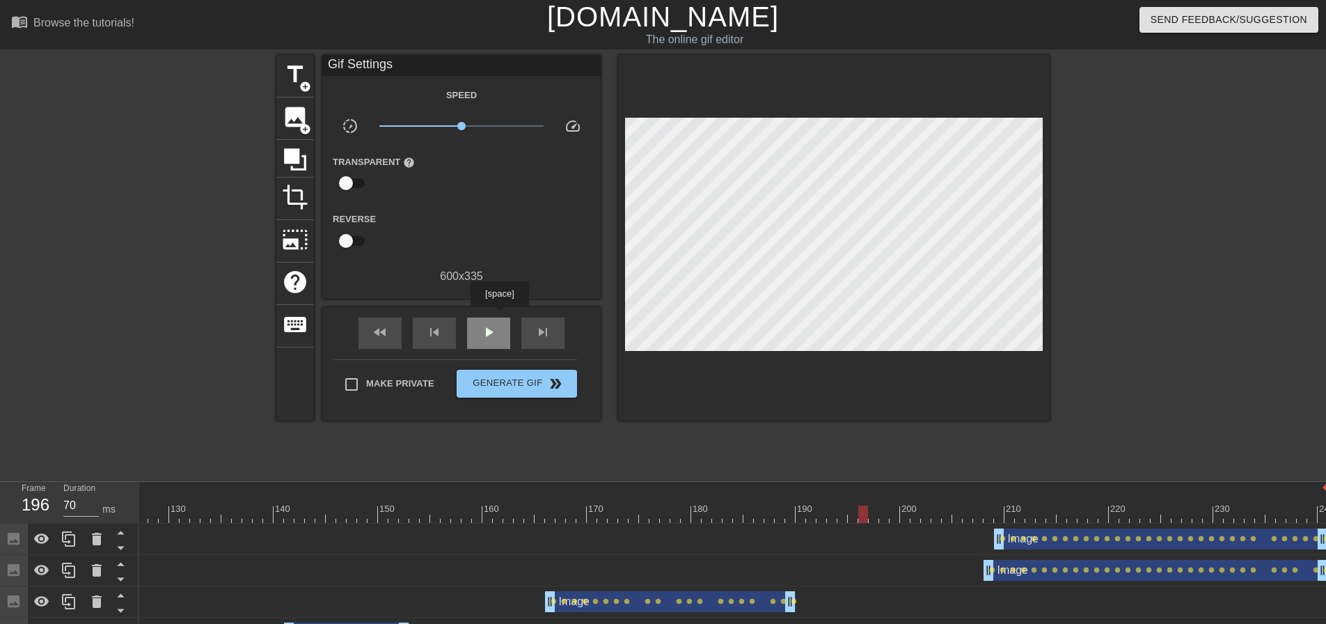
click at [499, 317] on div "play_arrow" at bounding box center [488, 332] width 43 height 31
click at [1311, 510] on div at bounding box center [75, 513] width 2506 height 17
click at [886, 455] on div "title add_circle image add_circle crop photo_size_select_large help keyboard Gi…" at bounding box center [663, 264] width 774 height 418
click at [386, 325] on span "fast_rewind" at bounding box center [380, 332] width 17 height 17
click at [496, 338] on span "play_arrow" at bounding box center [488, 332] width 17 height 17
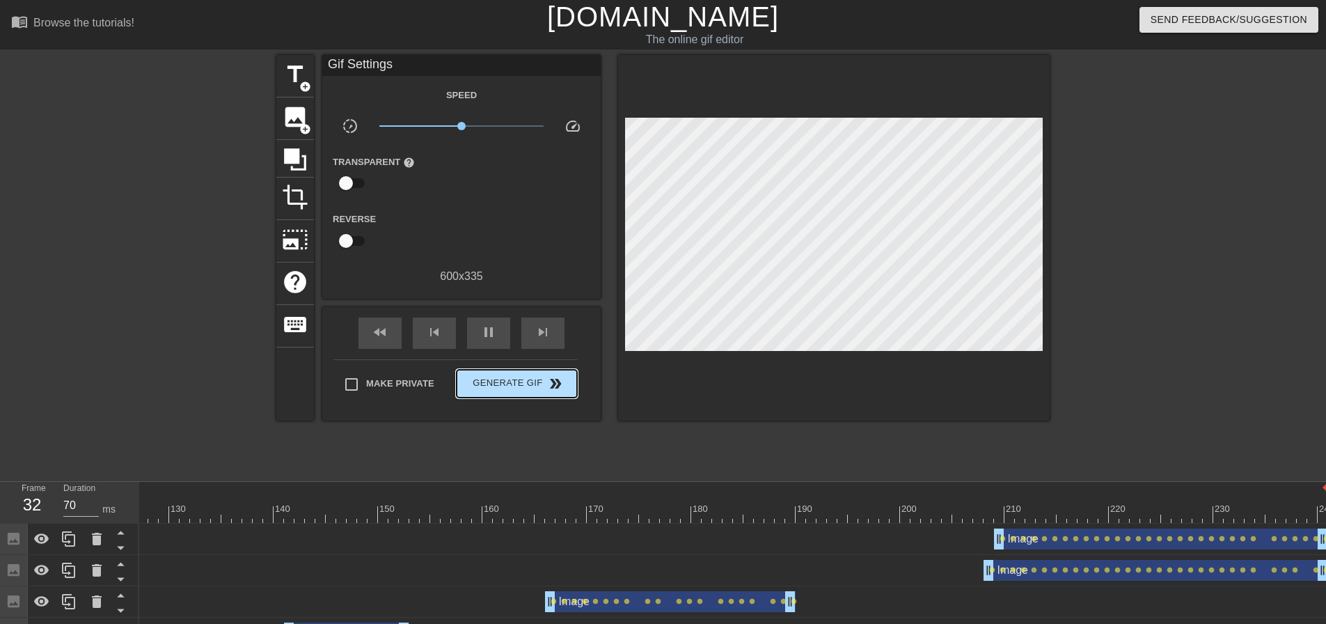
click at [505, 376] on span "Generate Gif double_arrow" at bounding box center [516, 383] width 109 height 17
click at [505, 376] on div "title add_circle image add_circle crop photo_size_select_large help keyboard Gi…" at bounding box center [663, 264] width 774 height 418
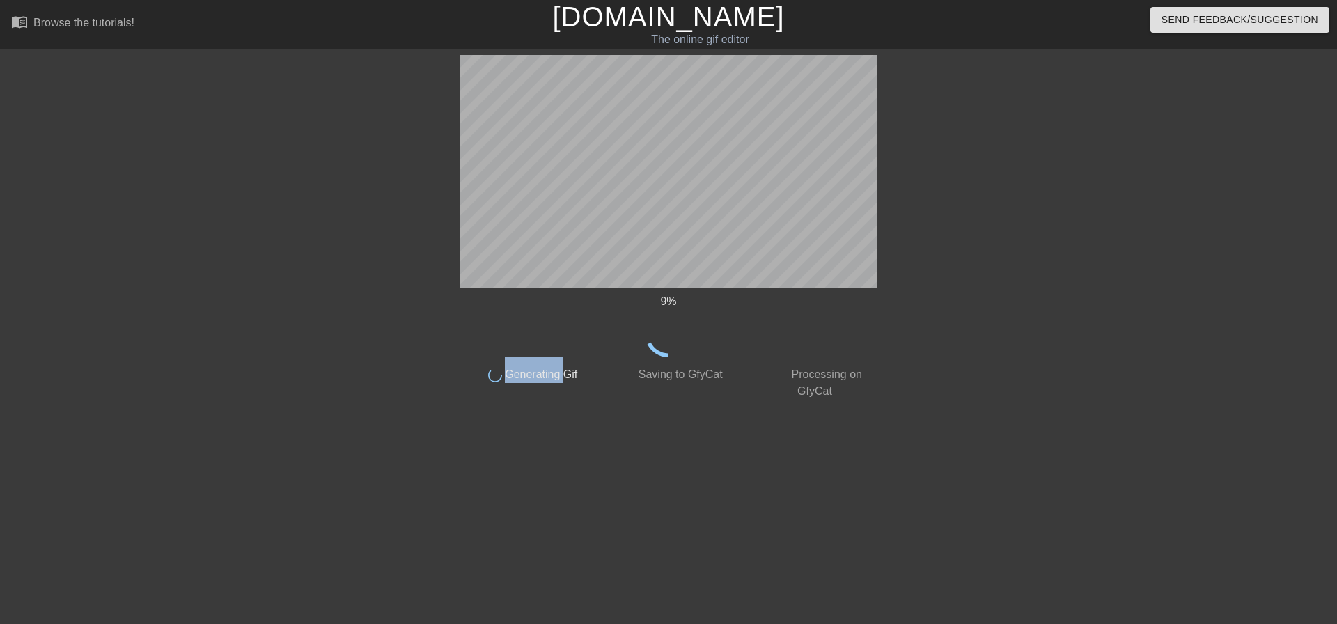
click at [233, 102] on div "9 % done Generating Gif done Saving to GfyCat done Processing on GfyCat title a…" at bounding box center [668, 264] width 1337 height 418
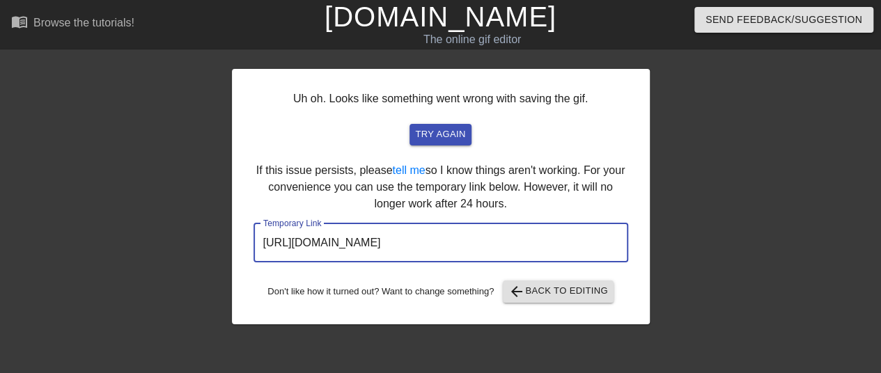
click at [409, 249] on input "[URL][DOMAIN_NAME]" at bounding box center [440, 242] width 375 height 39
